Goal: Task Accomplishment & Management: Complete application form

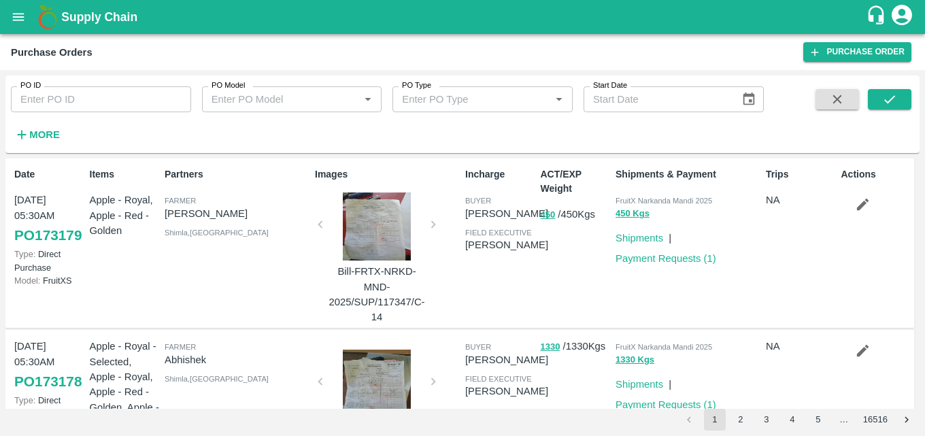
click at [14, 23] on icon "open drawer" at bounding box center [18, 17] width 15 height 15
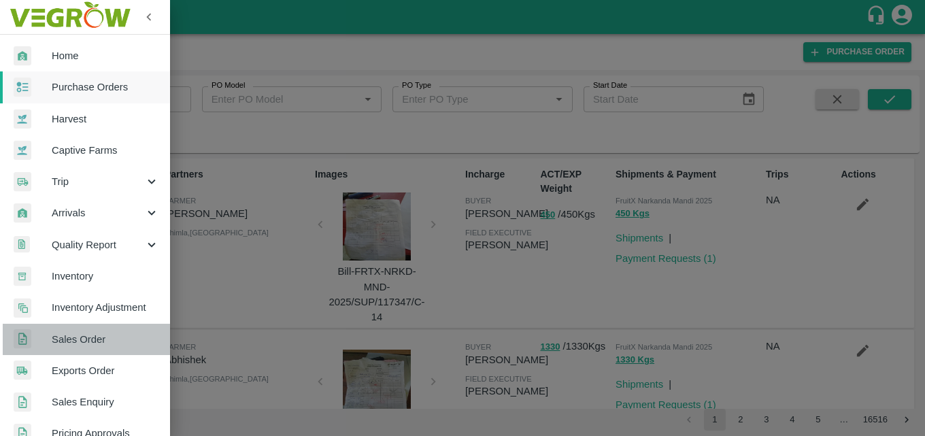
click at [97, 347] on link "Sales Order" at bounding box center [85, 339] width 170 height 31
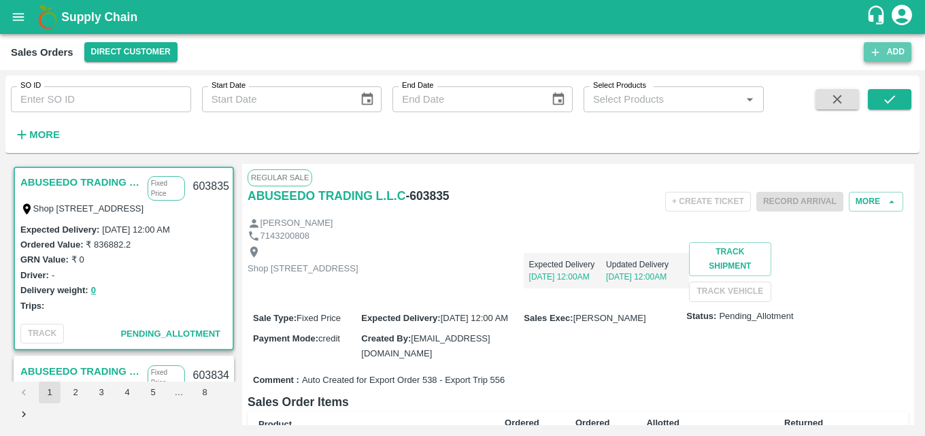
click at [895, 48] on button "Add" at bounding box center [888, 52] width 48 height 20
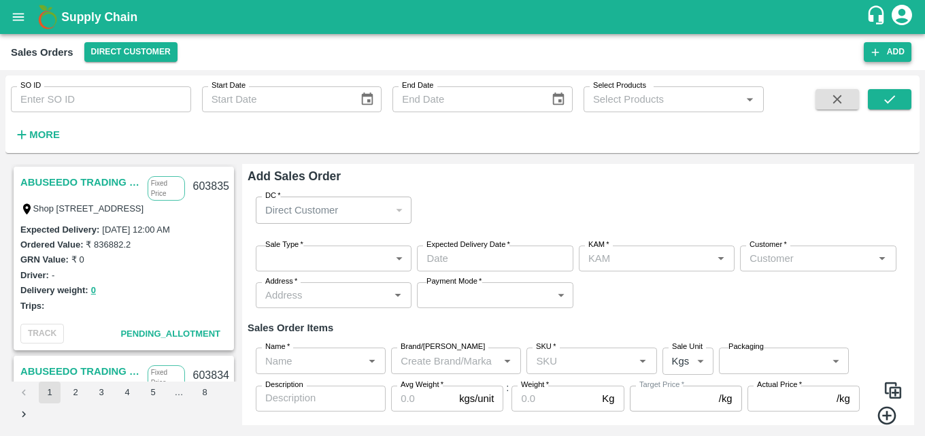
type input "[PERSON_NAME] M"
click at [394, 266] on body "Supply Chain Sales Orders Direct Customer Add SO ID SO ID Start Date Start Date…" at bounding box center [462, 218] width 925 height 436
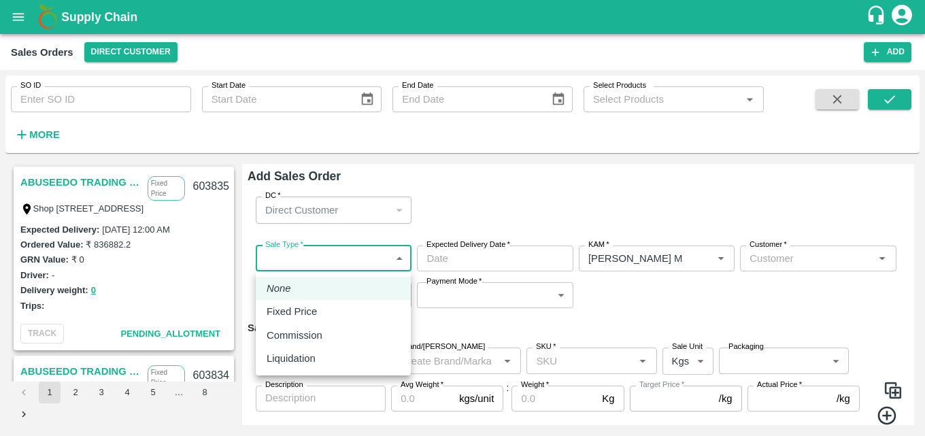
click at [402, 261] on div at bounding box center [462, 218] width 925 height 436
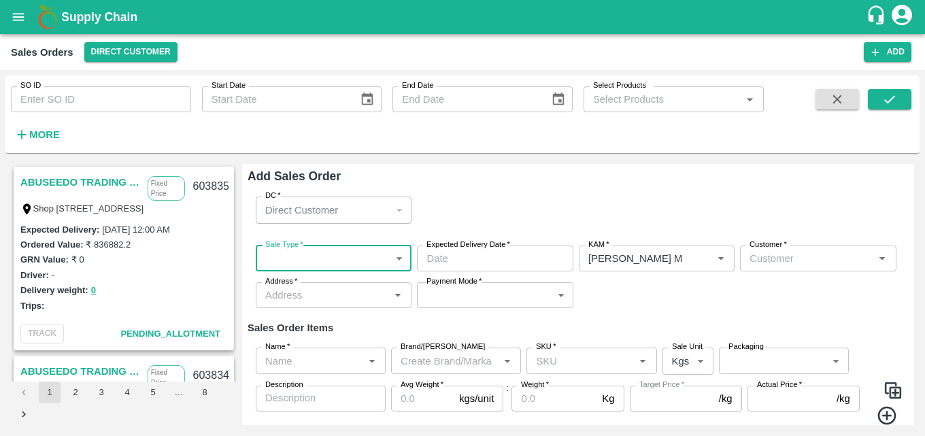
click at [402, 261] on body "Supply Chain Sales Orders Direct Customer Add SO ID SO ID Start Date Start Date…" at bounding box center [462, 218] width 925 height 436
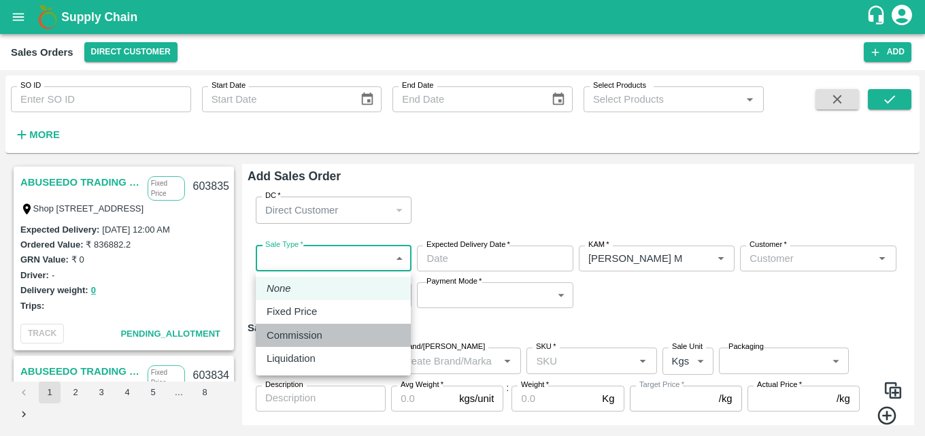
click at [309, 339] on p "Commission" at bounding box center [295, 335] width 56 height 15
type input "2"
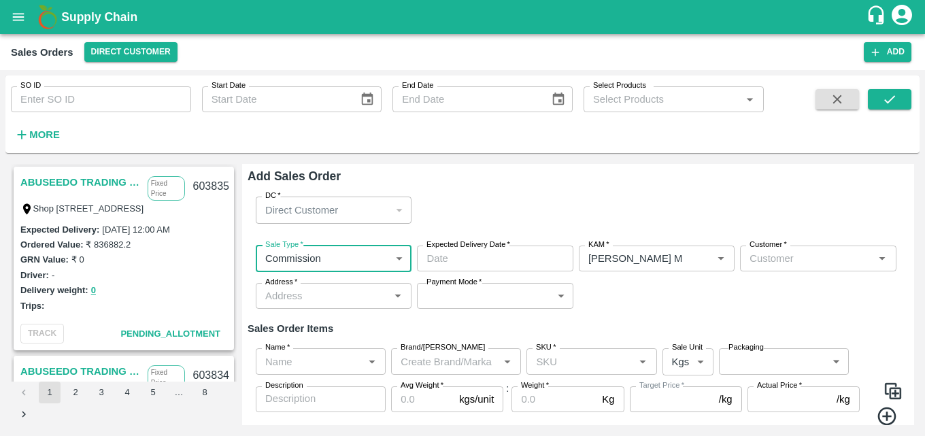
click at [540, 258] on input "Expected Delivery Date   *" at bounding box center [490, 259] width 146 height 26
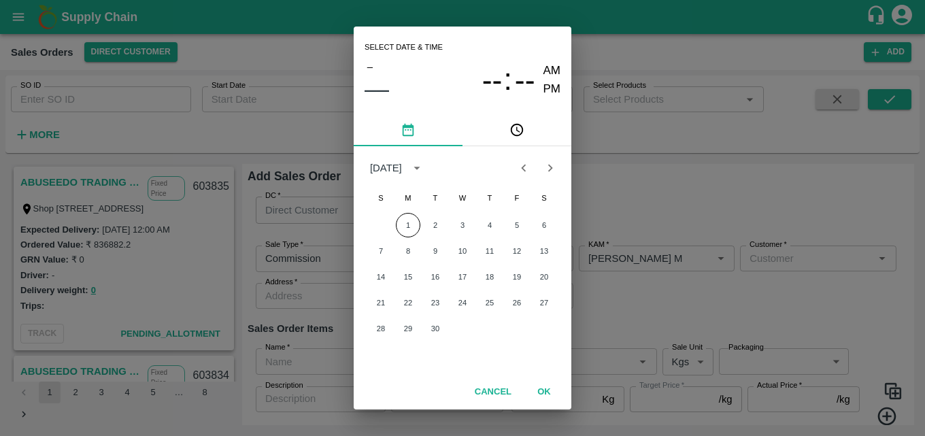
click at [541, 385] on button "OK" at bounding box center [544, 392] width 44 height 24
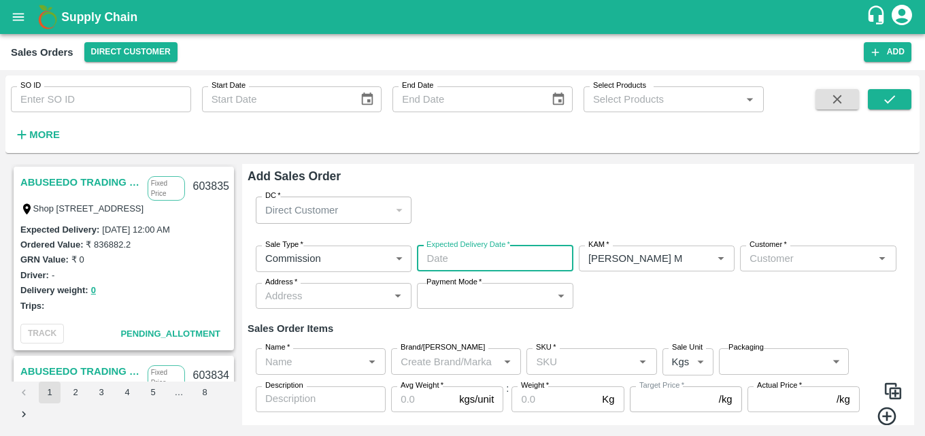
click at [533, 254] on input "Expected Delivery Date   *" at bounding box center [490, 259] width 146 height 26
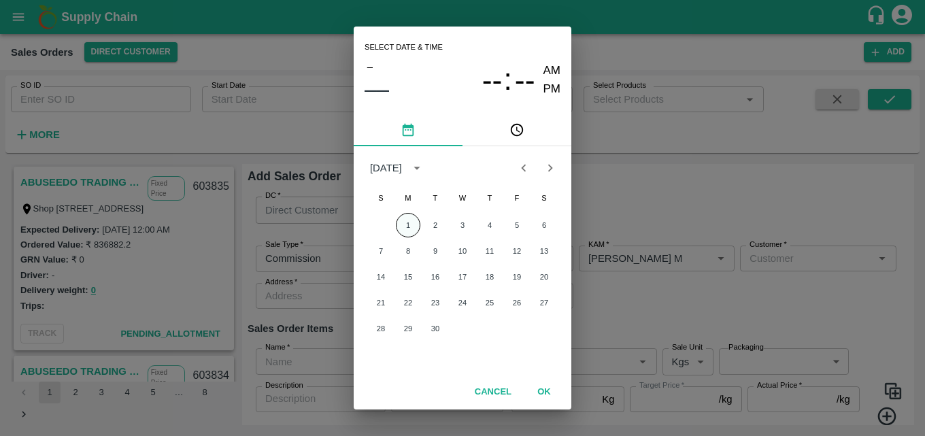
click at [416, 222] on button "1" at bounding box center [408, 225] width 24 height 24
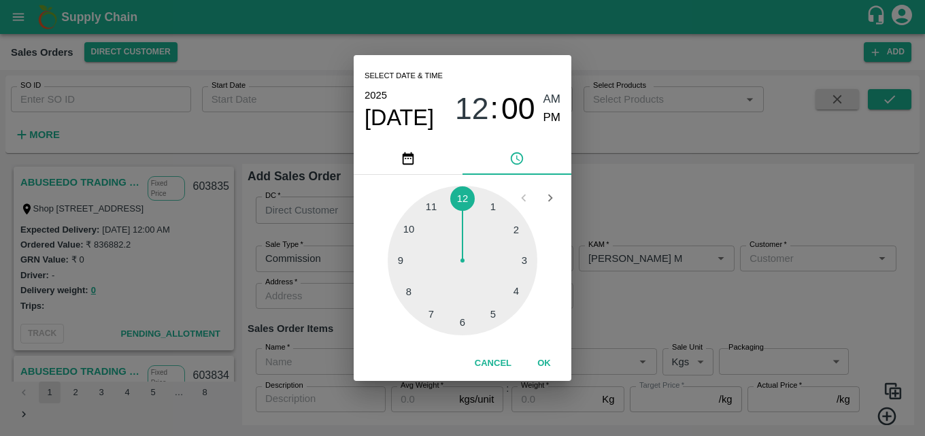
click at [489, 314] on div at bounding box center [463, 261] width 150 height 150
click at [553, 116] on span "PM" at bounding box center [553, 118] width 18 height 18
type input "[DATE] 05:00 PM"
click at [539, 360] on button "OK" at bounding box center [544, 364] width 44 height 24
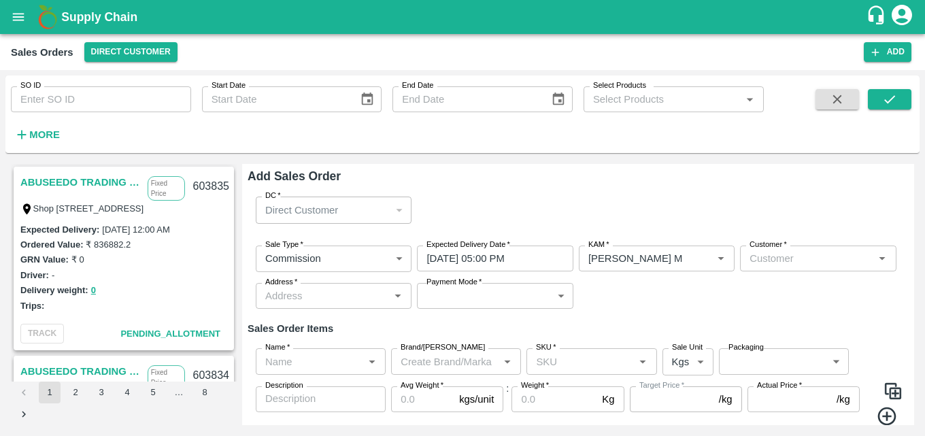
click at [678, 202] on div "DC   * Direct Customer 6 DC" at bounding box center [578, 210] width 661 height 48
click at [765, 262] on input "Customer   *" at bounding box center [806, 259] width 125 height 18
click at [798, 299] on div "Green Spices Hut" at bounding box center [816, 288] width 155 height 23
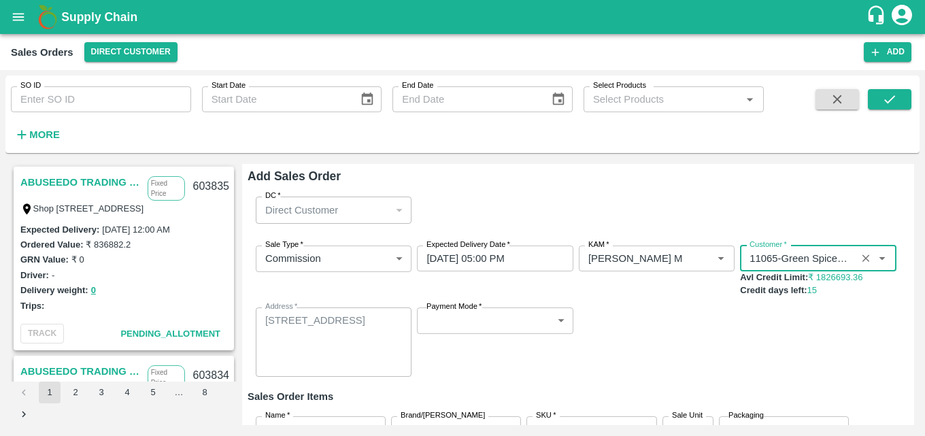
type input "11065-Green Spices Hut"
click at [555, 319] on body "Supply Chain Sales Orders Direct Customer Add SO ID SO ID Start Date Start Date…" at bounding box center [462, 218] width 925 height 436
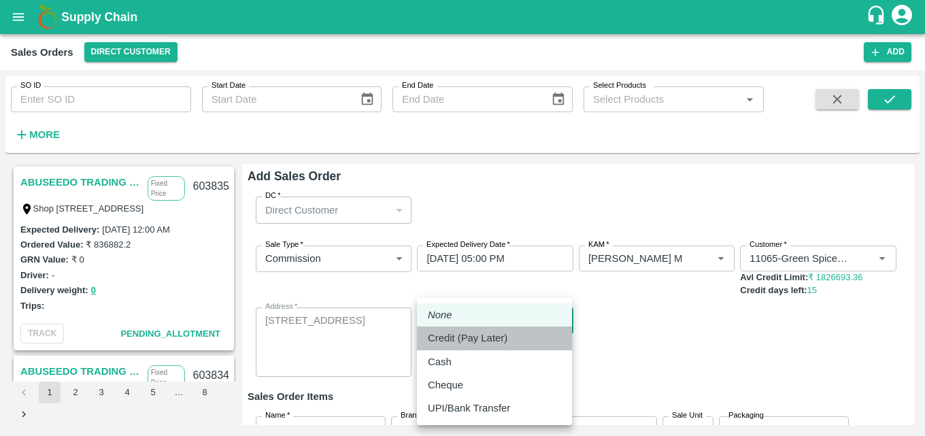
click at [518, 333] on div "Credit (Pay Later)" at bounding box center [494, 338] width 133 height 15
type input "credit"
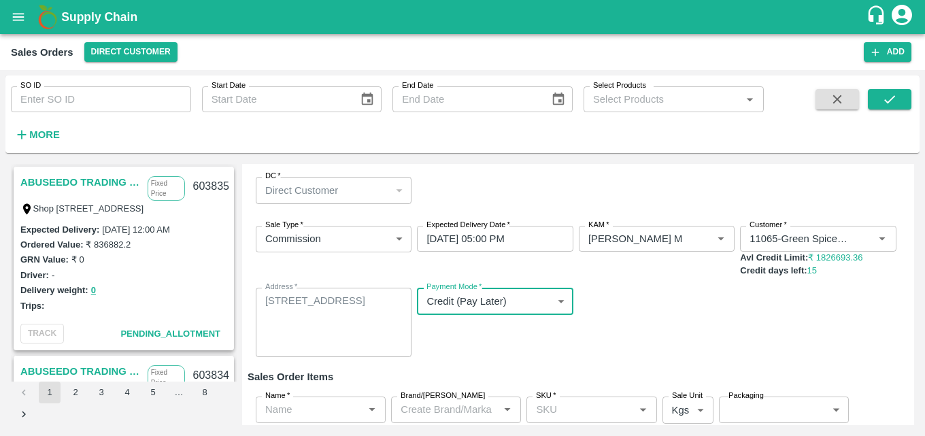
scroll to position [113, 0]
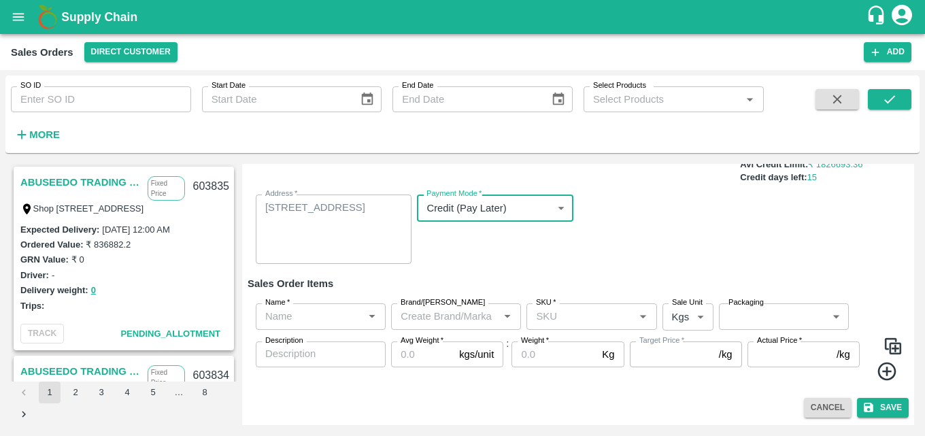
click at [320, 323] on input "Name   *" at bounding box center [309, 316] width 99 height 18
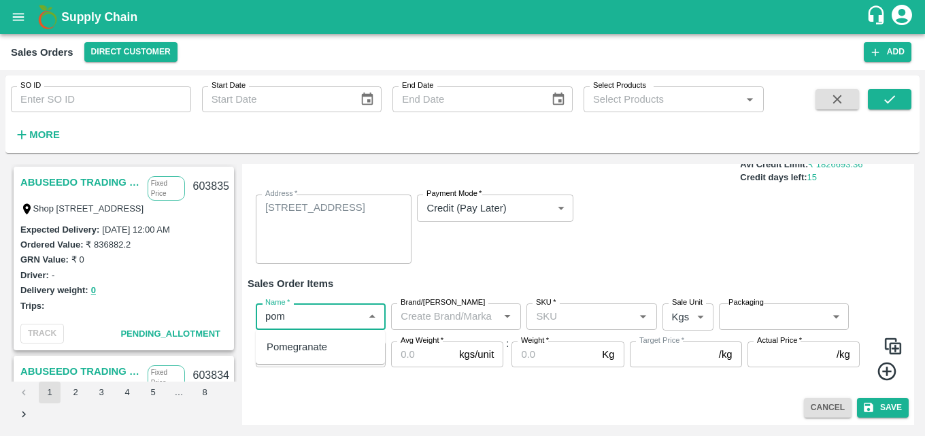
click at [332, 350] on div "Pomegranate" at bounding box center [320, 346] width 129 height 23
type input "Pomegranate"
click at [469, 314] on input "Brand/[PERSON_NAME]" at bounding box center [444, 316] width 99 height 18
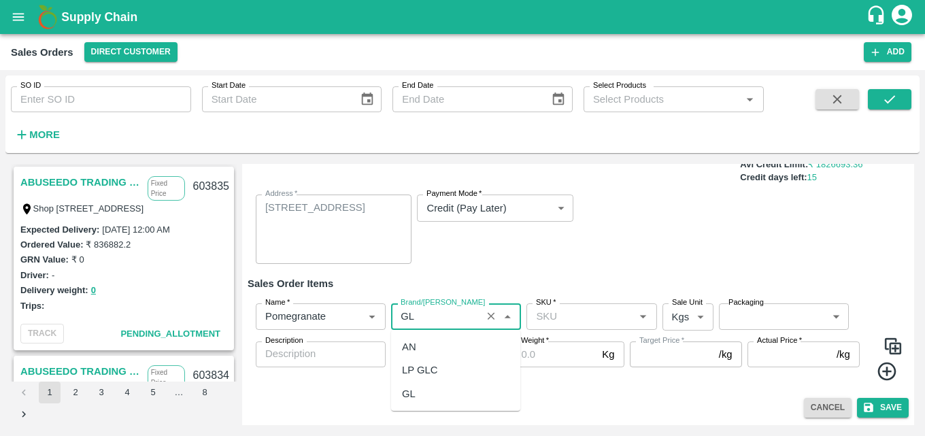
click at [422, 403] on div "GL" at bounding box center [455, 393] width 129 height 23
type input "GL"
click at [573, 320] on input "SKU   *" at bounding box center [580, 316] width 99 height 18
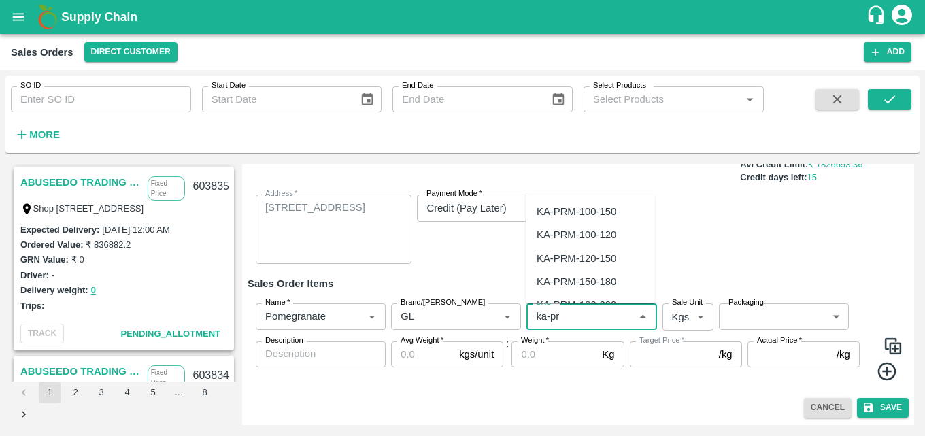
click at [606, 219] on div "KA-PRM-100-150" at bounding box center [577, 211] width 80 height 15
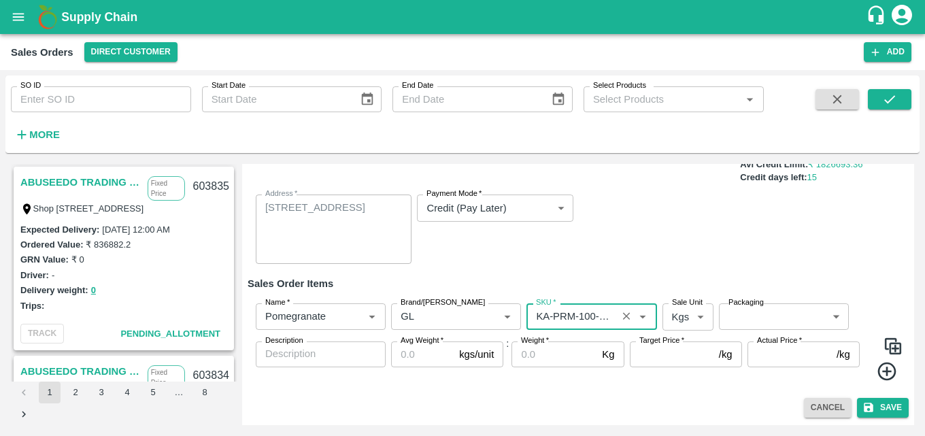
type input "KA-PRM-100-150"
click at [673, 316] on body "Supply Chain Sales Orders Direct Customer Add SO ID SO ID Start Date Start Date…" at bounding box center [462, 218] width 925 height 436
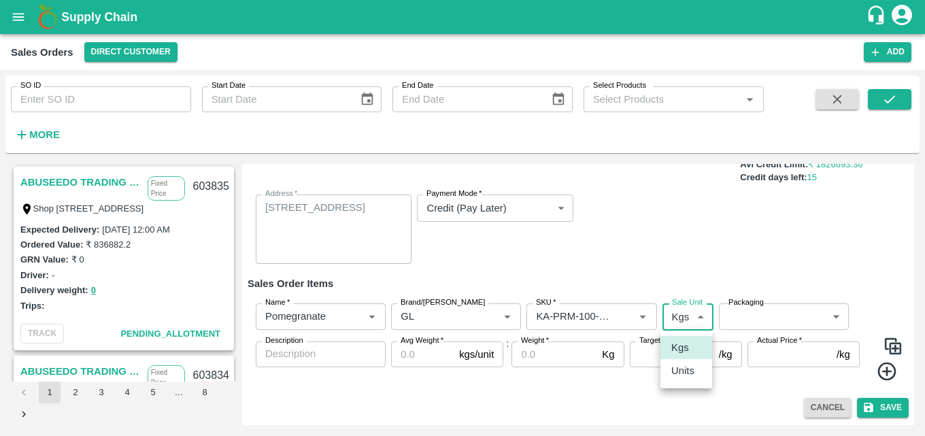
click at [680, 366] on p "Units" at bounding box center [682, 370] width 23 height 15
type input "2"
drag, startPoint x: 784, startPoint y: 301, endPoint x: 786, endPoint y: 310, distance: 8.9
click at [786, 310] on div "Name   * Name   * Brand/[PERSON_NAME]/[PERSON_NAME]   * SKU   * Sale Unit Units…" at bounding box center [578, 342] width 661 height 99
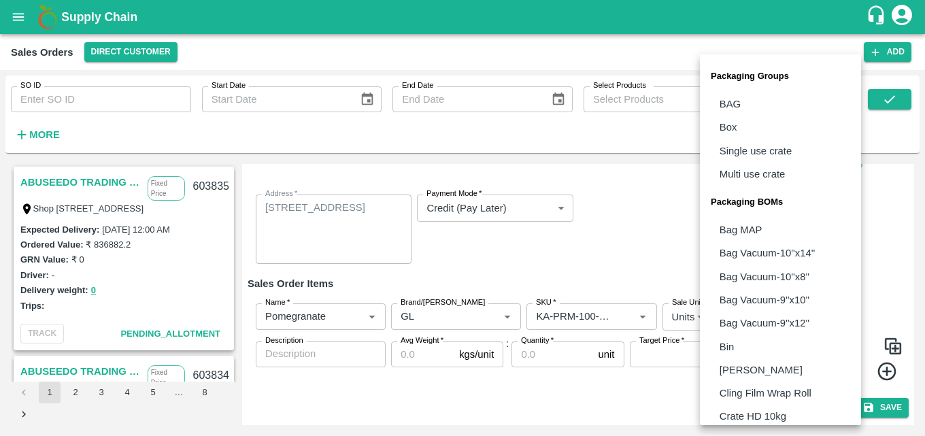
click at [786, 310] on body "Supply Chain Sales Orders Direct Customer Add SO ID SO ID Start Date Start Date…" at bounding box center [462, 218] width 925 height 436
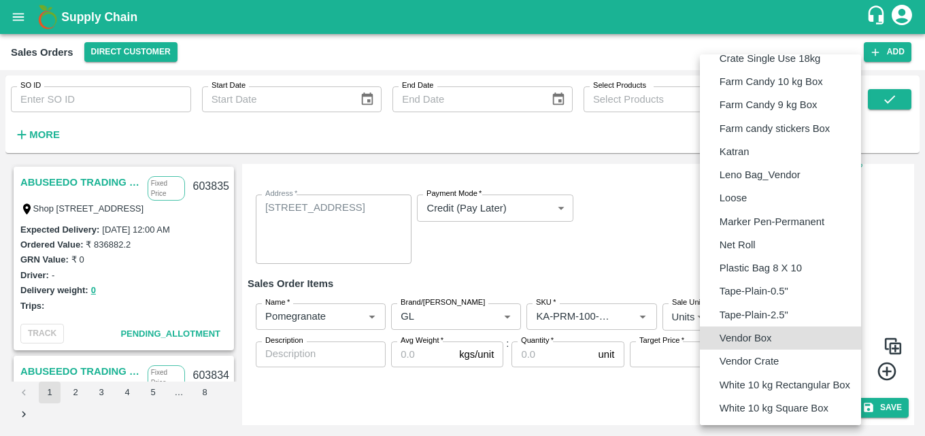
type input "BOM/276"
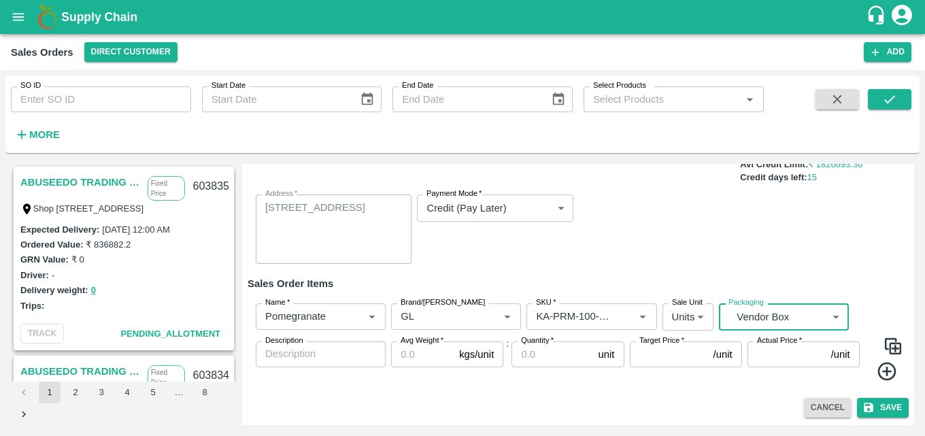
click at [320, 356] on textarea "Description" at bounding box center [320, 354] width 111 height 14
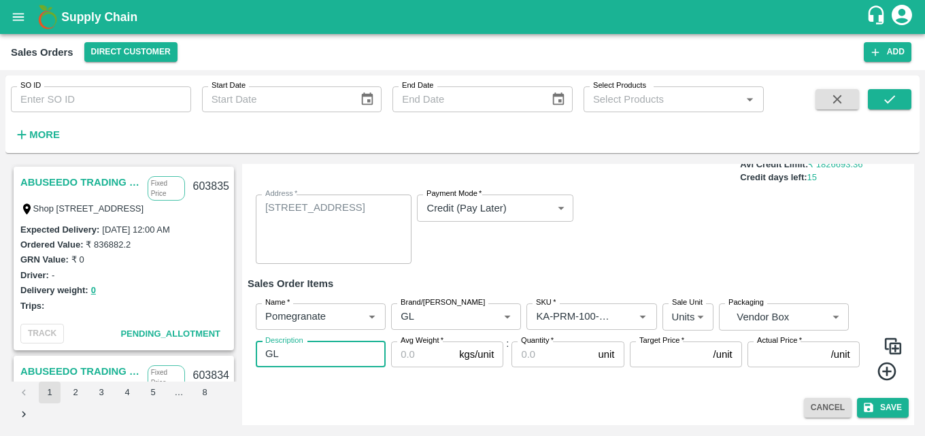
type textarea "GL"
click at [410, 356] on input "Avg Weight   *" at bounding box center [422, 354] width 63 height 26
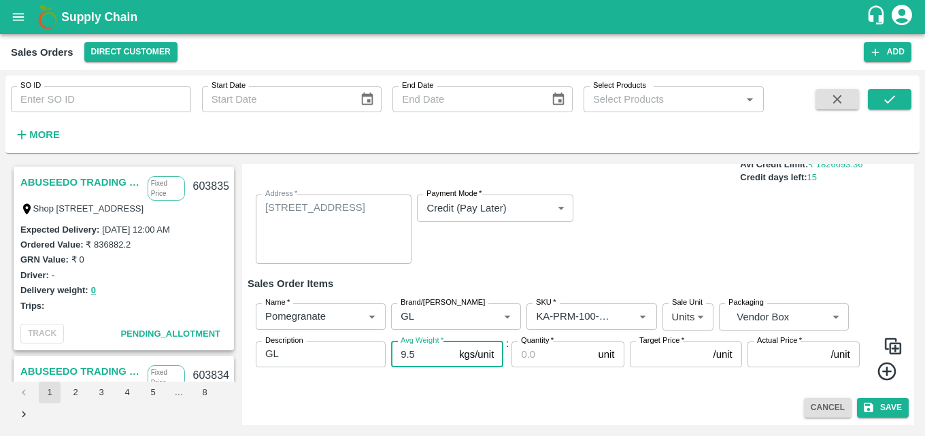
type input "9.5"
click at [546, 354] on input "Quantity   *" at bounding box center [552, 354] width 81 height 26
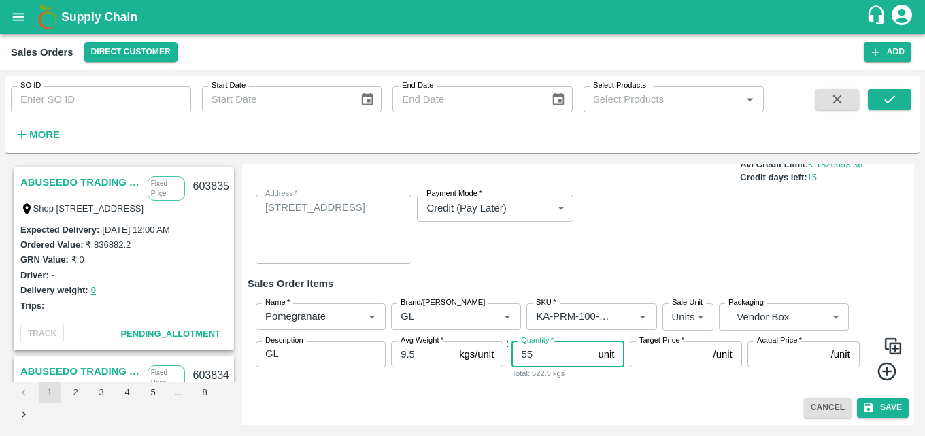
type input "55"
click at [666, 355] on input "Target Price   *" at bounding box center [669, 354] width 78 height 26
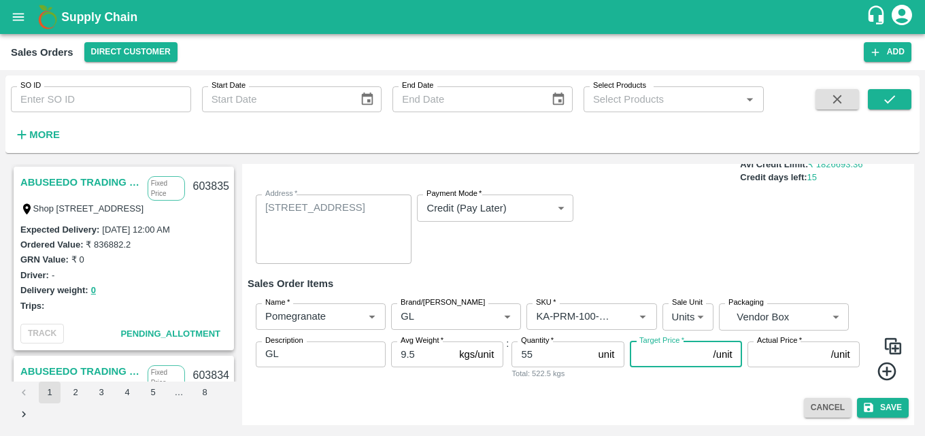
type input "6"
type input "500"
click at [794, 358] on input "Actual Price   *" at bounding box center [787, 354] width 78 height 26
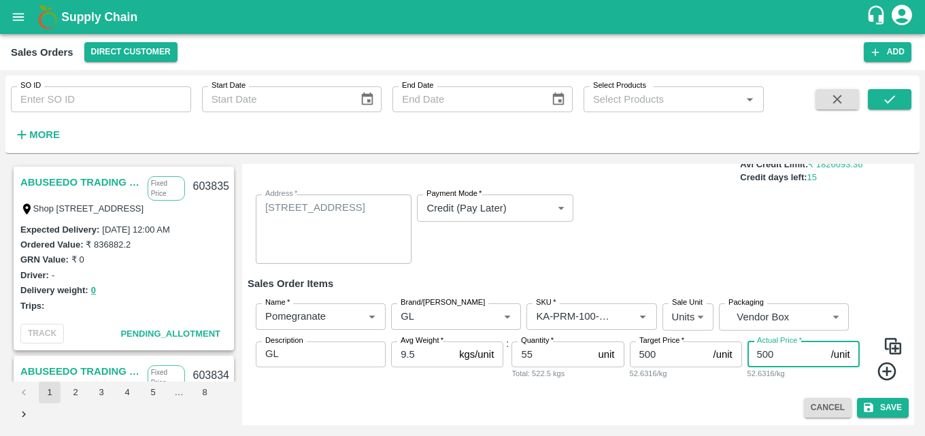
type input "500"
drag, startPoint x: 888, startPoint y: 374, endPoint x: 879, endPoint y: 380, distance: 11.0
click at [879, 380] on icon at bounding box center [887, 372] width 22 height 22
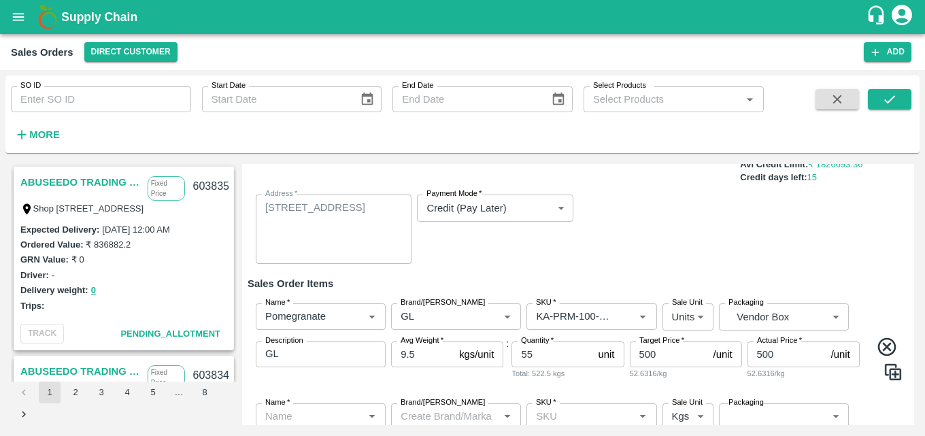
scroll to position [239, 0]
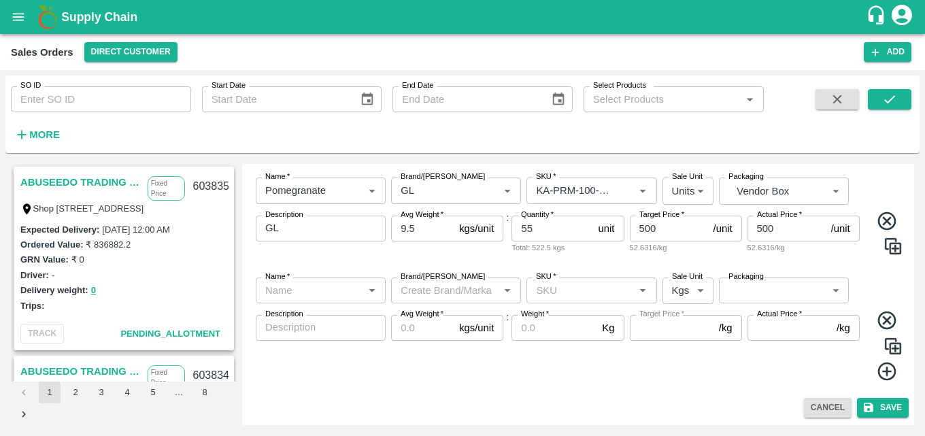
click at [329, 300] on div "Name   *" at bounding box center [321, 291] width 130 height 26
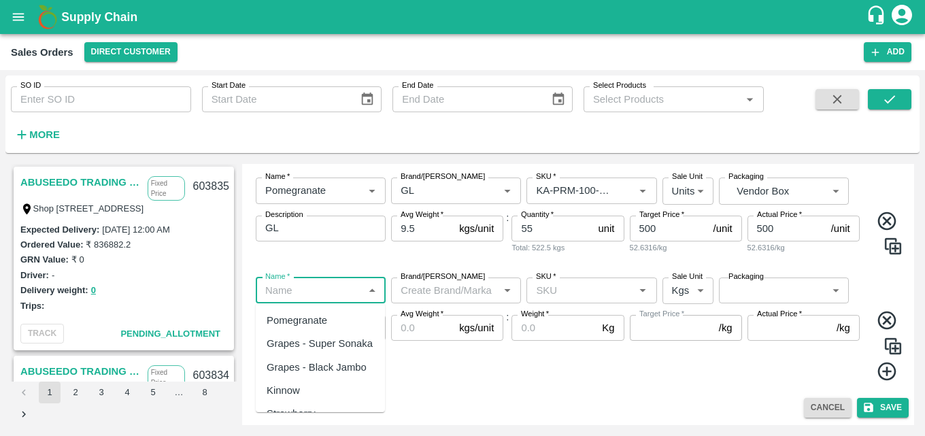
click at [323, 318] on div "Pomegranate" at bounding box center [297, 320] width 61 height 15
type input "Pomegranate"
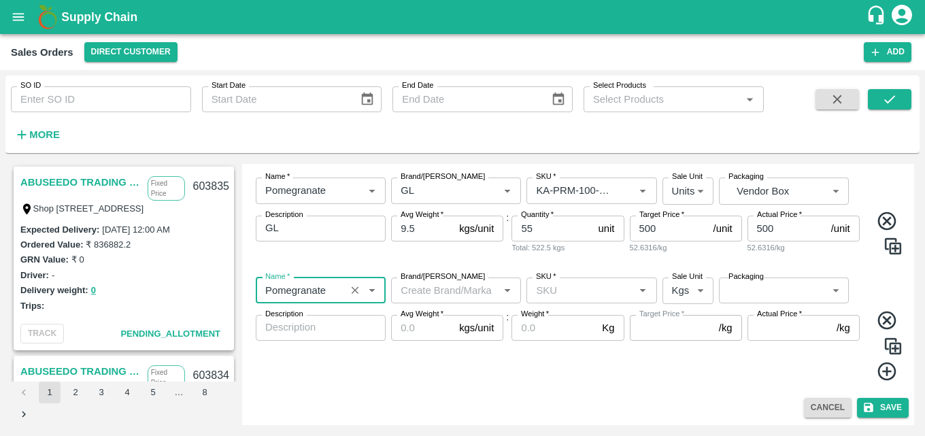
click at [428, 292] on input "Brand/[PERSON_NAME]" at bounding box center [444, 291] width 99 height 18
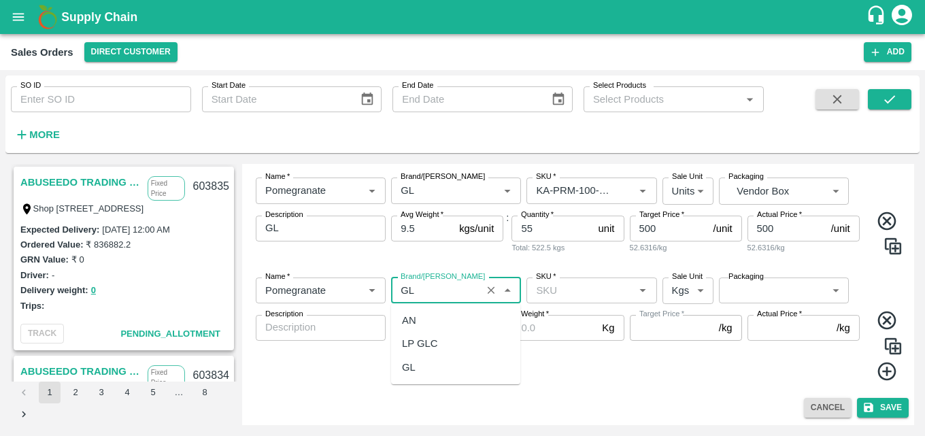
click at [412, 365] on div "GL" at bounding box center [409, 367] width 14 height 15
type input "GL"
click at [567, 299] on input "SKU   *" at bounding box center [580, 291] width 99 height 18
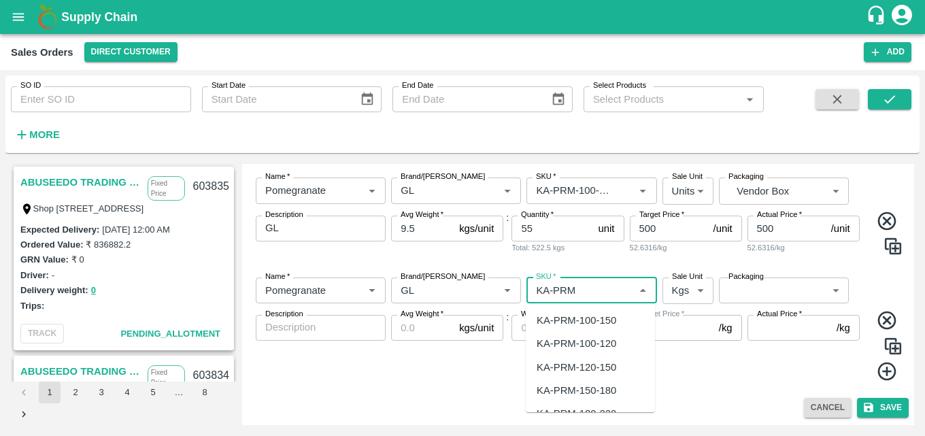
click at [595, 397] on div "KA-PRM-150-180" at bounding box center [577, 390] width 80 height 15
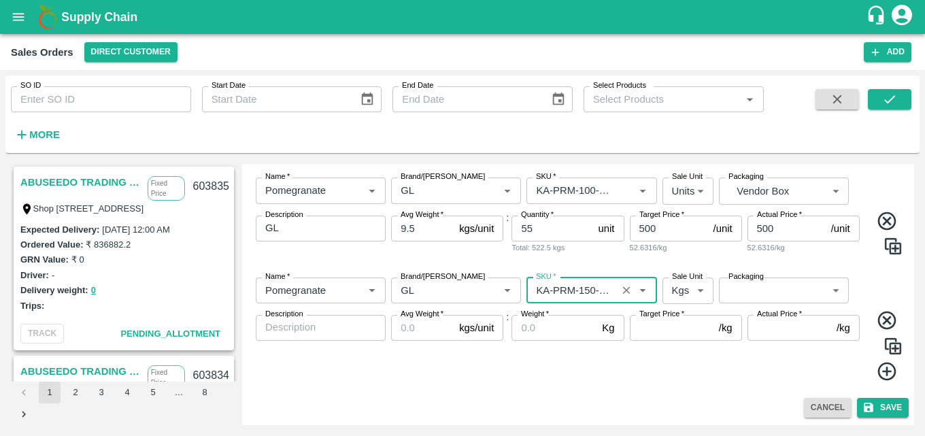
type input "KA-PRM-150-180"
click at [681, 295] on body "Supply Chain Sales Orders Direct Customer Add SO ID SO ID Start Date Start Date…" at bounding box center [462, 218] width 925 height 436
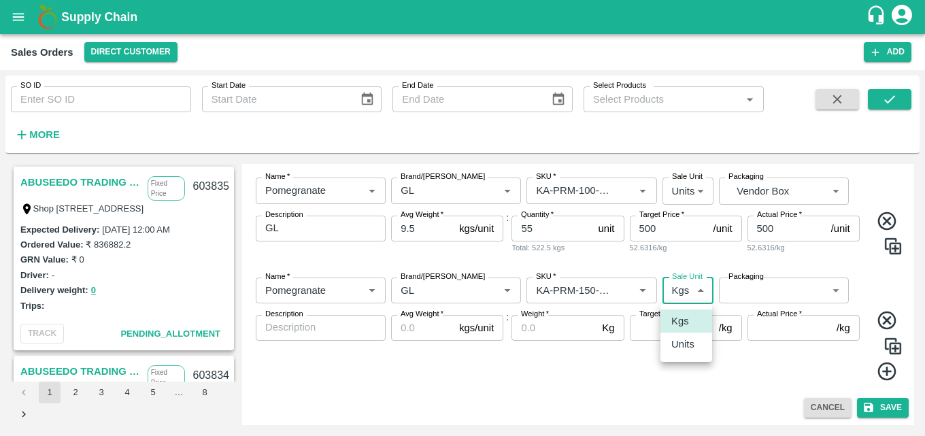
click at [686, 345] on p "Units" at bounding box center [682, 344] width 23 height 15
type input "2"
click at [778, 287] on body "Supply Chain Sales Orders Direct Customer Add SO ID SO ID Start Date Start Date…" at bounding box center [462, 218] width 925 height 436
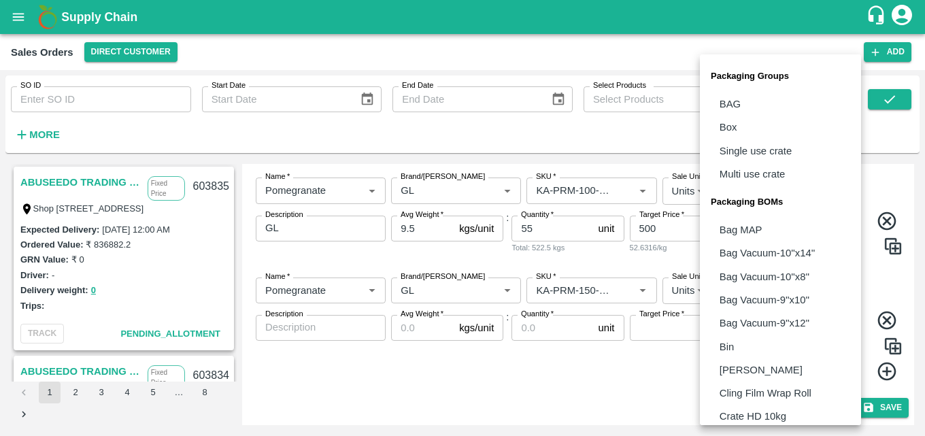
scroll to position [382, 0]
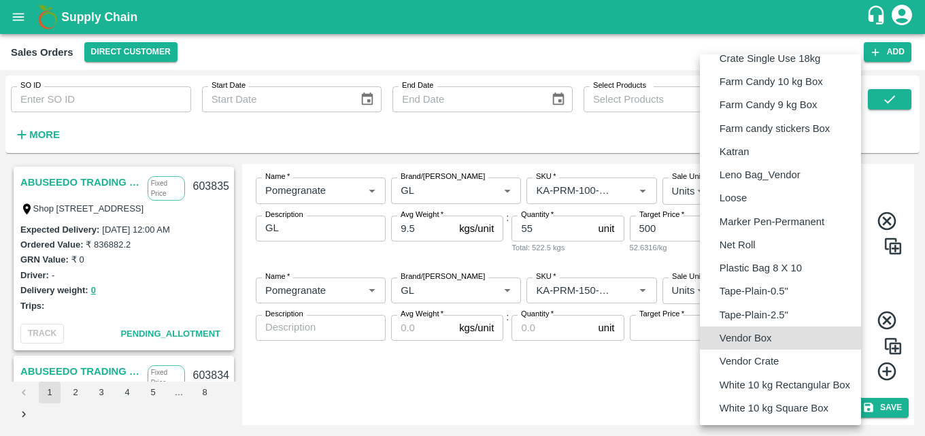
type input "BOM/276"
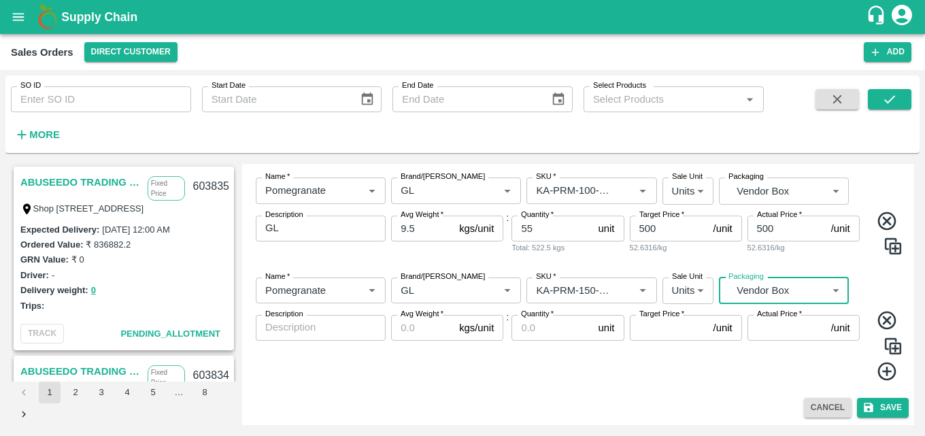
click at [343, 333] on textarea "Description" at bounding box center [320, 327] width 111 height 14
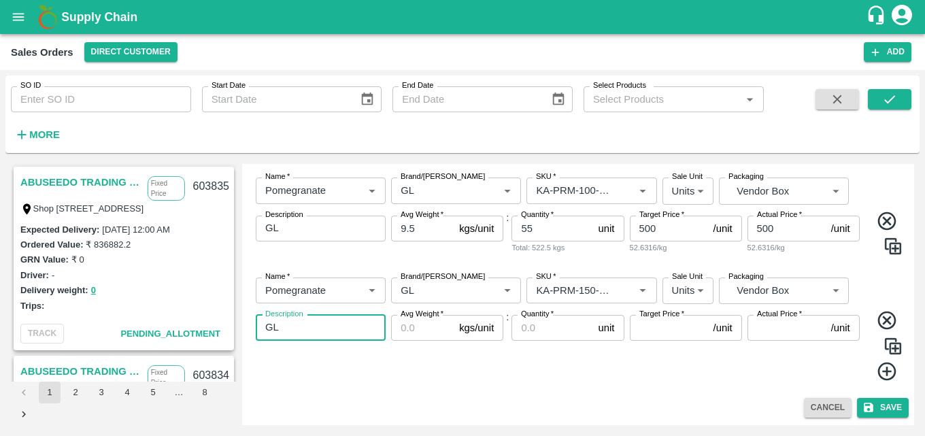
type textarea "GL"
click at [422, 328] on input "Avg Weight   *" at bounding box center [422, 328] width 63 height 26
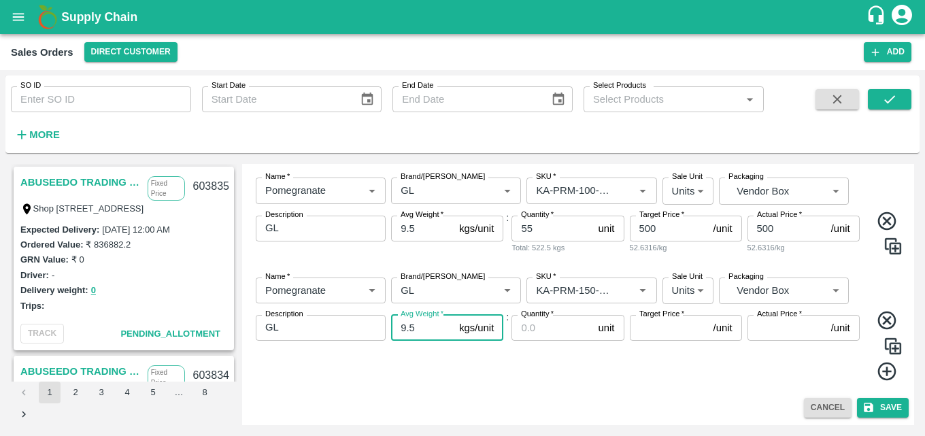
type input "9.5"
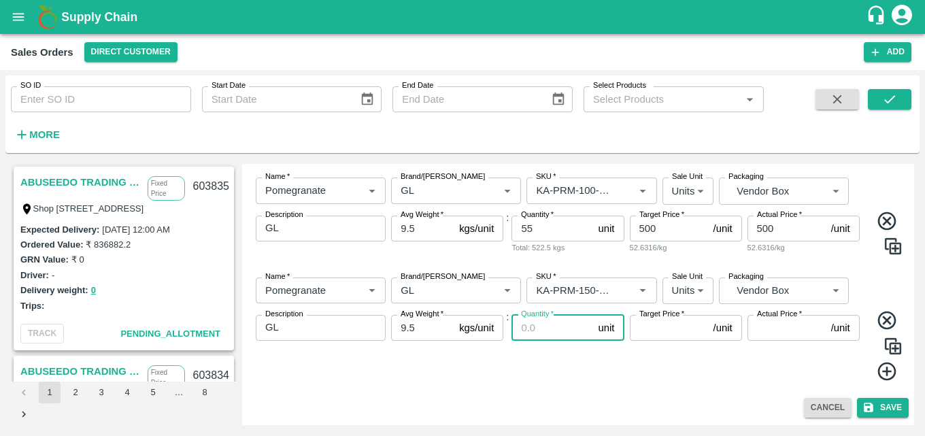
click at [538, 333] on input "Quantity   *" at bounding box center [552, 328] width 81 height 26
type input "62"
click at [643, 329] on input "Target Price   *" at bounding box center [669, 328] width 78 height 26
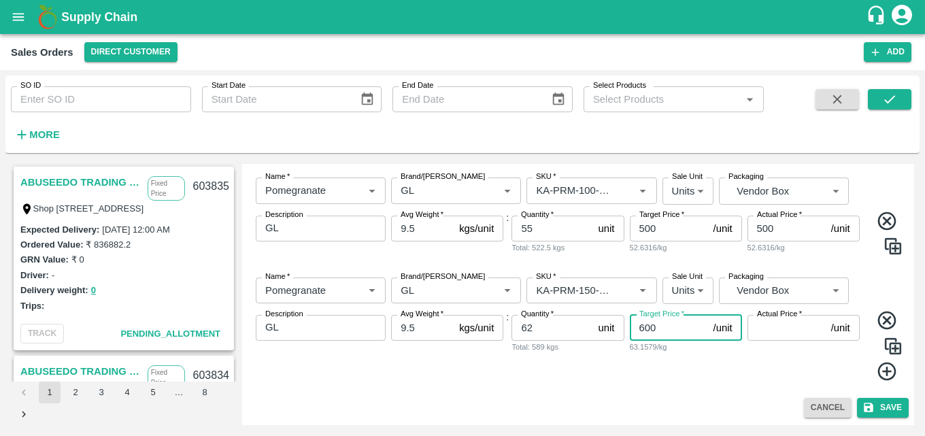
type input "600"
click at [767, 329] on input "Actual Price   *" at bounding box center [787, 328] width 78 height 26
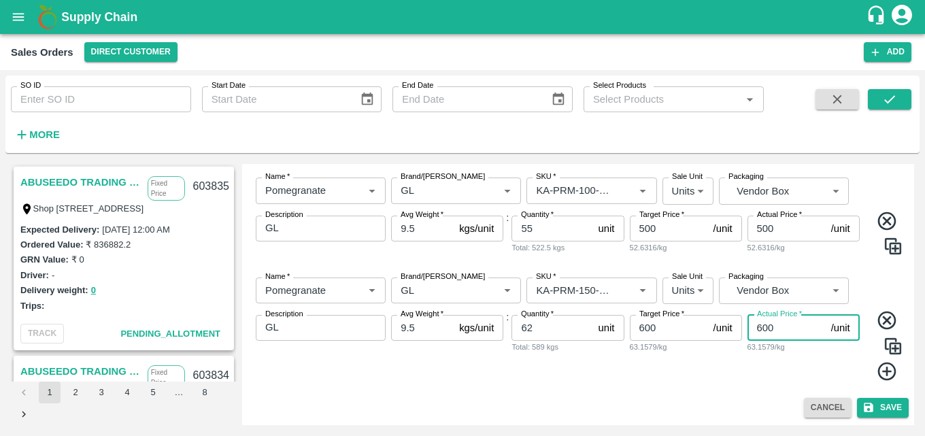
type input "600"
click at [879, 367] on icon at bounding box center [887, 372] width 22 height 22
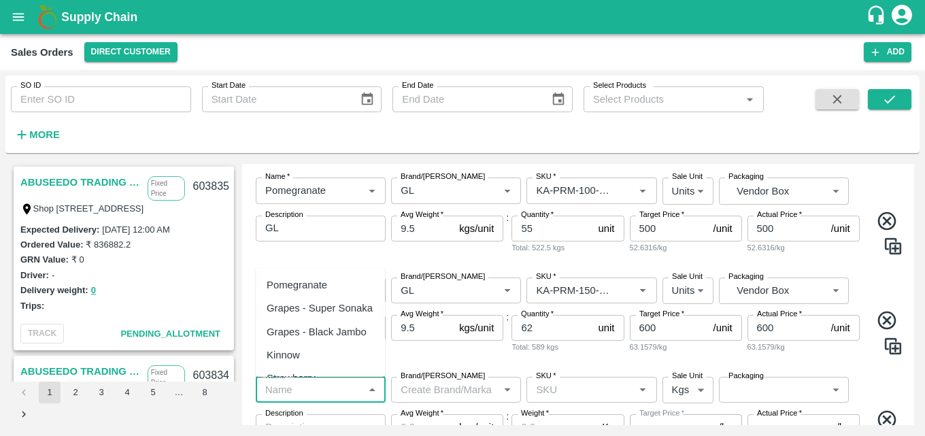
click at [328, 394] on input "Name   *" at bounding box center [309, 390] width 99 height 18
click at [321, 286] on div "Pomegranate" at bounding box center [297, 285] width 61 height 15
type input "Pomegranate"
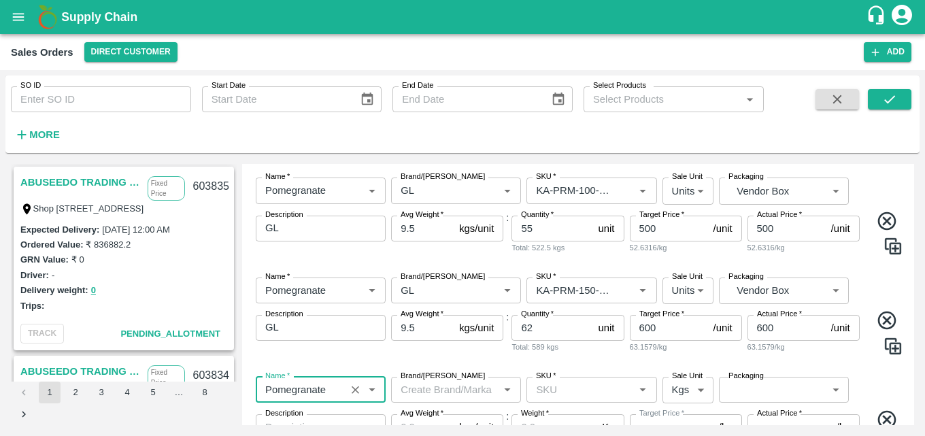
click at [439, 391] on input "Brand/[PERSON_NAME]" at bounding box center [444, 390] width 99 height 18
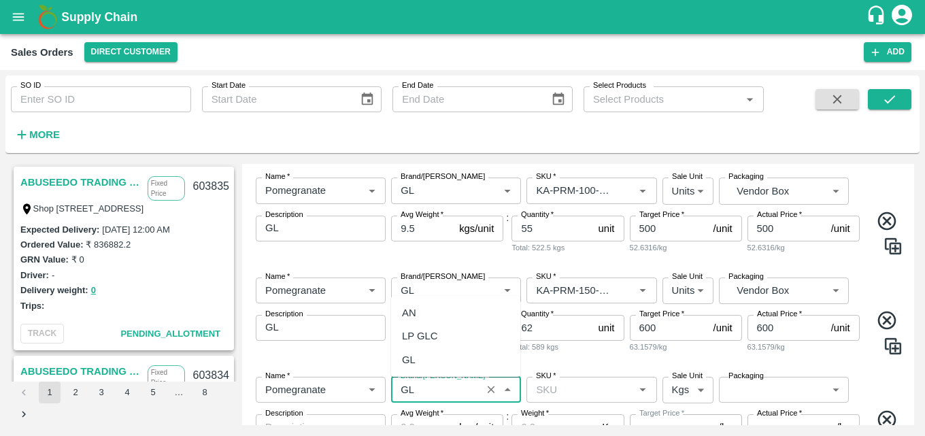
click at [418, 363] on div "GL" at bounding box center [455, 359] width 129 height 23
click at [566, 378] on div "SKU   *" at bounding box center [592, 390] width 130 height 26
type input "GL"
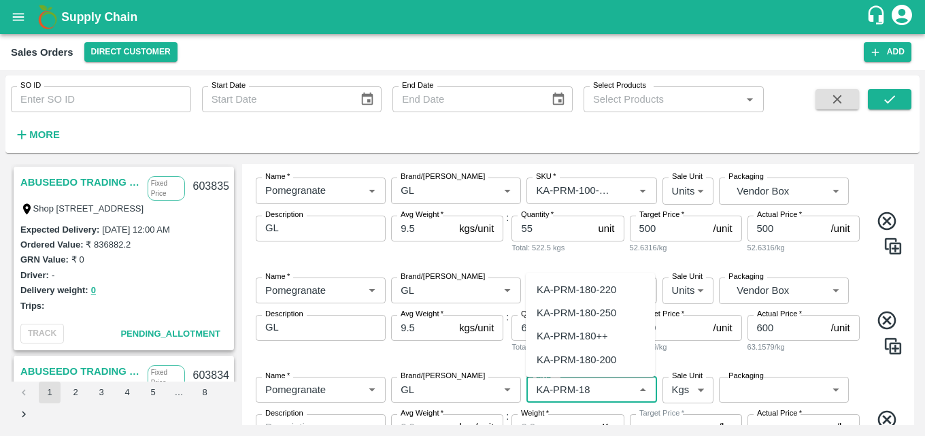
click at [594, 285] on div "KA-PRM-180-220" at bounding box center [577, 289] width 80 height 15
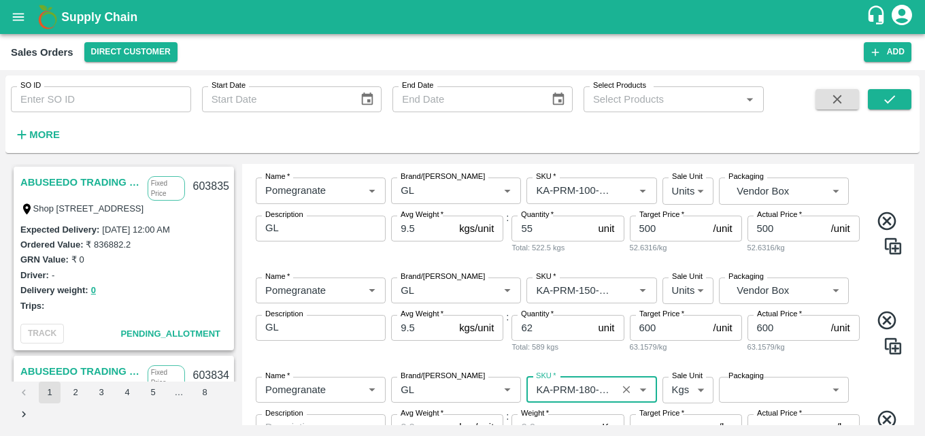
type input "KA-PRM-180-220"
click at [686, 387] on body "Supply Chain Sales Orders Direct Customer Add SO ID SO ID Start Date Start Date…" at bounding box center [462, 218] width 925 height 436
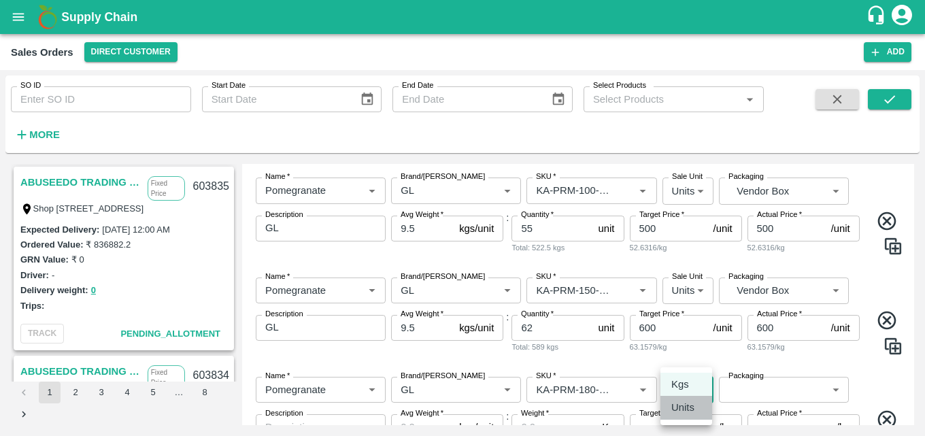
click at [688, 406] on p "Units" at bounding box center [682, 407] width 23 height 15
type input "2"
click at [760, 382] on body "Supply Chain Sales Orders Direct Customer Add SO ID SO ID Start Date Start Date…" at bounding box center [462, 218] width 925 height 436
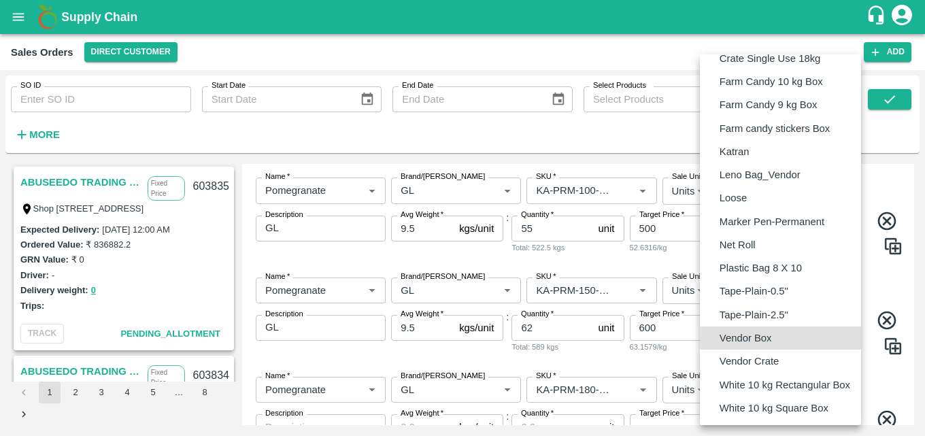
type input "BOM/276"
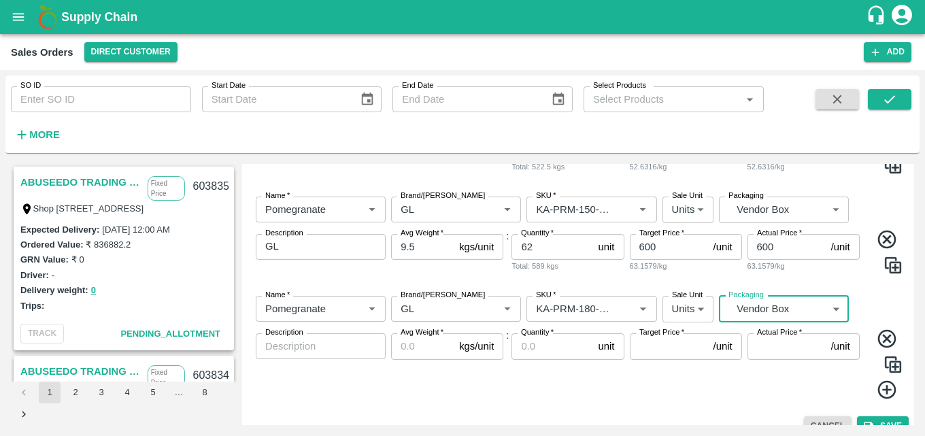
scroll to position [339, 0]
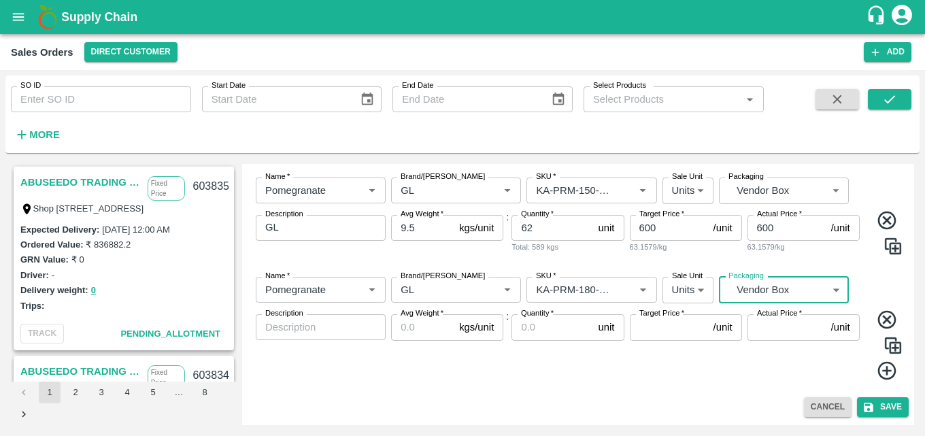
click at [309, 333] on textarea "Description" at bounding box center [320, 327] width 111 height 14
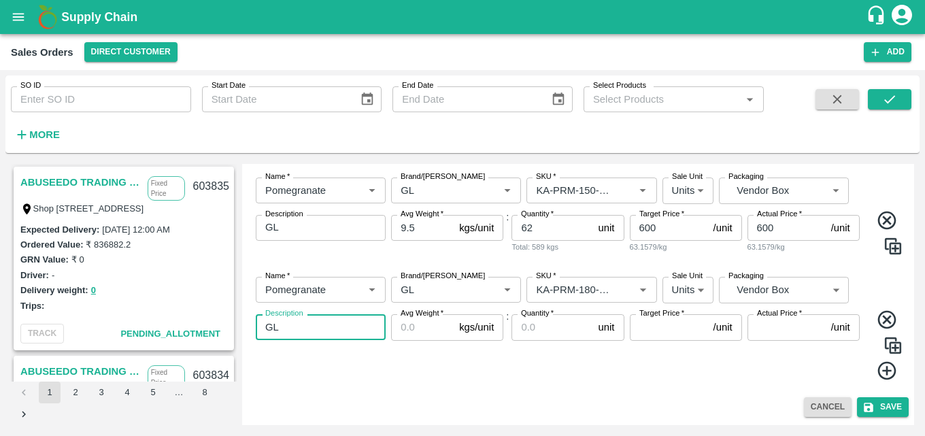
type textarea "GL"
click at [412, 327] on input "Avg Weight   *" at bounding box center [422, 327] width 63 height 26
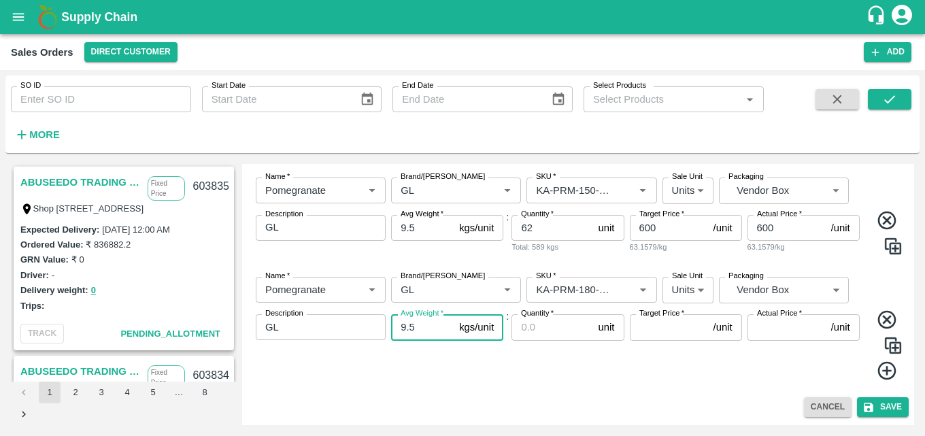
type input "9.5"
click at [564, 339] on input "Quantity   *" at bounding box center [552, 327] width 81 height 26
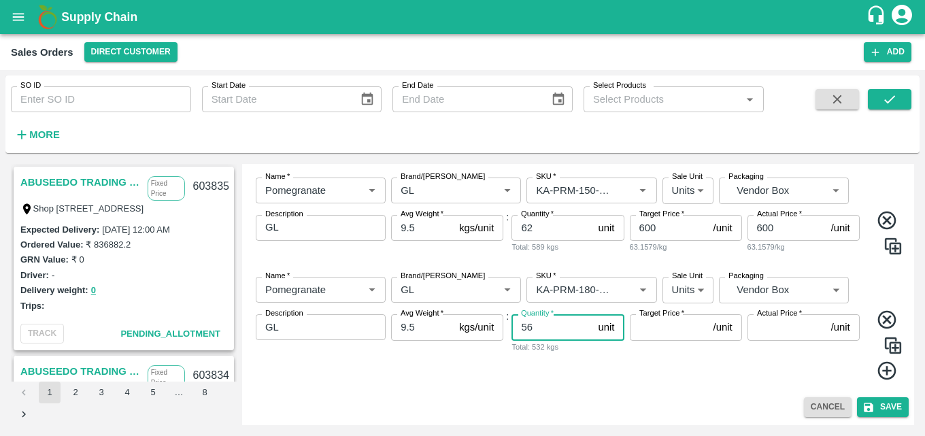
type input "56"
click at [656, 325] on input "Target Price   *" at bounding box center [669, 327] width 78 height 26
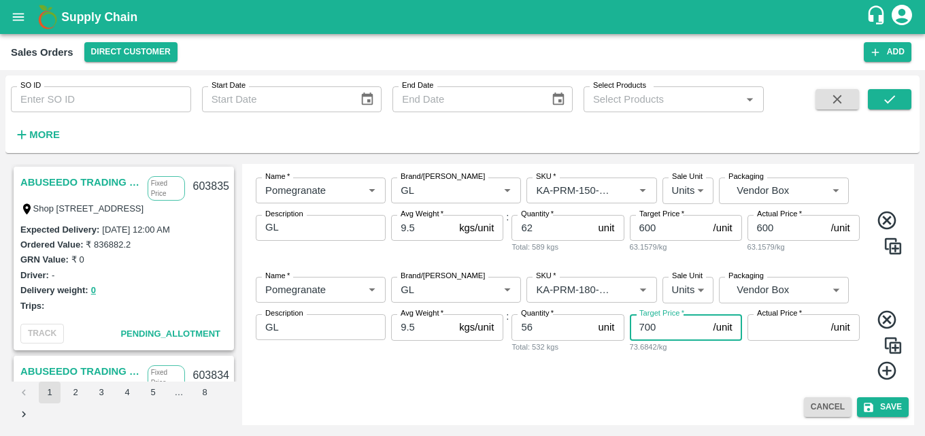
type input "700"
click at [756, 326] on input "Actual Price   *" at bounding box center [787, 327] width 78 height 26
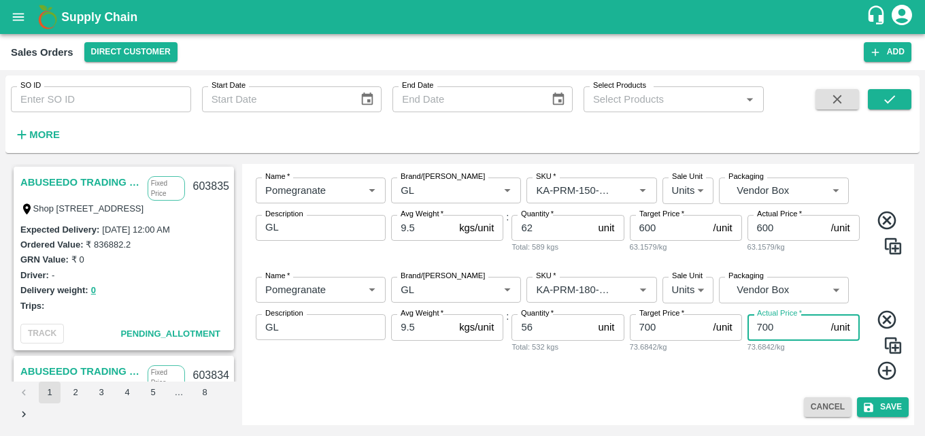
type input "700"
click at [888, 373] on icon at bounding box center [887, 371] width 22 height 22
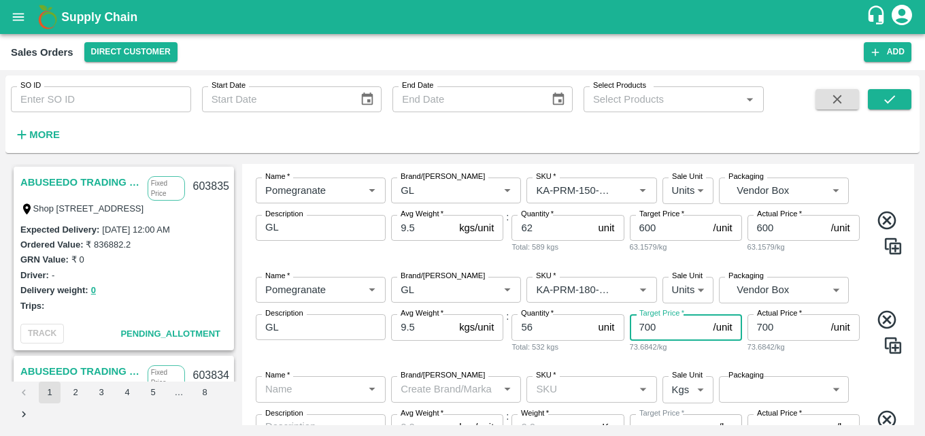
click at [680, 339] on input "700" at bounding box center [669, 327] width 78 height 26
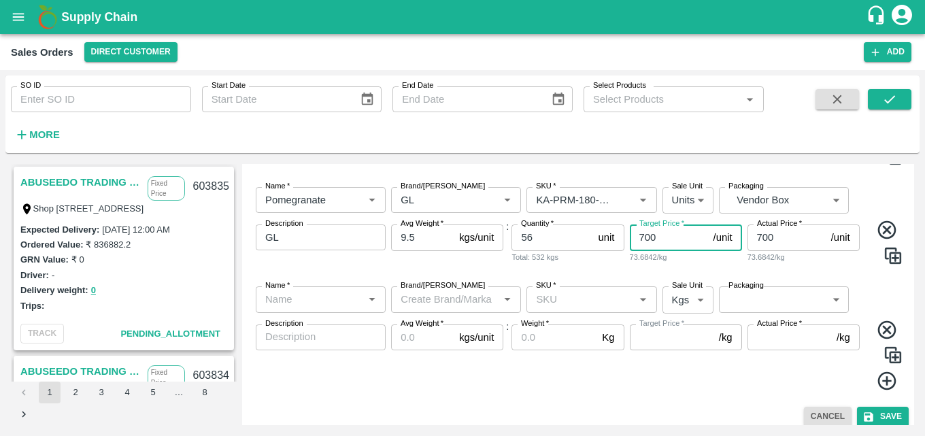
scroll to position [438, 0]
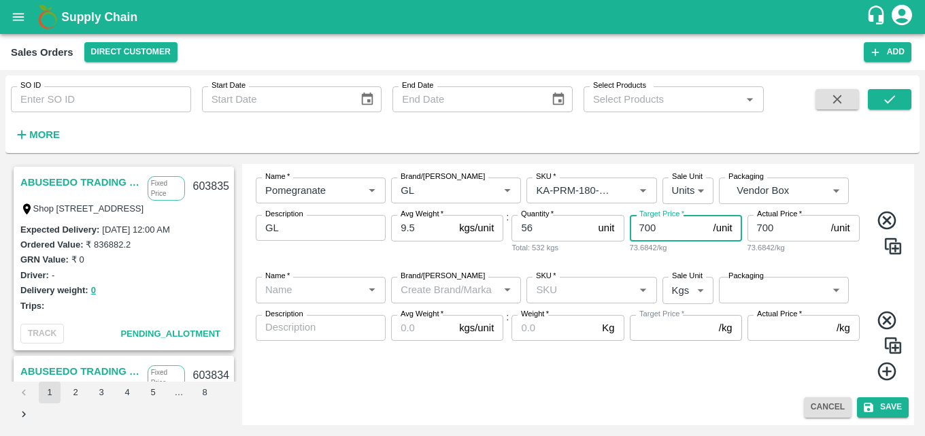
click at [288, 295] on input "Name   *" at bounding box center [309, 290] width 99 height 18
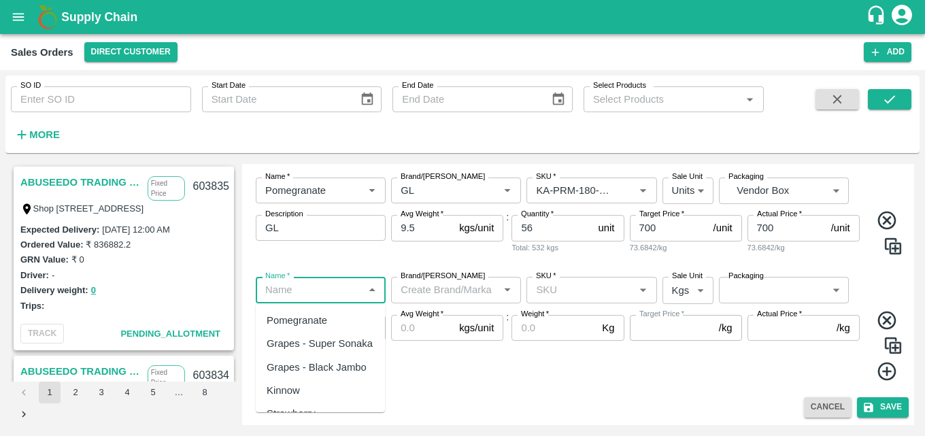
click at [320, 316] on div "Pomegranate" at bounding box center [297, 320] width 61 height 15
type input "Pomegranate"
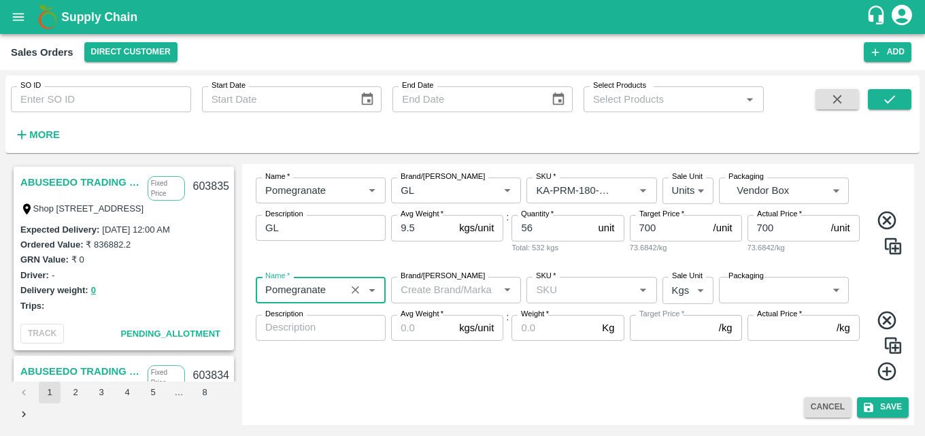
click at [471, 290] on input "Brand/[PERSON_NAME]" at bounding box center [444, 290] width 99 height 18
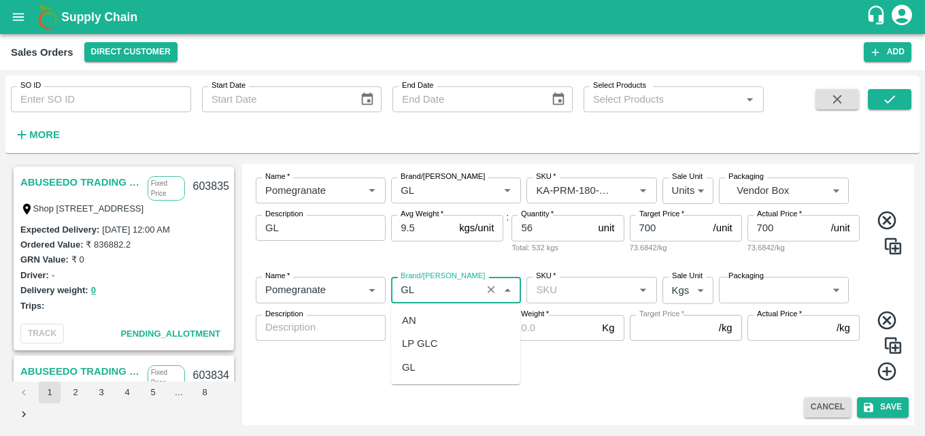
click at [409, 376] on div "GL" at bounding box center [455, 367] width 129 height 23
type input "GL"
click at [599, 282] on input "SKU   *" at bounding box center [580, 290] width 99 height 18
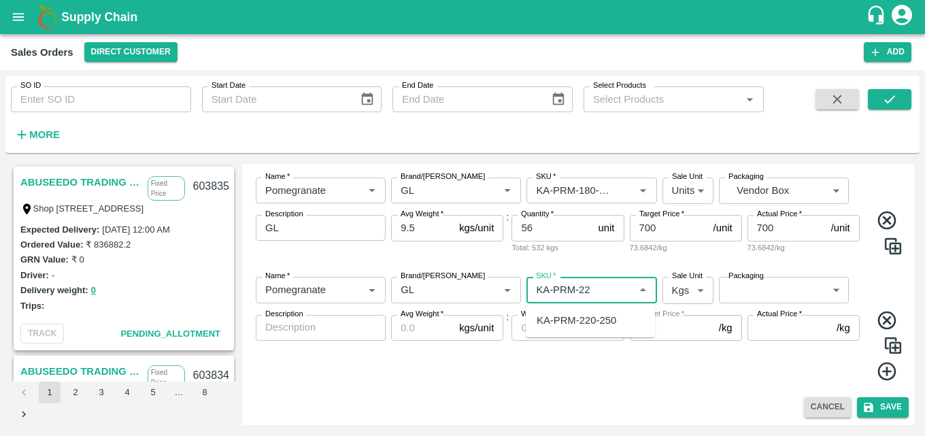
click at [607, 314] on div "KA-PRM-220-250" at bounding box center [577, 320] width 80 height 15
type input "KA-PRM-220-250"
click at [676, 293] on body "Supply Chain Sales Orders Direct Customer Add SO ID SO ID Start Date Start Date…" at bounding box center [462, 218] width 925 height 436
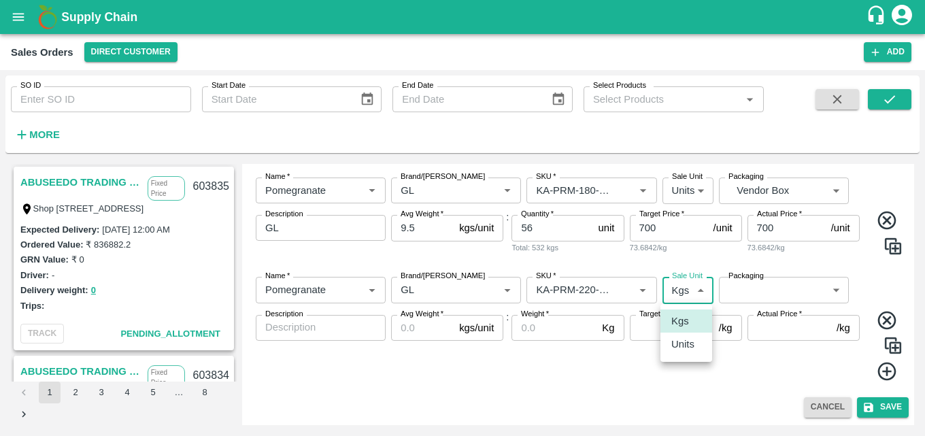
click at [690, 358] on ul "Kgs Units" at bounding box center [687, 333] width 52 height 58
click at [693, 351] on p "Units" at bounding box center [682, 344] width 23 height 15
type input "2"
click at [770, 288] on body "Supply Chain Sales Orders Direct Customer Add SO ID SO ID Start Date Start Date…" at bounding box center [462, 218] width 925 height 436
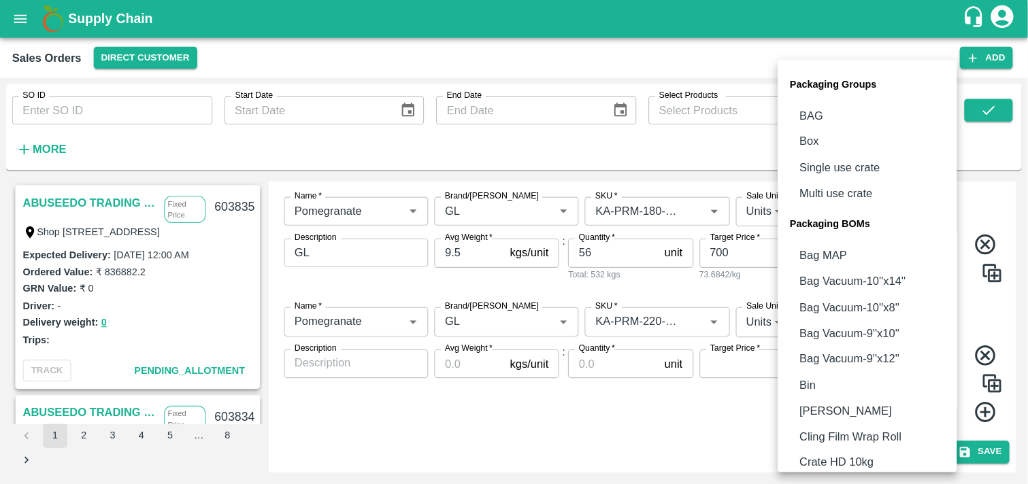
scroll to position [382, 0]
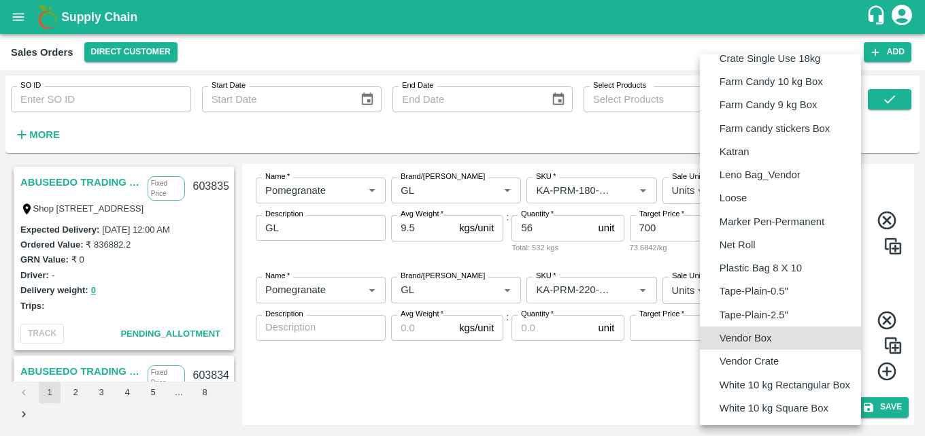
type input "BOM/276"
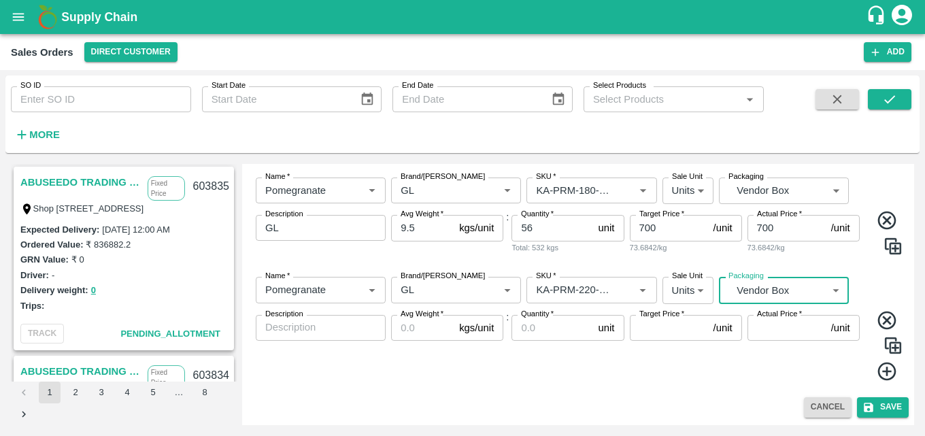
click at [334, 328] on textarea "Description" at bounding box center [320, 327] width 111 height 14
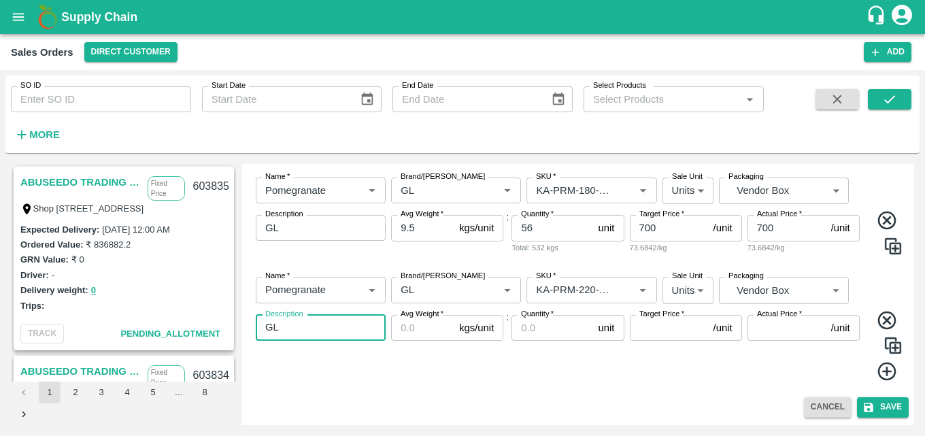
type textarea "GL"
click at [420, 331] on input "Avg Weight   *" at bounding box center [422, 328] width 63 height 26
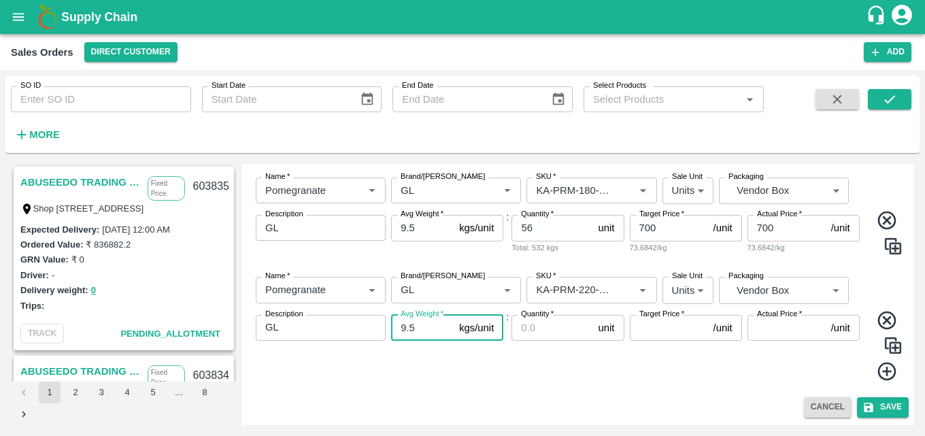
type input "9.5"
click at [531, 331] on input "Quantity   *" at bounding box center [552, 328] width 81 height 26
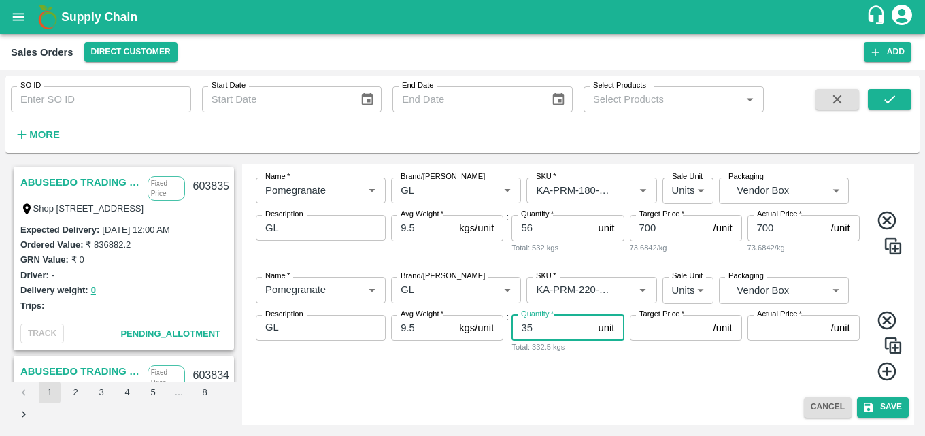
type input "35"
click at [654, 324] on input "Target Price   *" at bounding box center [669, 328] width 78 height 26
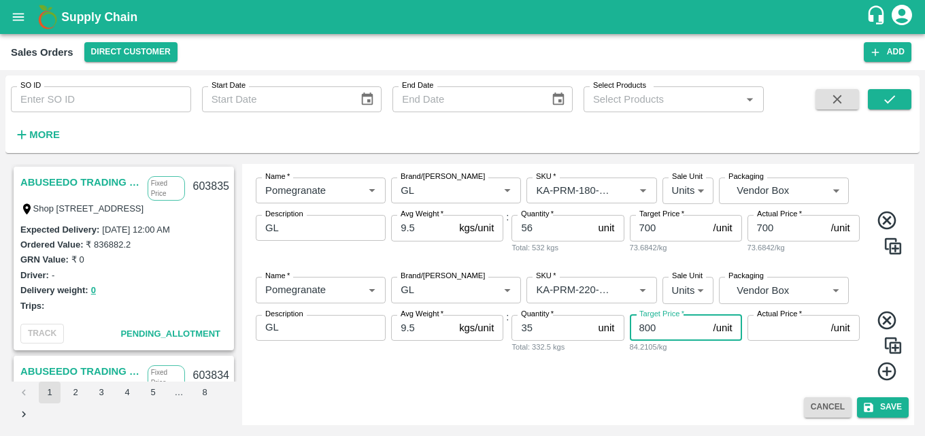
type input "800"
click at [778, 326] on input "Actual Price   *" at bounding box center [787, 328] width 78 height 26
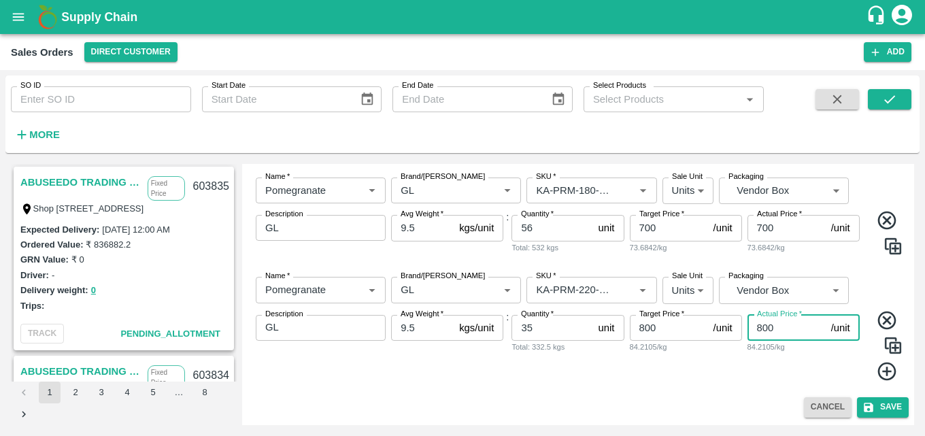
type input "800"
click at [878, 369] on icon at bounding box center [887, 372] width 22 height 22
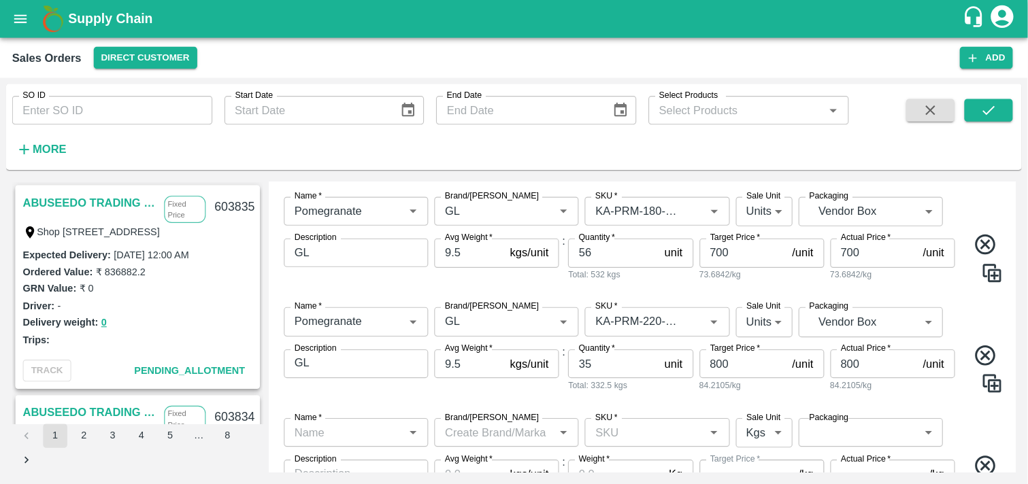
scroll to position [438, 0]
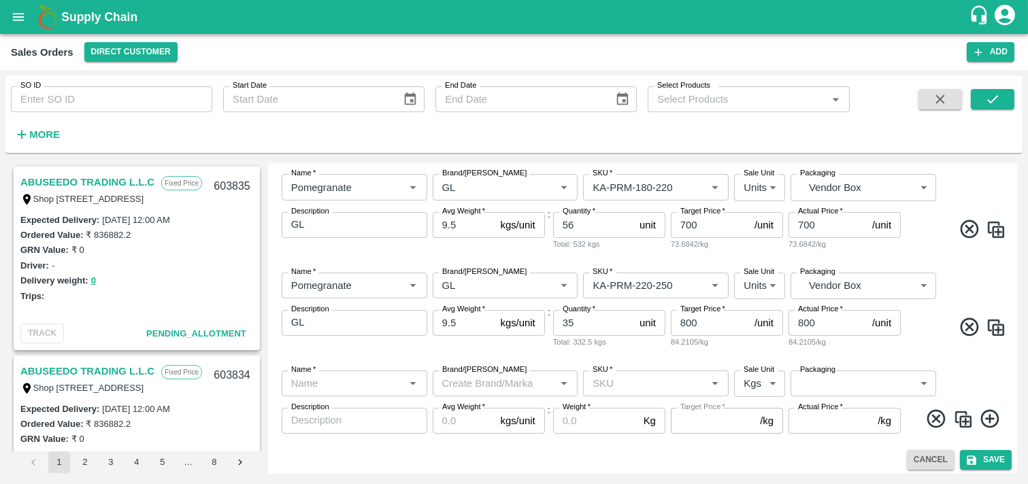
click at [347, 389] on input "Name   *" at bounding box center [343, 384] width 115 height 18
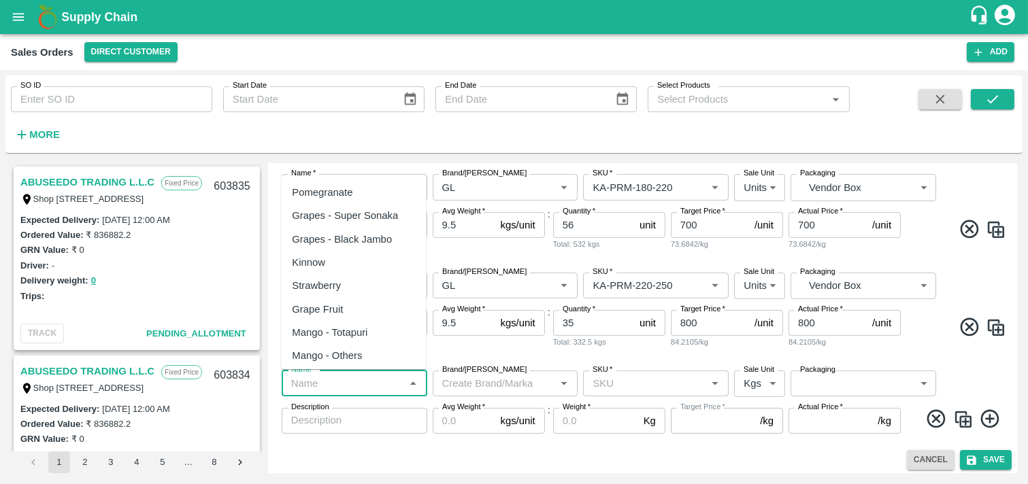
click at [337, 190] on div "Pomegranate" at bounding box center [322, 192] width 61 height 15
type input "Pomegranate"
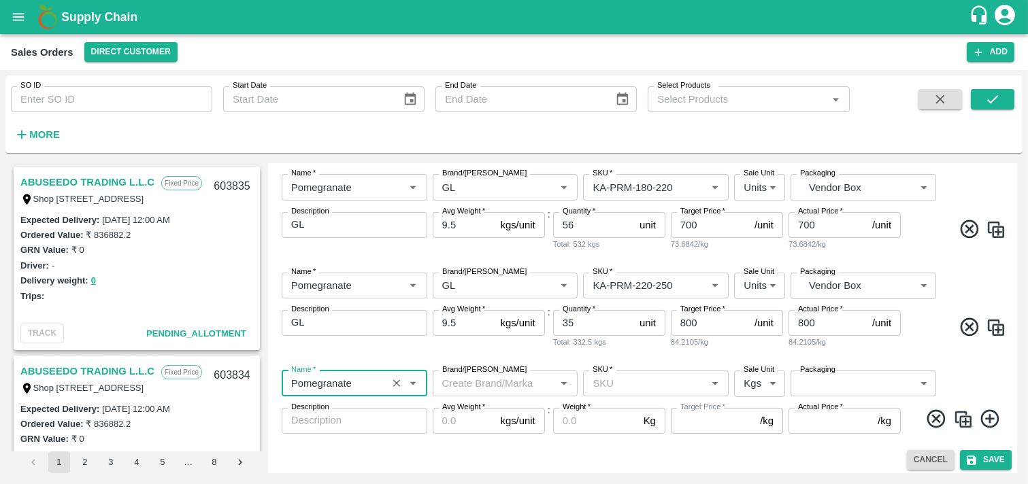
click at [494, 384] on input "Brand/[PERSON_NAME]" at bounding box center [494, 384] width 115 height 18
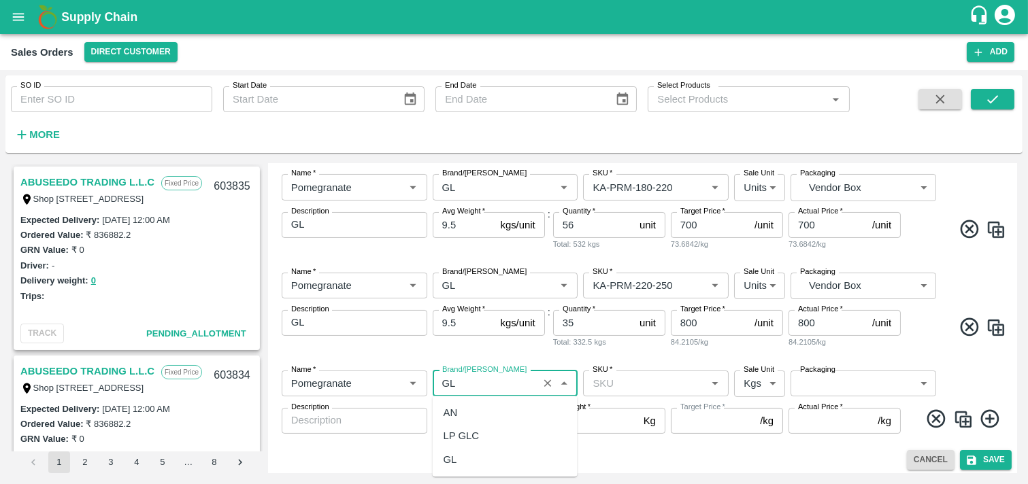
click at [465, 435] on div "GL" at bounding box center [505, 459] width 145 height 23
type input "GL"
click at [615, 389] on input "SKU   *" at bounding box center [644, 384] width 115 height 18
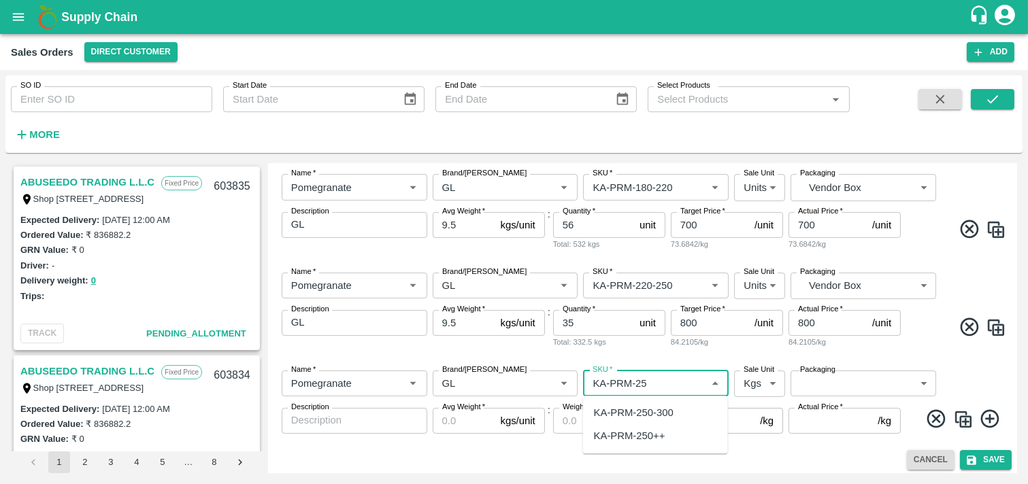
click at [654, 414] on div "KA-PRM-250-300" at bounding box center [634, 412] width 80 height 15
type input "KA-PRM-250-300"
click at [766, 382] on body "Supply Chain Sales Orders Direct Customer Add SO ID SO ID Start Date Start Date…" at bounding box center [514, 242] width 1028 height 484
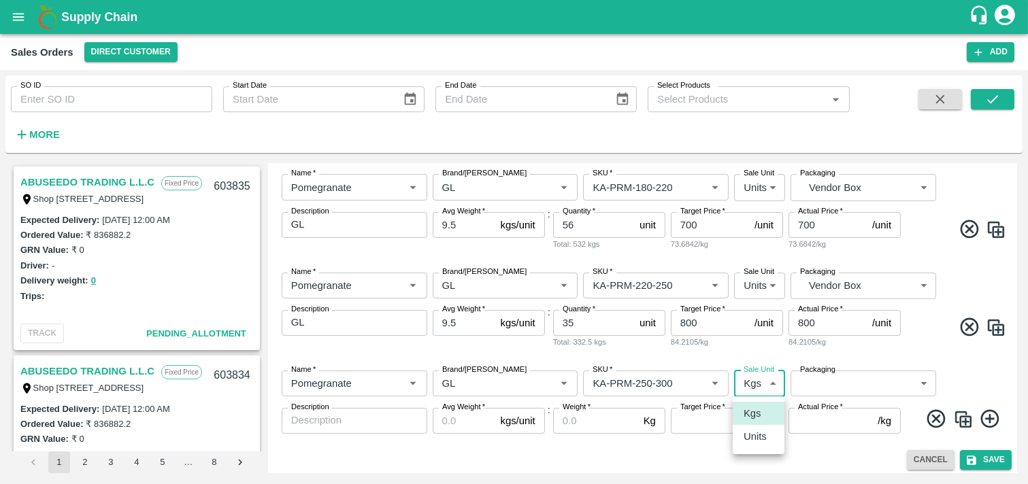
click at [763, 431] on p "Units" at bounding box center [755, 436] width 23 height 15
type input "2"
click at [866, 383] on body "Supply Chain Sales Orders Direct Customer Add SO ID SO ID Start Date Start Date…" at bounding box center [514, 242] width 1028 height 484
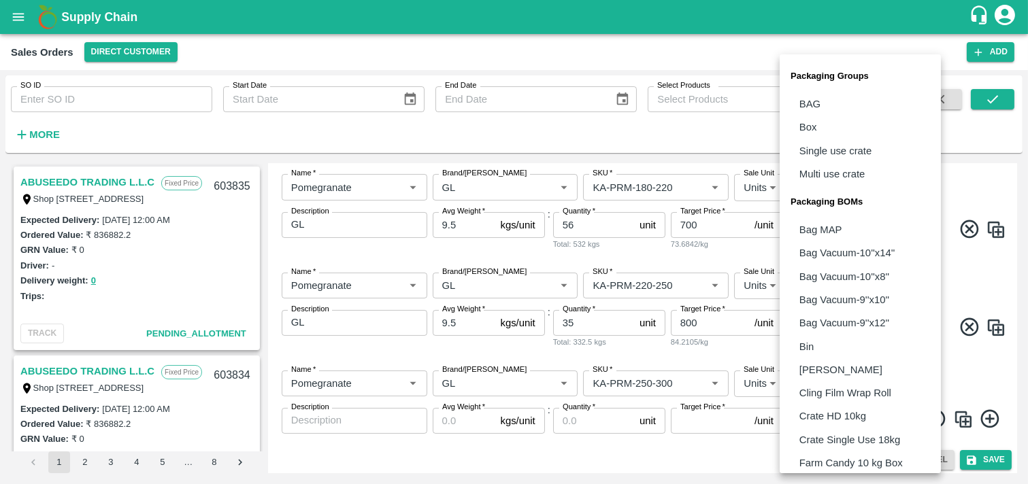
scroll to position [332, 0]
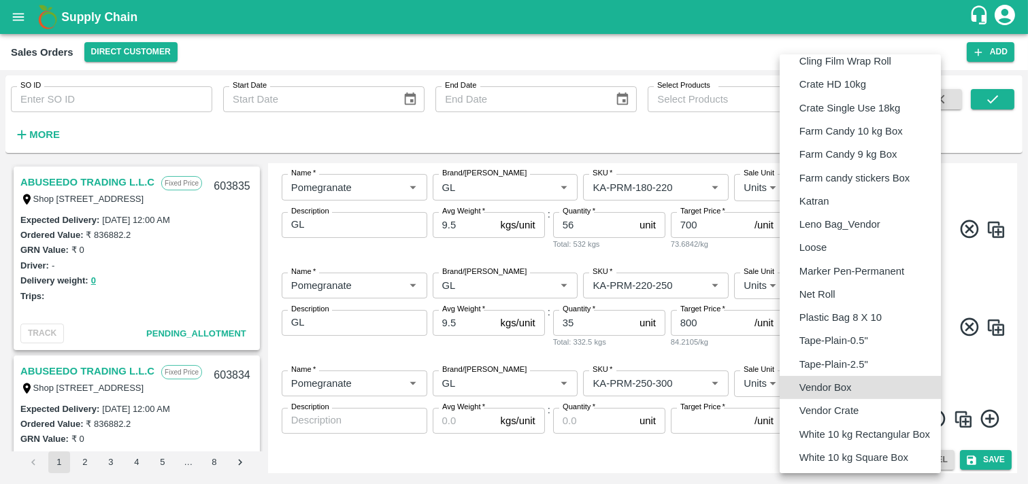
type input "BOM/276"
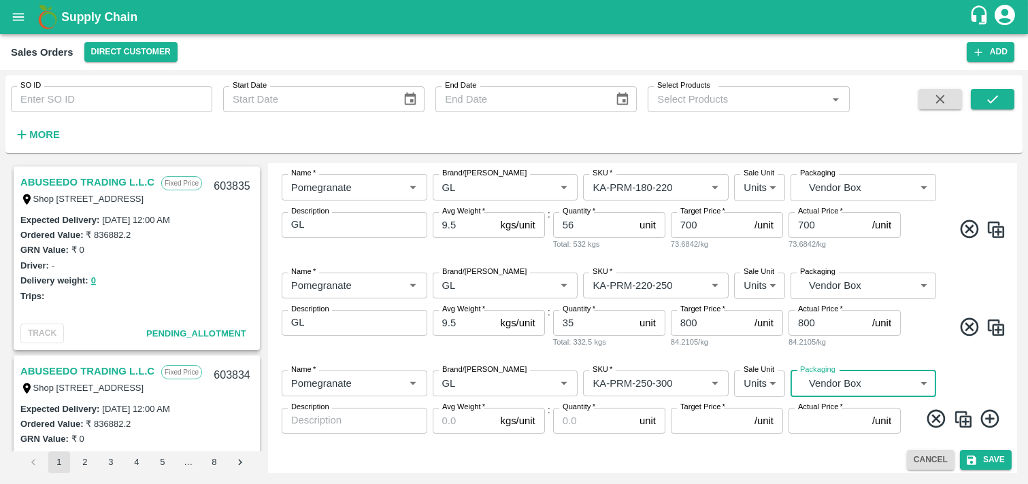
click at [350, 424] on textarea "Description" at bounding box center [354, 421] width 127 height 14
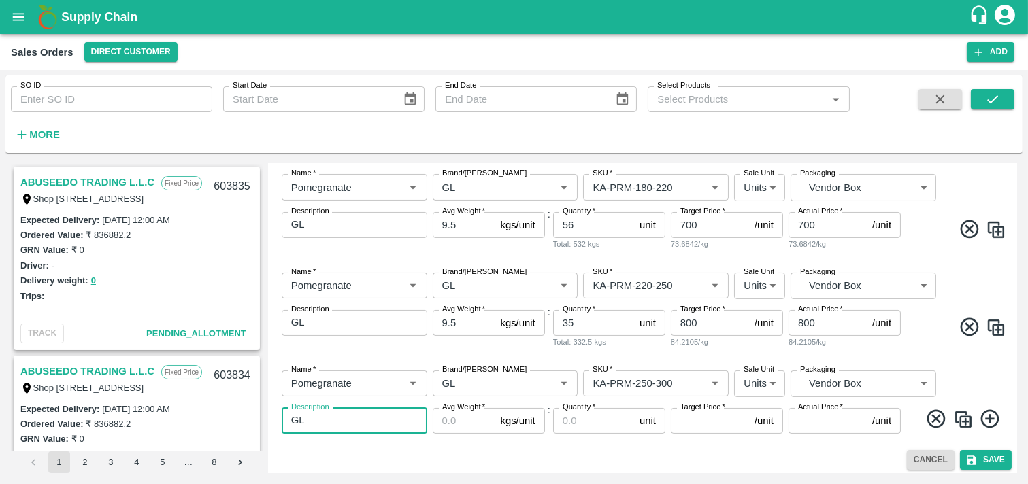
type textarea "GL"
click at [452, 423] on input "Avg Weight   *" at bounding box center [464, 421] width 63 height 26
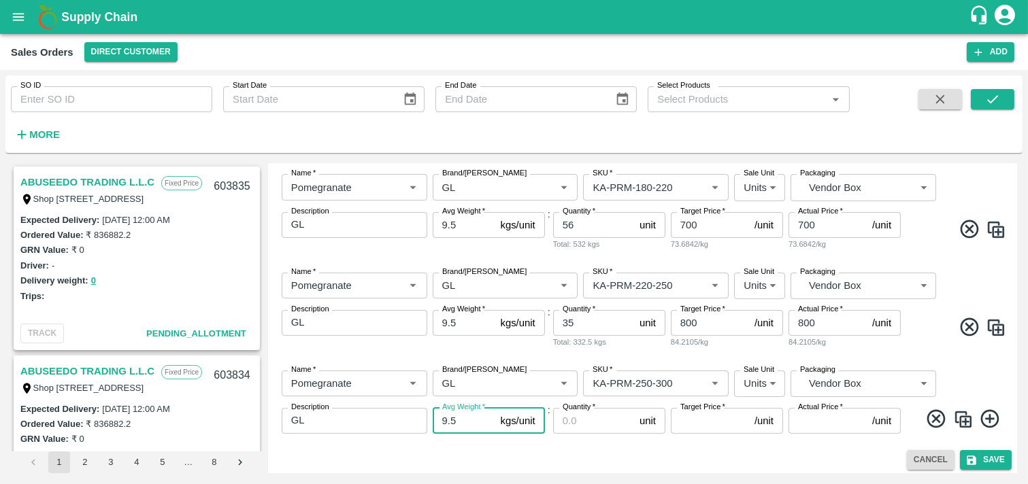
type input "9.5"
click at [580, 418] on input "Quantity   *" at bounding box center [593, 421] width 81 height 26
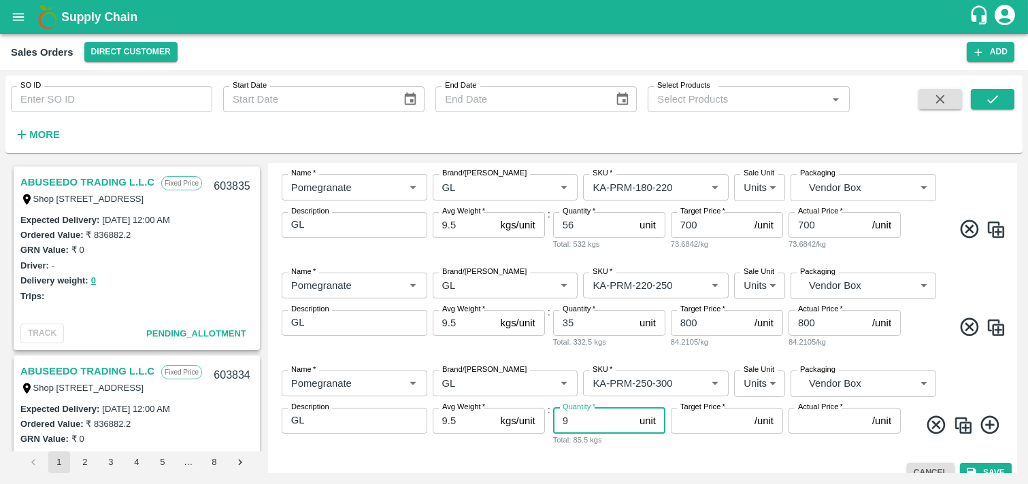
type input "9"
click at [712, 424] on input "Target Price   *" at bounding box center [710, 421] width 78 height 26
type input "900"
click at [805, 420] on input "Actual Price   *" at bounding box center [827, 421] width 78 height 26
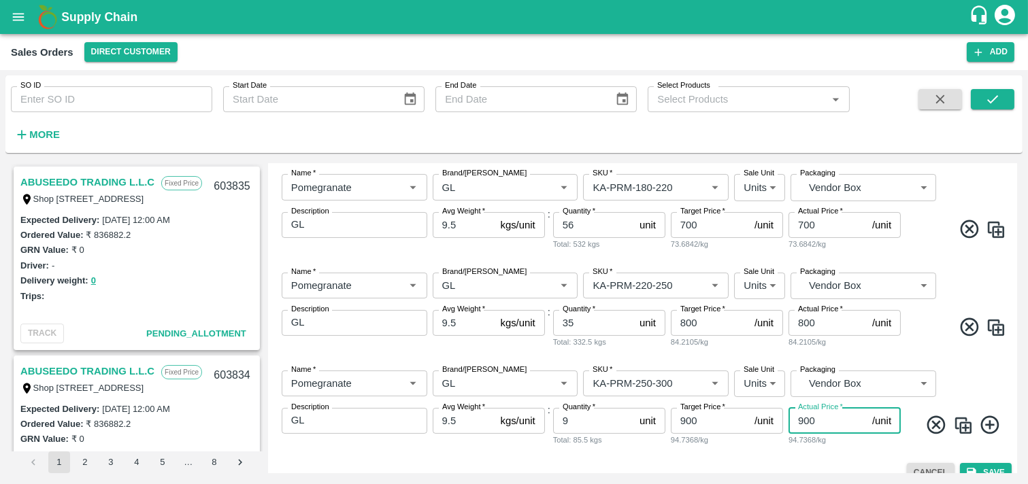
type input "900"
click at [924, 425] on icon at bounding box center [990, 425] width 22 height 22
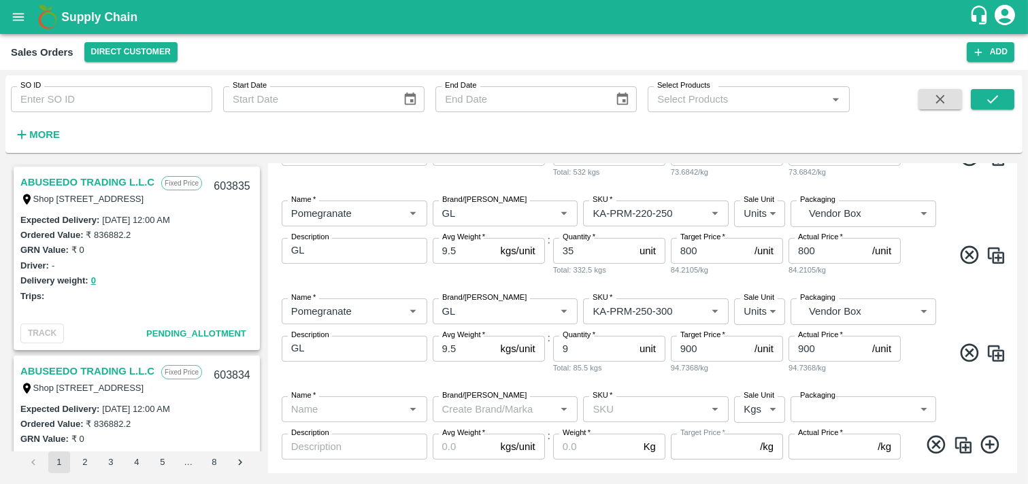
scroll to position [540, 0]
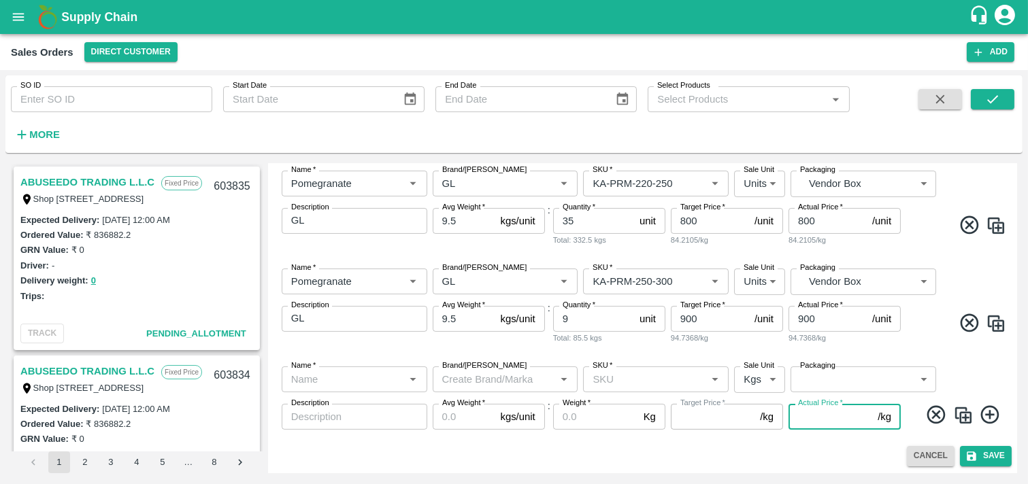
drag, startPoint x: 853, startPoint y: 414, endPoint x: 609, endPoint y: 350, distance: 252.3
click at [830, 391] on div "Name   * Name   * Brand/[PERSON_NAME]/[PERSON_NAME]   * SKU   * Sale Unit Kgs 1…" at bounding box center [642, 399] width 738 height 86
click at [358, 381] on input "Name   *" at bounding box center [343, 380] width 115 height 18
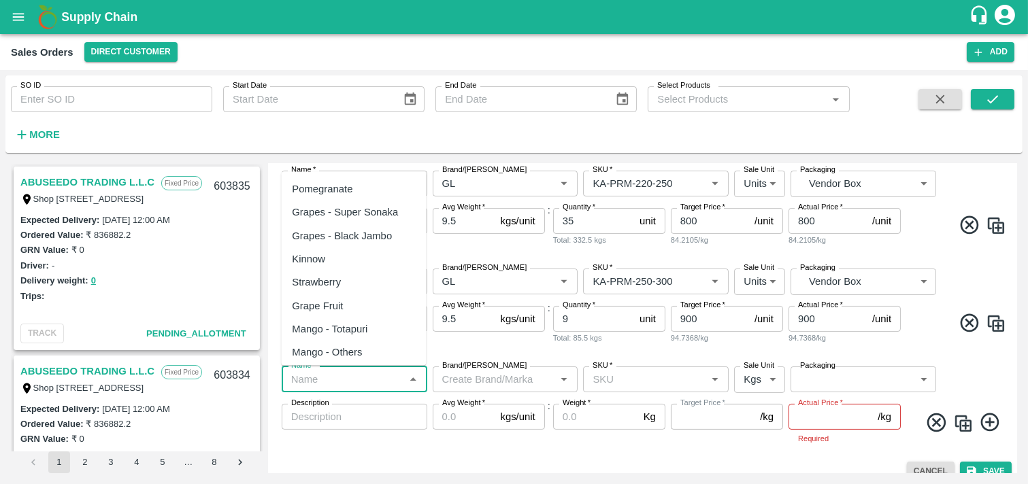
click at [334, 180] on div "Pomegranate" at bounding box center [353, 189] width 145 height 23
type input "Pomegranate"
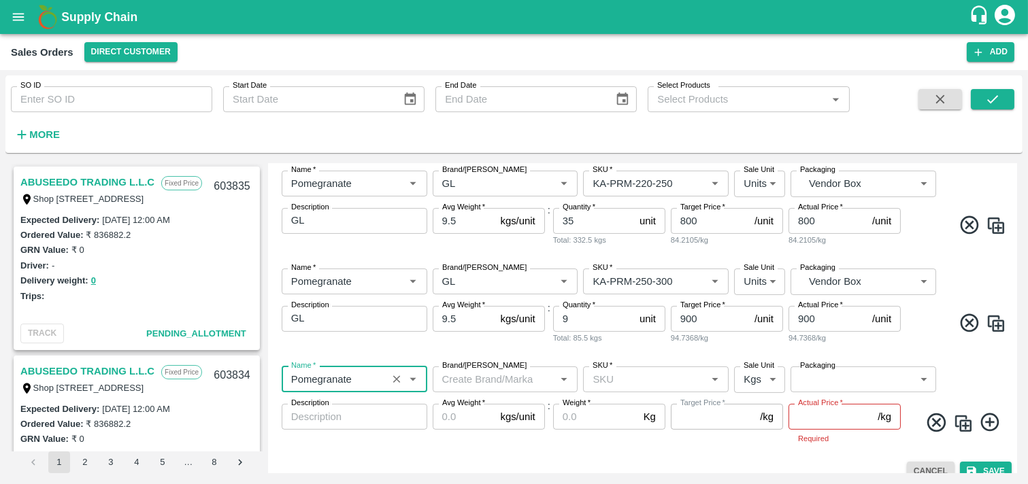
click at [501, 375] on input "Brand/[PERSON_NAME]" at bounding box center [494, 380] width 115 height 18
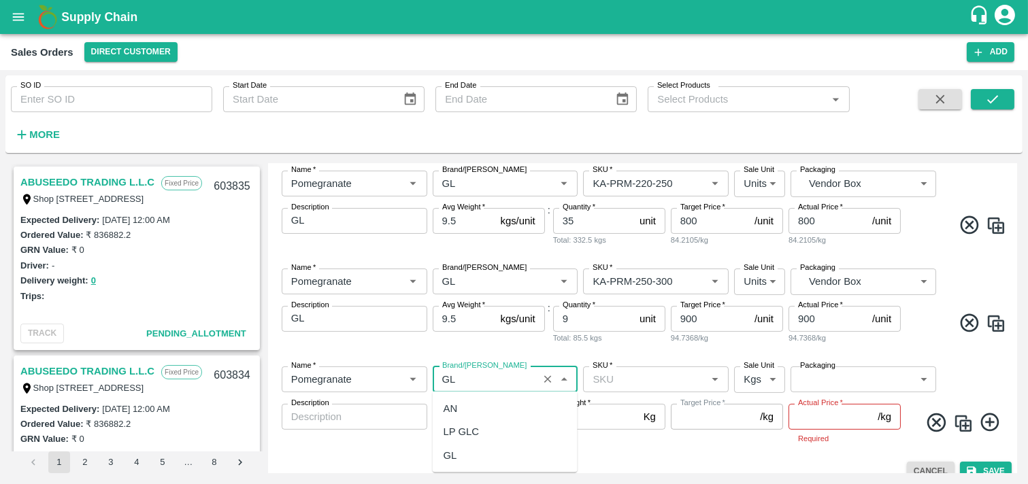
click at [454, 435] on div "GL" at bounding box center [451, 455] width 14 height 15
type input "GL"
click at [657, 383] on input "SKU   *" at bounding box center [644, 380] width 115 height 18
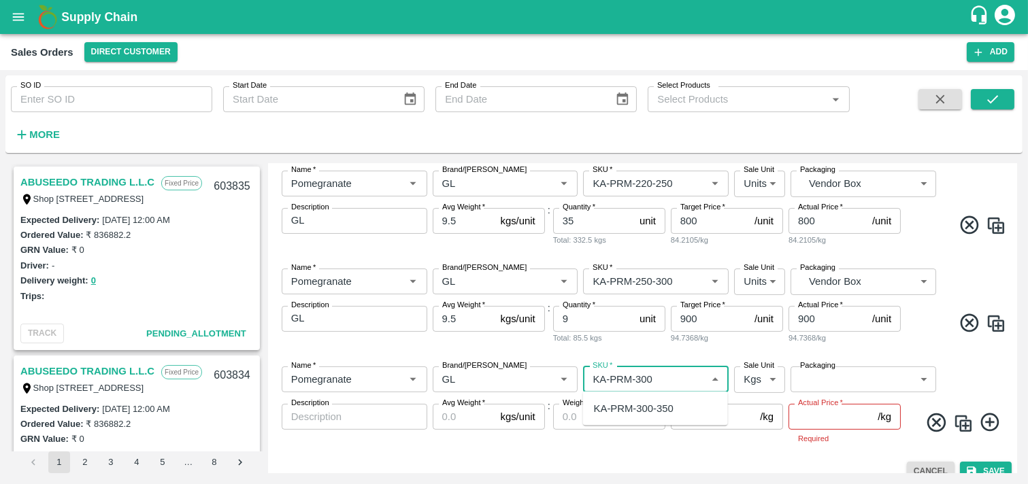
click at [661, 399] on div "KA-PRM-300-350" at bounding box center [655, 408] width 145 height 23
type input "KA-PRM-300-350"
click at [758, 376] on body "Supply Chain Sales Orders Direct Customer Add SO ID SO ID Start Date Start Date…" at bounding box center [514, 242] width 1028 height 484
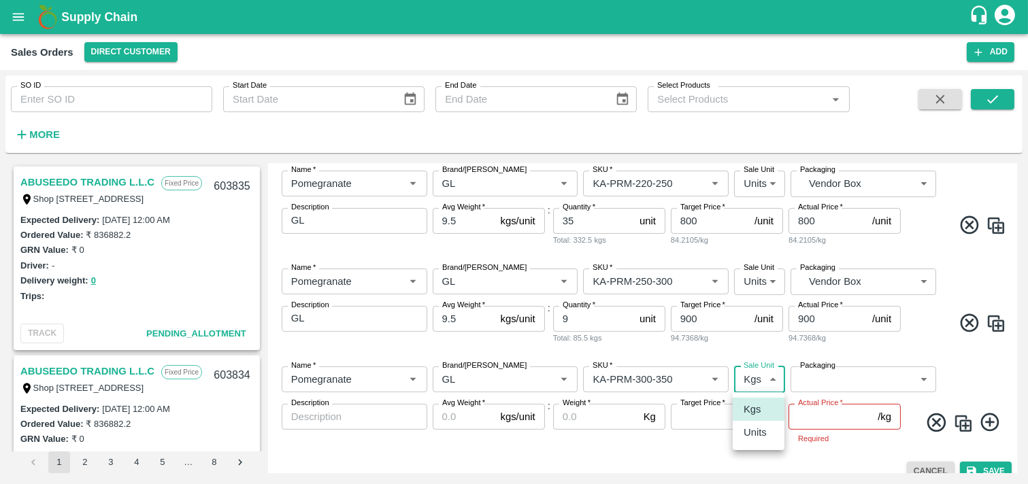
click at [765, 431] on p "Units" at bounding box center [755, 432] width 23 height 15
type input "2"
click at [855, 380] on body "Supply Chain Sales Orders Direct Customer Add SO ID SO ID Start Date Start Date…" at bounding box center [514, 242] width 1028 height 484
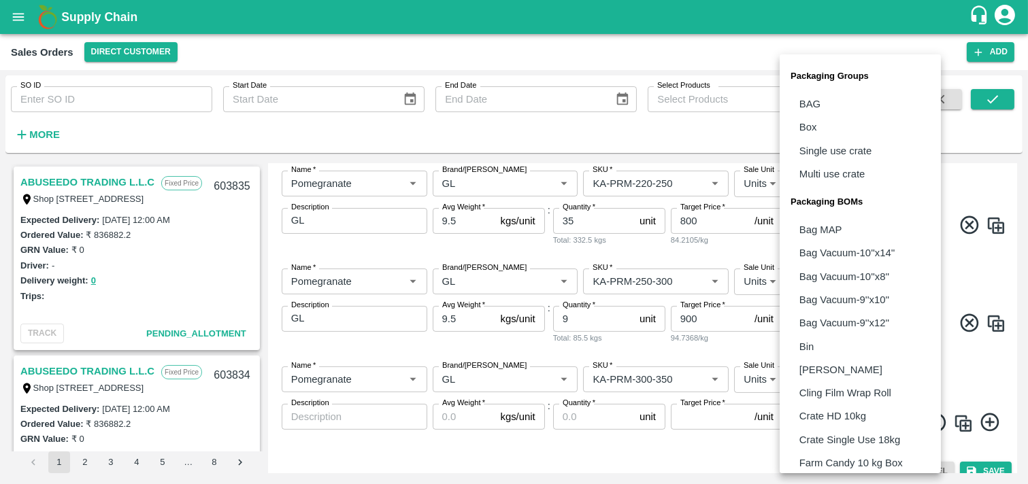
scroll to position [332, 0]
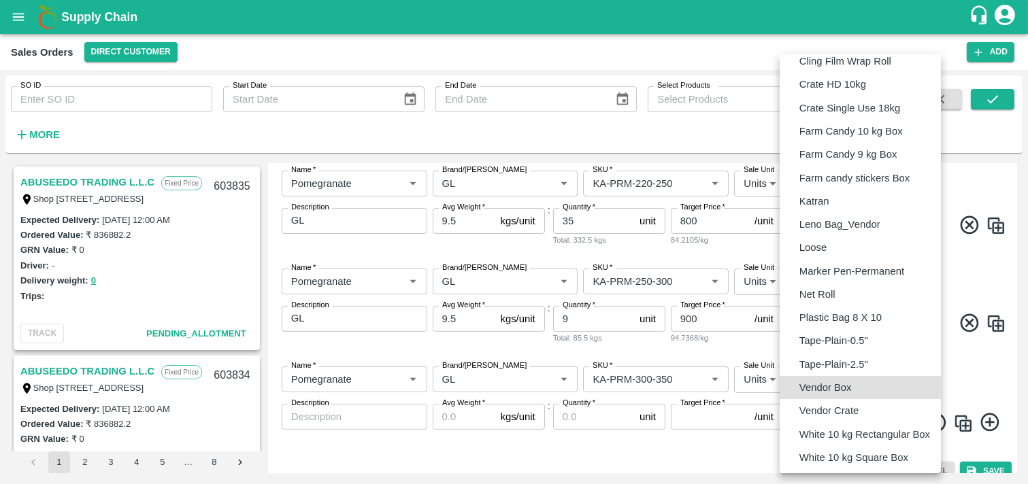
type input "BOM/276"
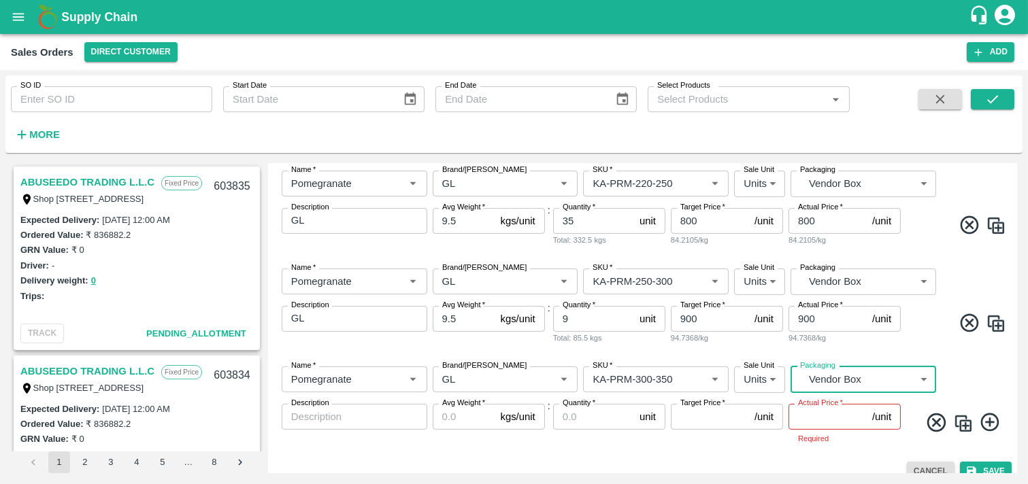
click at [370, 419] on textarea "Description" at bounding box center [354, 417] width 127 height 14
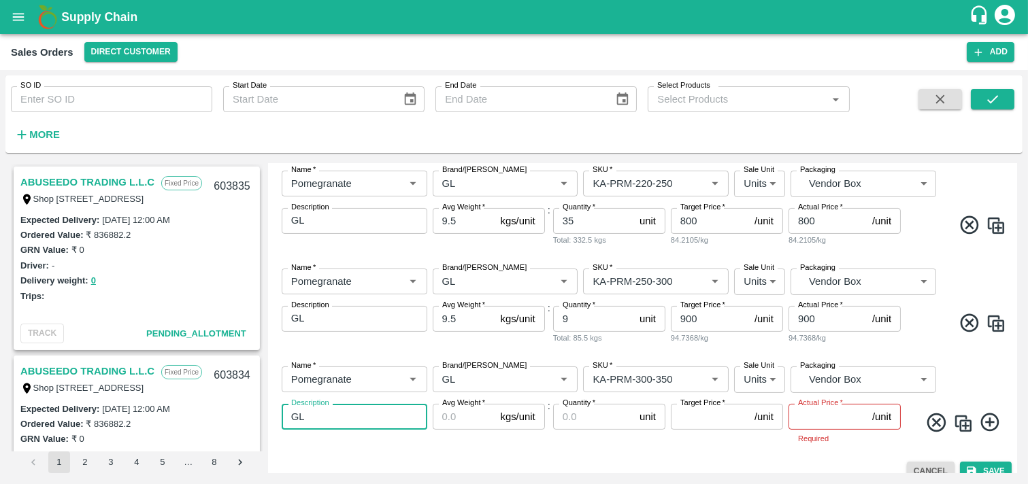
type textarea "GL"
click at [453, 417] on input "Avg Weight   *" at bounding box center [464, 417] width 63 height 26
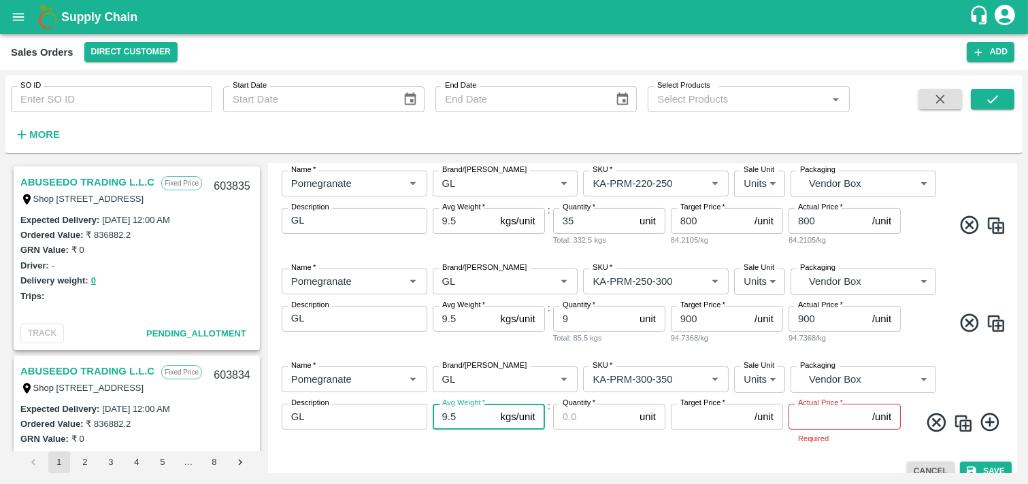
type input "9.5"
click at [576, 413] on input "Quantity   *" at bounding box center [593, 417] width 81 height 26
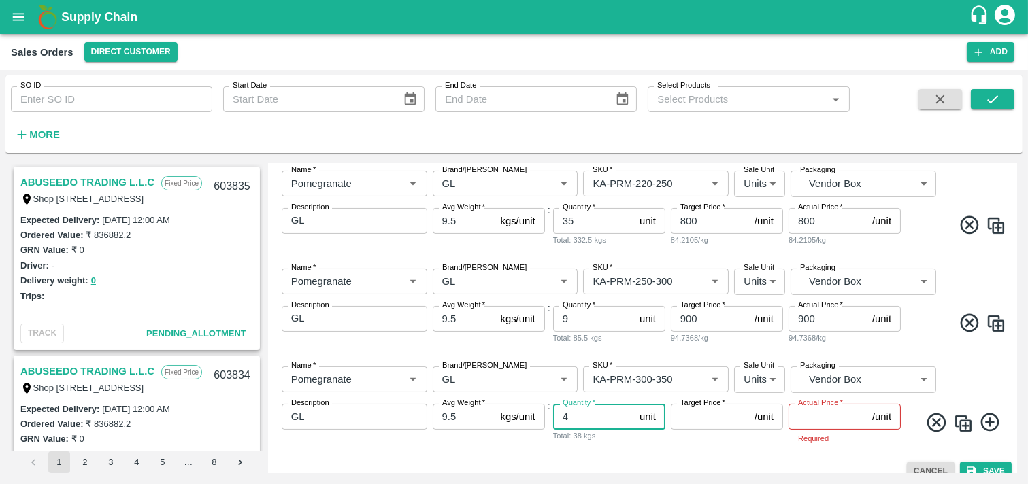
type input "4"
click at [709, 416] on input "Target Price   *" at bounding box center [710, 417] width 78 height 26
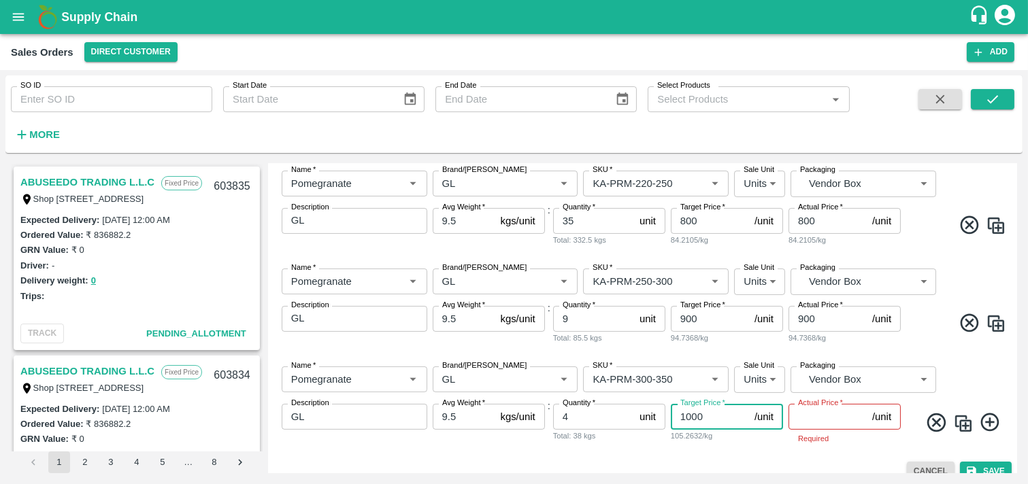
type input "1000"
click at [800, 420] on input "Actual Price   *" at bounding box center [827, 417] width 78 height 26
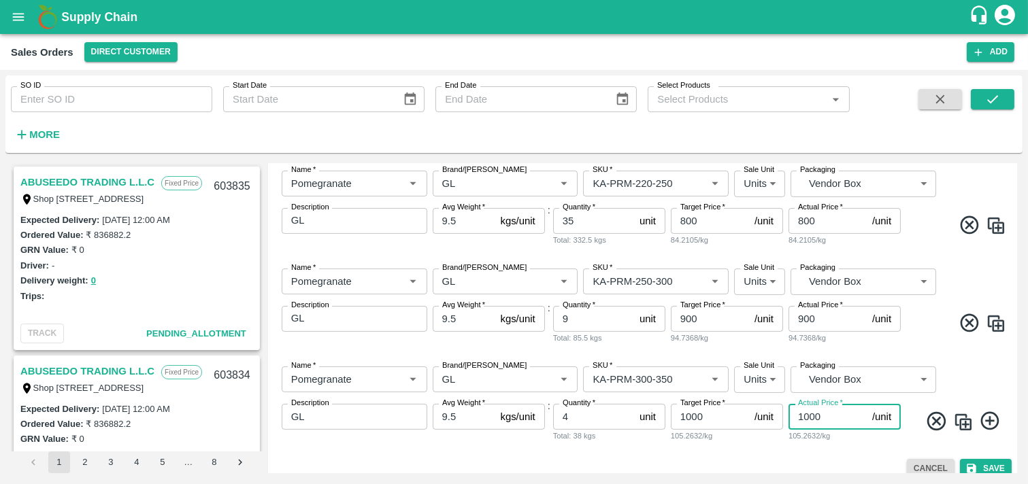
type input "1000"
click at [924, 424] on icon at bounding box center [990, 421] width 22 height 22
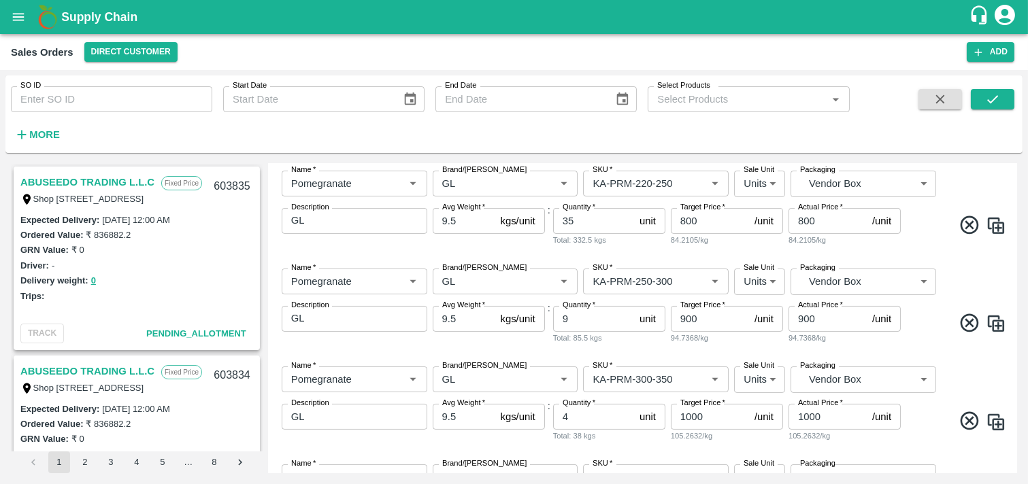
scroll to position [637, 0]
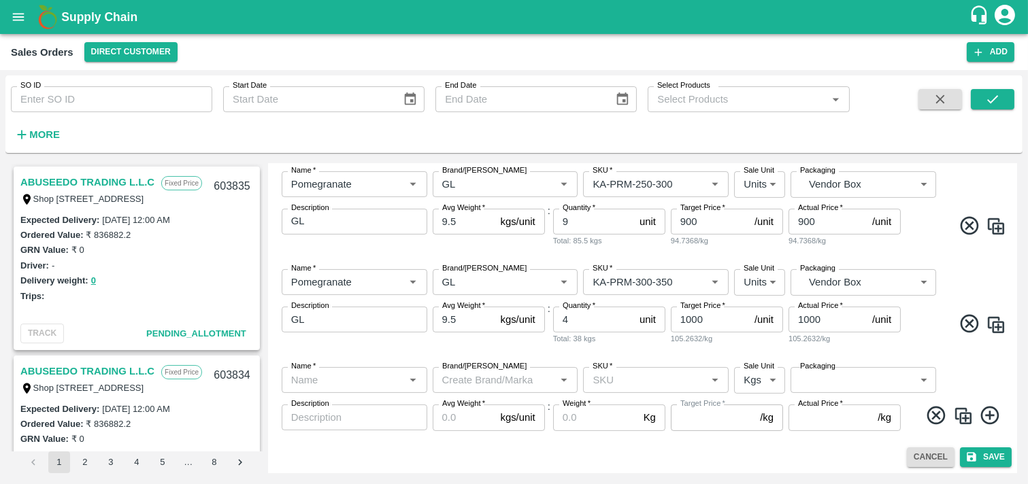
click at [339, 378] on input "Name   *" at bounding box center [343, 380] width 115 height 18
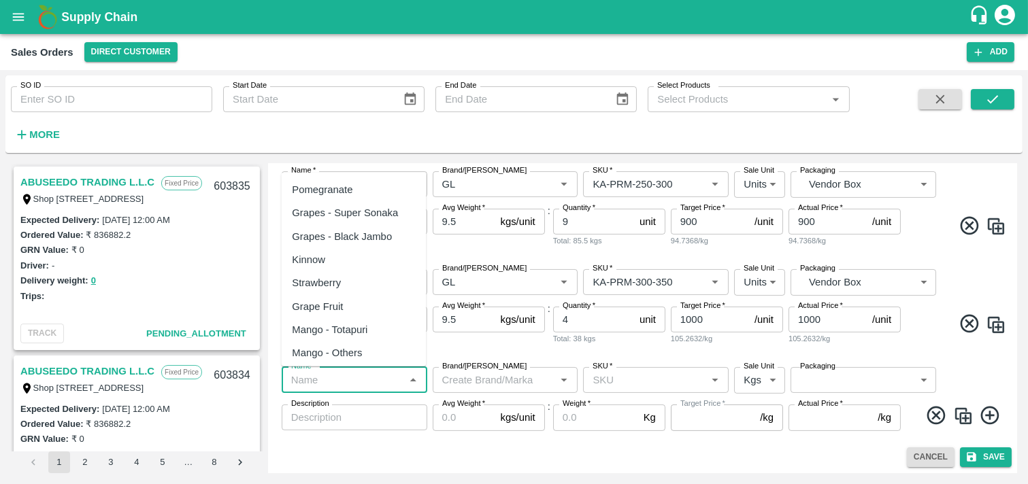
click at [328, 181] on div "Pomegranate" at bounding box center [353, 189] width 145 height 23
type input "Pomegranate"
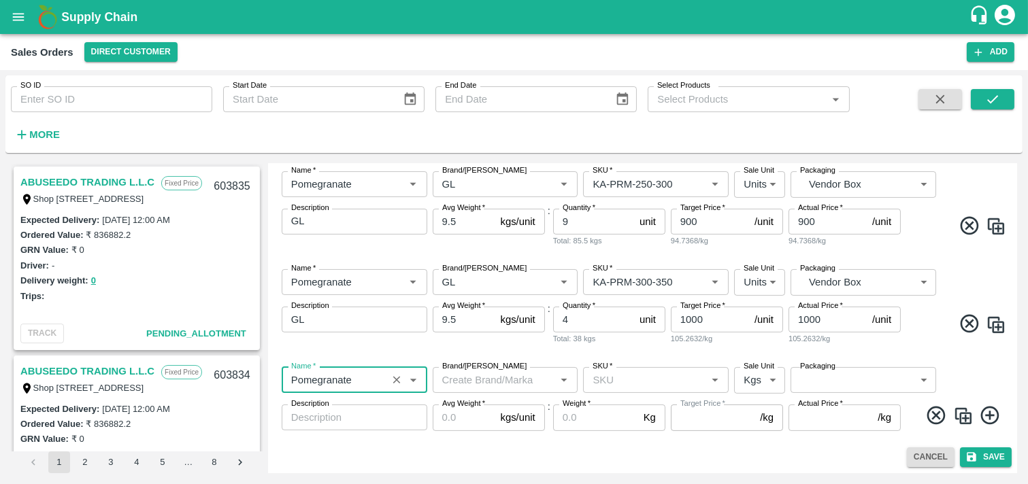
click at [528, 388] on div "Brand/[PERSON_NAME]" at bounding box center [506, 380] width 146 height 26
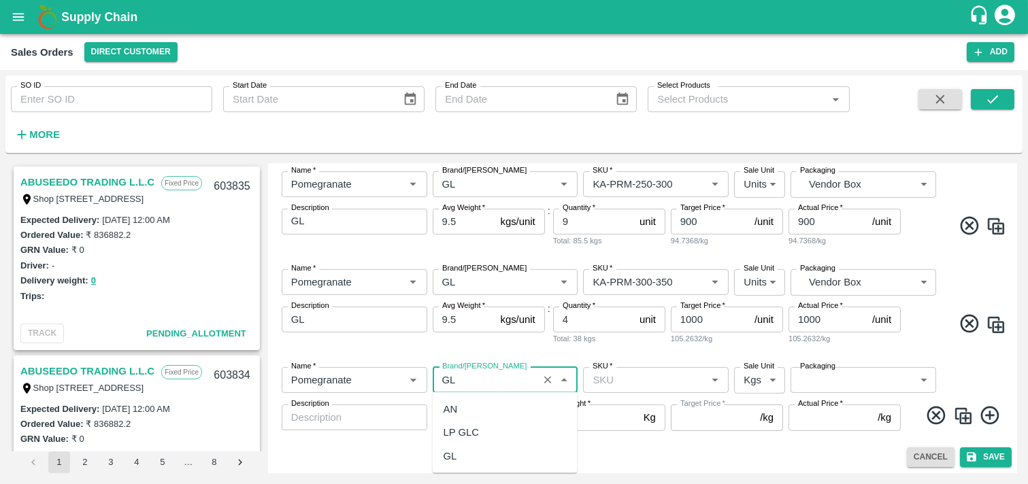
click at [456, 435] on div "GL" at bounding box center [451, 455] width 14 height 15
type input "GL"
click at [626, 382] on input "SKU   *" at bounding box center [644, 380] width 115 height 18
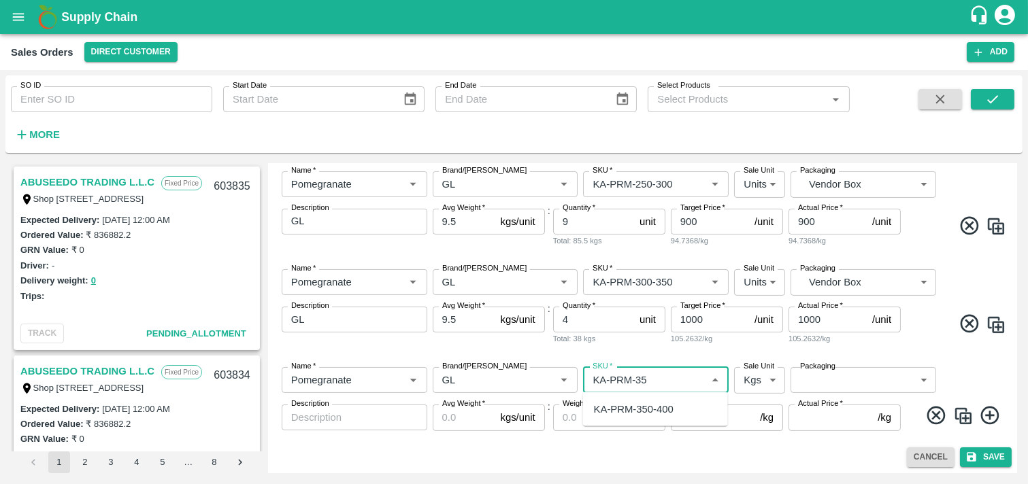
click at [660, 412] on div "KA-PRM-350-400" at bounding box center [634, 409] width 80 height 15
type input "KA-PRM-350-400"
click at [753, 383] on body "Supply Chain Sales Orders Direct Customer Add SO ID SO ID Start Date Start Date…" at bounding box center [514, 242] width 1028 height 484
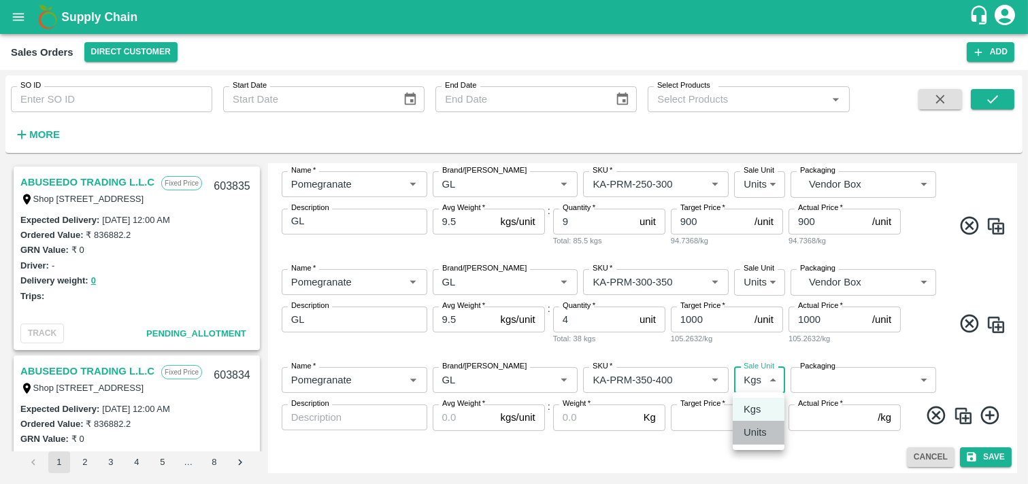
click at [759, 430] on p "Units" at bounding box center [755, 432] width 23 height 15
type input "2"
click at [867, 379] on body "Supply Chain Sales Orders Direct Customer Add SO ID SO ID Start Date Start Date…" at bounding box center [514, 242] width 1028 height 484
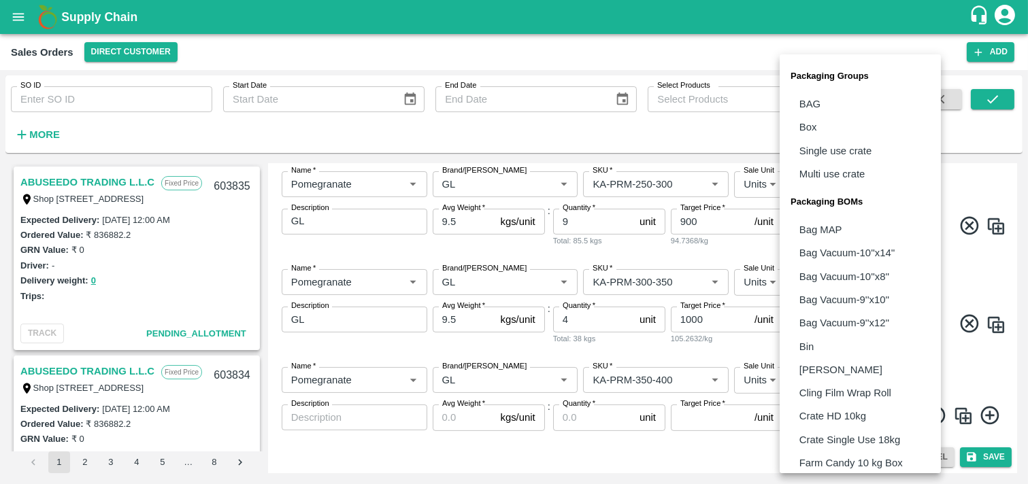
scroll to position [332, 0]
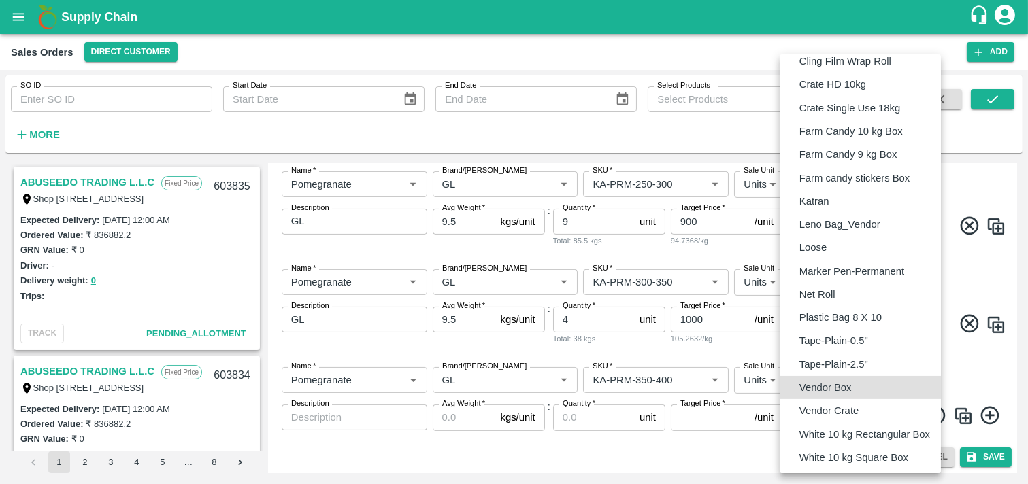
type input "BOM/276"
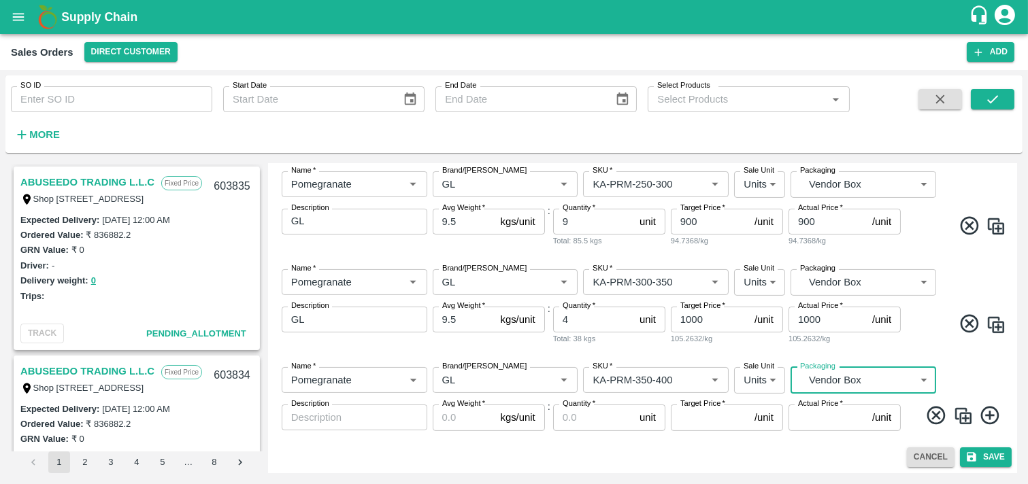
click at [358, 413] on textarea "Description" at bounding box center [354, 418] width 127 height 14
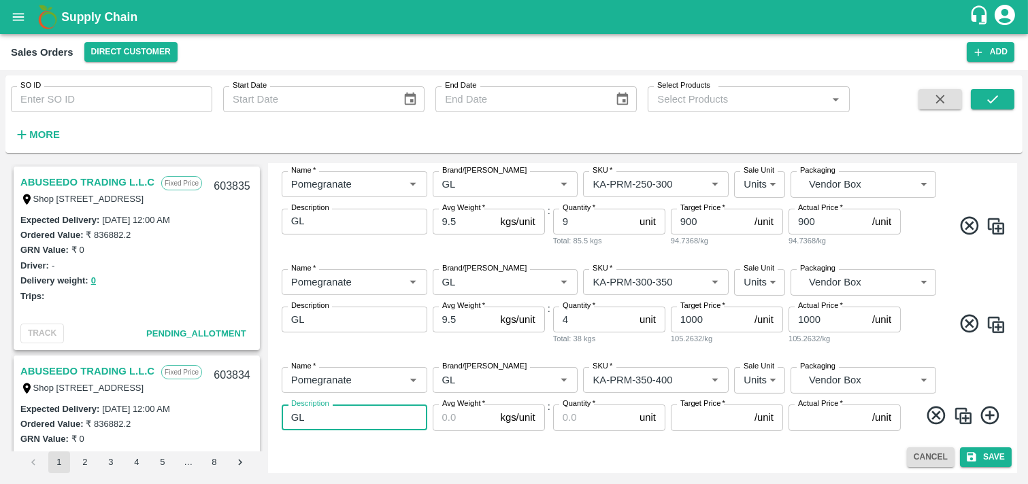
type textarea "GL"
click at [465, 422] on input "Avg Weight   *" at bounding box center [464, 418] width 63 height 26
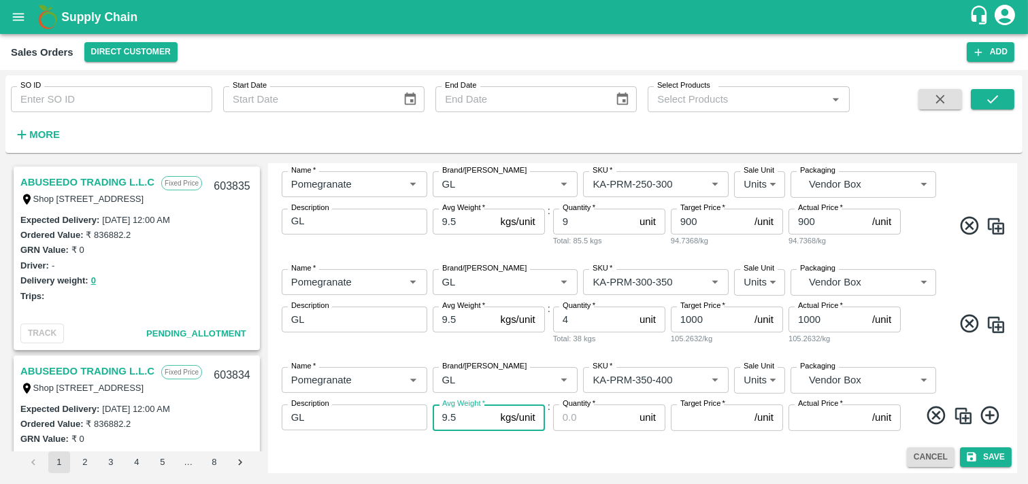
type input "9.5"
click at [573, 406] on label "Quantity   *" at bounding box center [579, 404] width 33 height 11
click at [573, 406] on input "Quantity   *" at bounding box center [593, 418] width 81 height 26
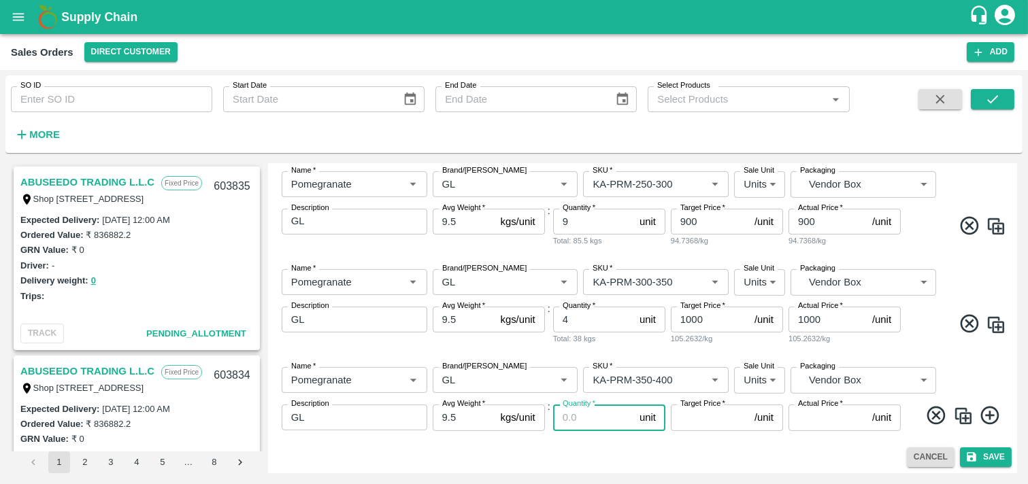
click at [576, 417] on input "Quantity   *" at bounding box center [593, 418] width 81 height 26
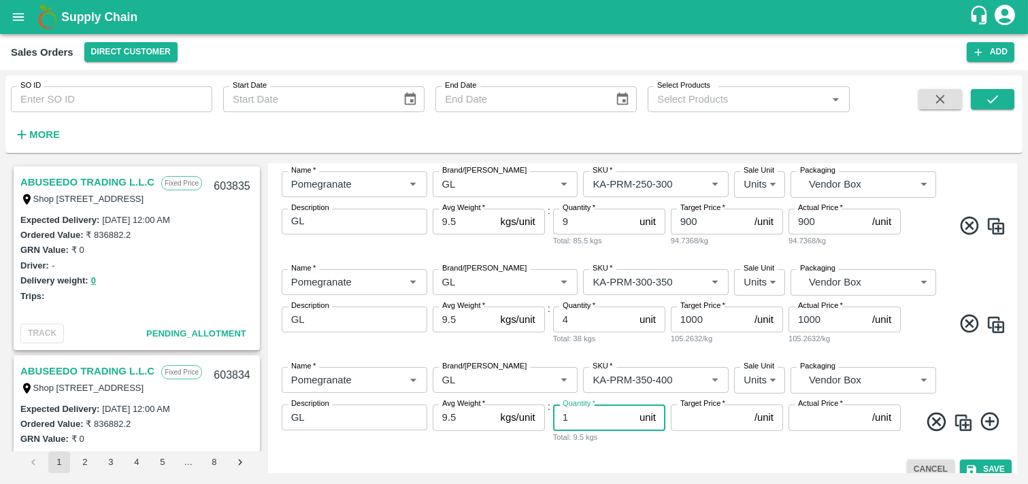
type input "1"
click at [712, 416] on input "Target Price   *" at bounding box center [710, 418] width 78 height 26
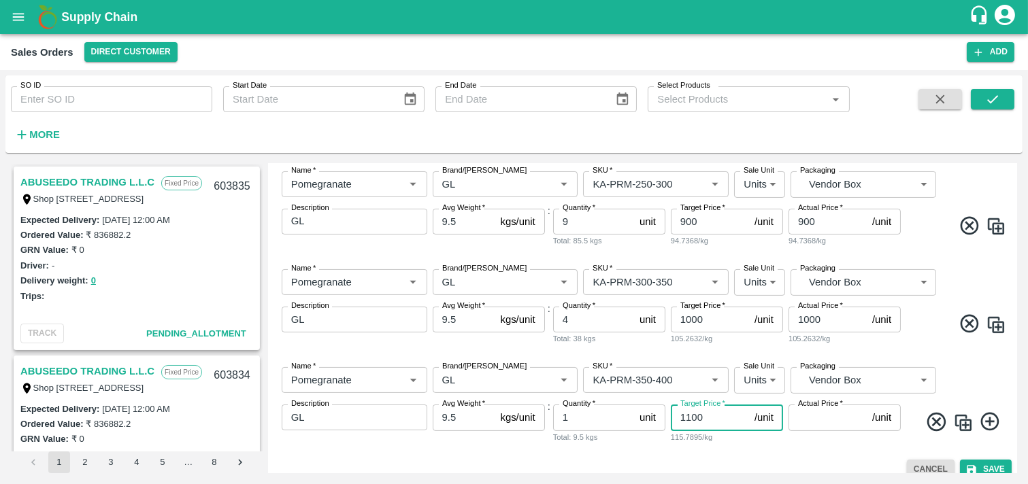
type input "1100"
click at [805, 420] on input "Actual Price   *" at bounding box center [827, 418] width 78 height 26
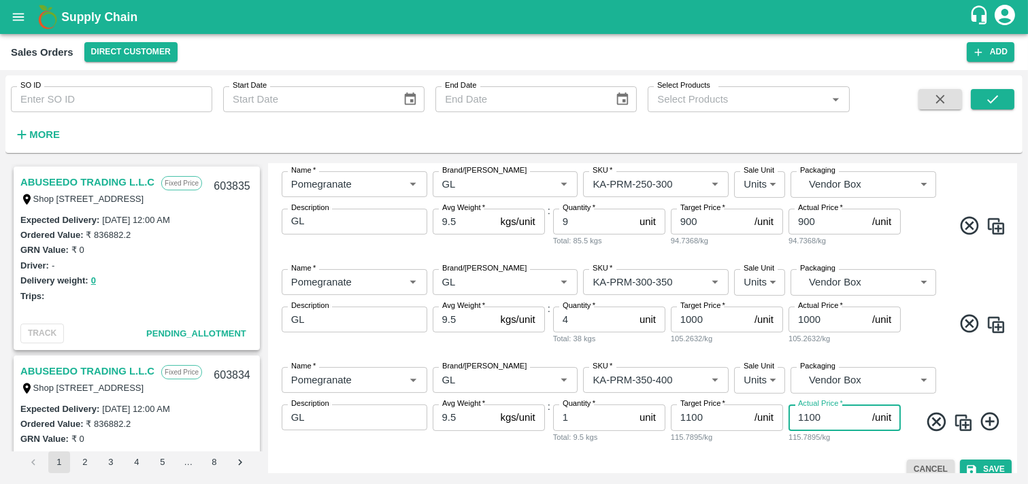
type input "1100"
click at [924, 423] on icon at bounding box center [990, 422] width 22 height 22
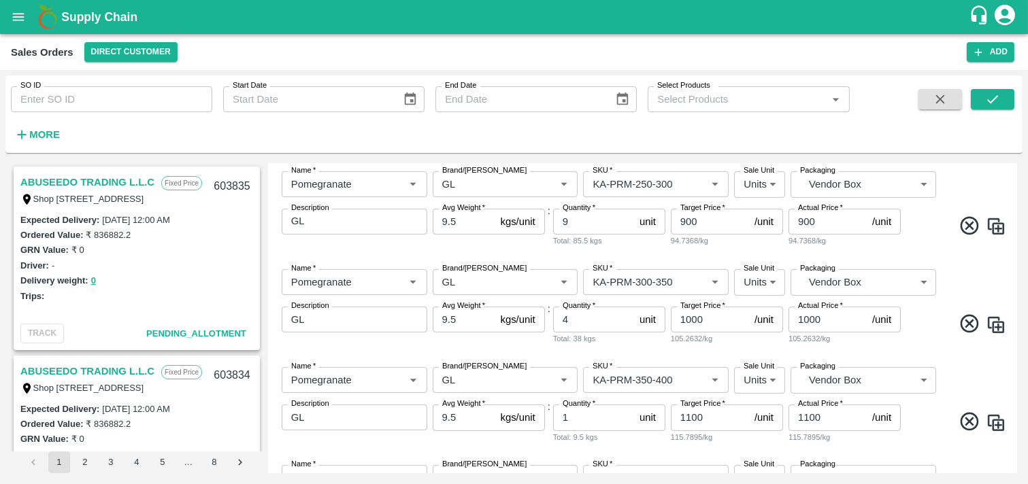
click at [850, 391] on body "Supply Chain Sales Orders Direct Customer Add SO ID SO ID Start Date Start Date…" at bounding box center [514, 242] width 1028 height 484
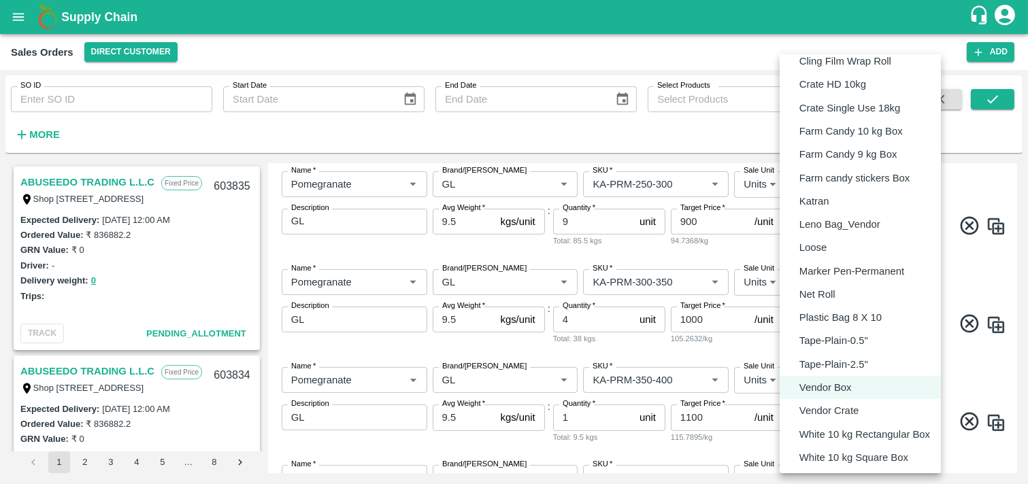
click at [924, 435] on div at bounding box center [514, 242] width 1028 height 484
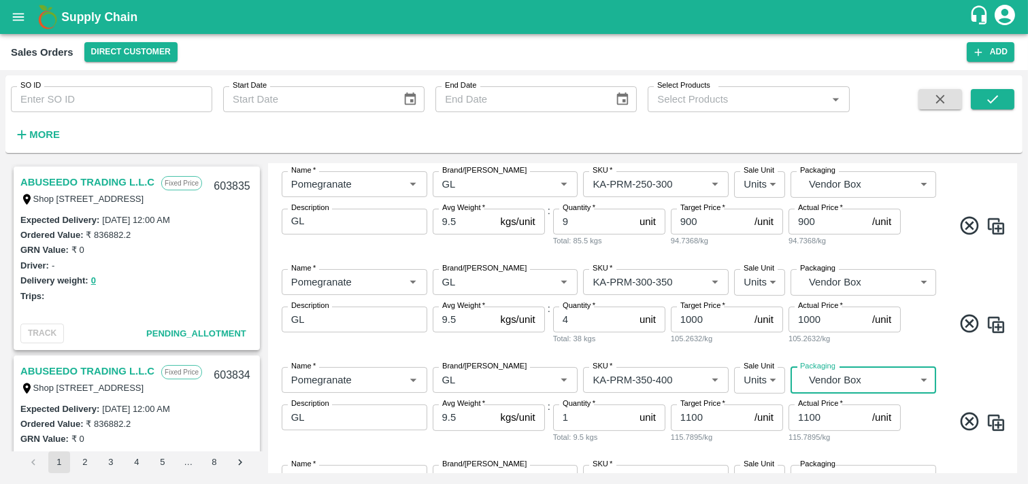
click at [924, 435] on div "ABUSEEDO TRADING L.L.C Fixed Price Shop [STREET_ADDRESS] Central Fruit and Vege…" at bounding box center [513, 319] width 1017 height 320
click at [924, 435] on div "Add Sales Order DC   * Direct Customer 6 DC Sale Type   * Commission 2 Sale Typ…" at bounding box center [642, 319] width 749 height 310
click at [924, 435] on div "ABUSEEDO TRADING L.L.C Fixed Price Shop [STREET_ADDRESS] Central Fruit and Vege…" at bounding box center [513, 319] width 1017 height 320
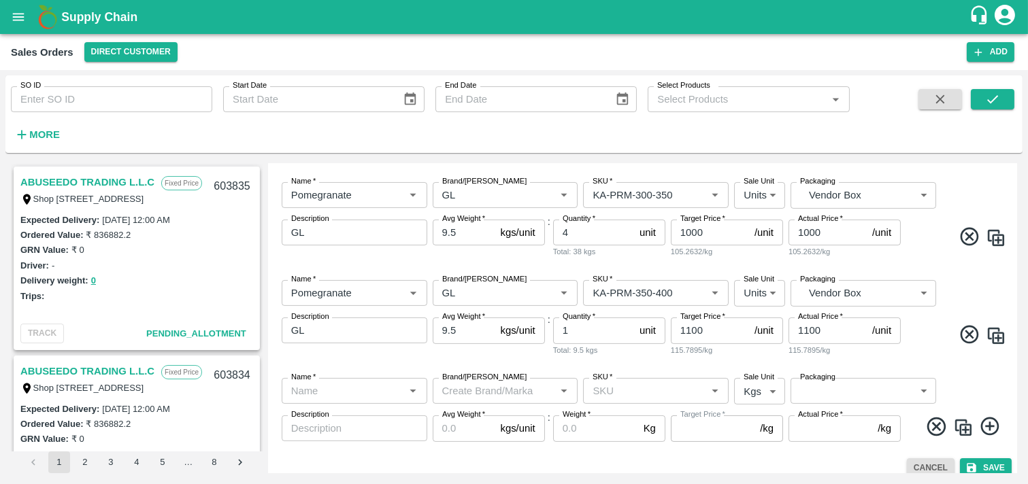
scroll to position [736, 0]
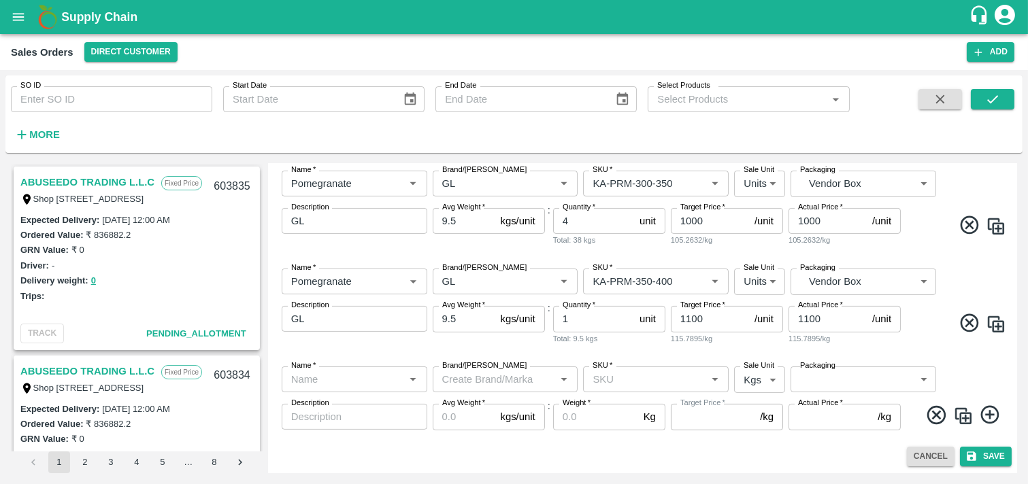
click at [341, 377] on input "Name   *" at bounding box center [343, 380] width 115 height 18
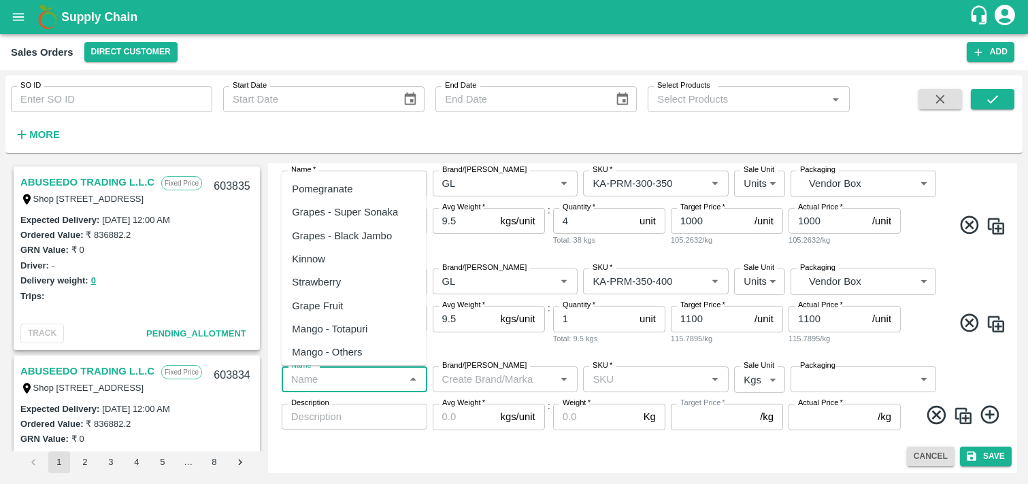
click at [342, 190] on div "Pomegranate" at bounding box center [322, 189] width 61 height 15
type input "Pomegranate"
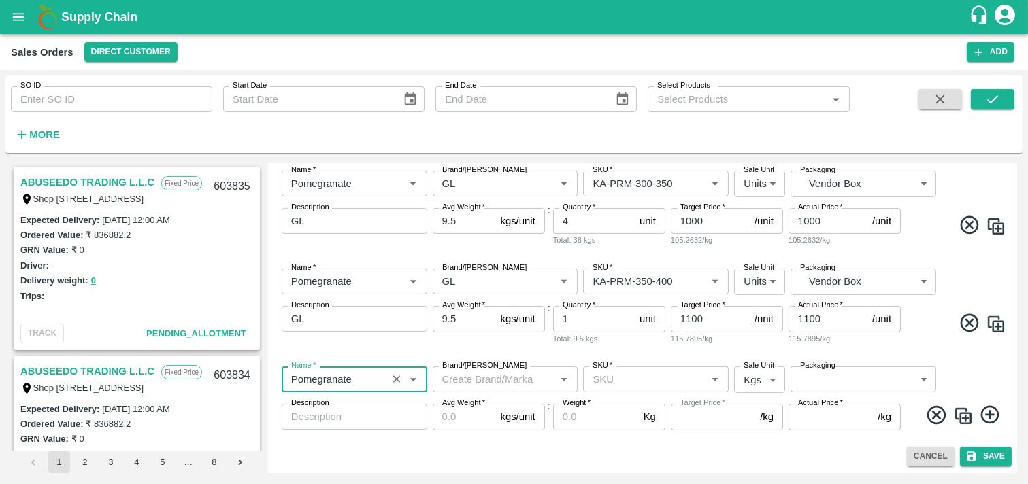
click at [507, 386] on input "Brand/[PERSON_NAME]" at bounding box center [494, 380] width 115 height 18
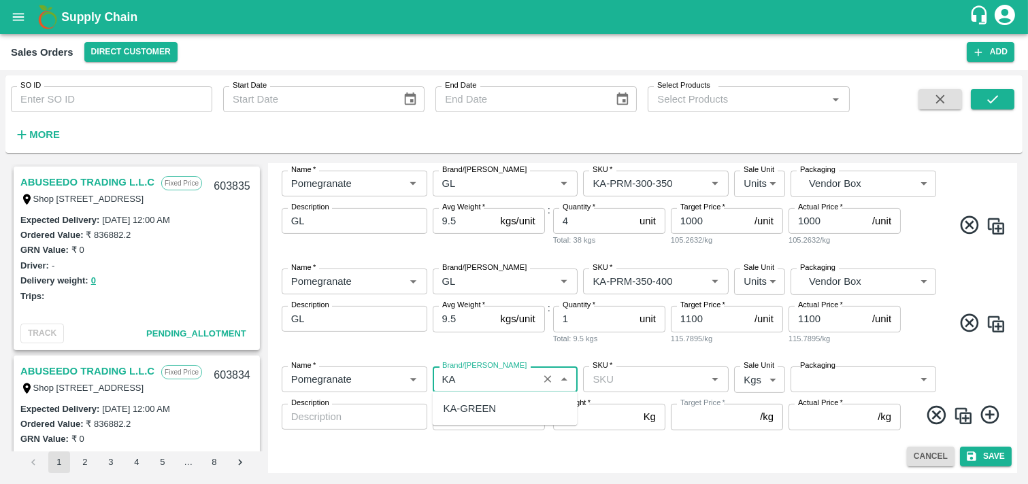
type input "K"
click at [477, 435] on div "GL" at bounding box center [505, 455] width 145 height 23
type input "GL"
click at [636, 374] on input "SKU   *" at bounding box center [644, 380] width 115 height 18
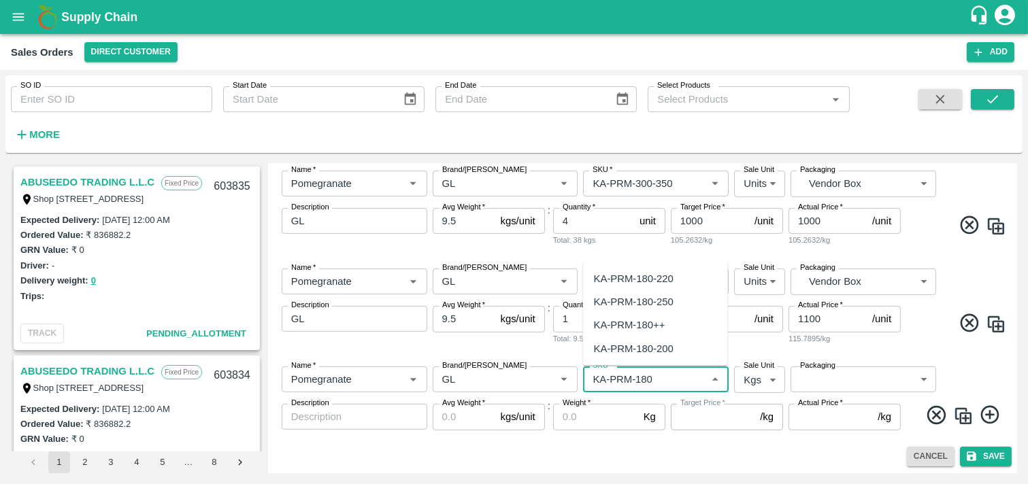
click at [635, 329] on div "KA-PRM-180++" at bounding box center [629, 325] width 71 height 15
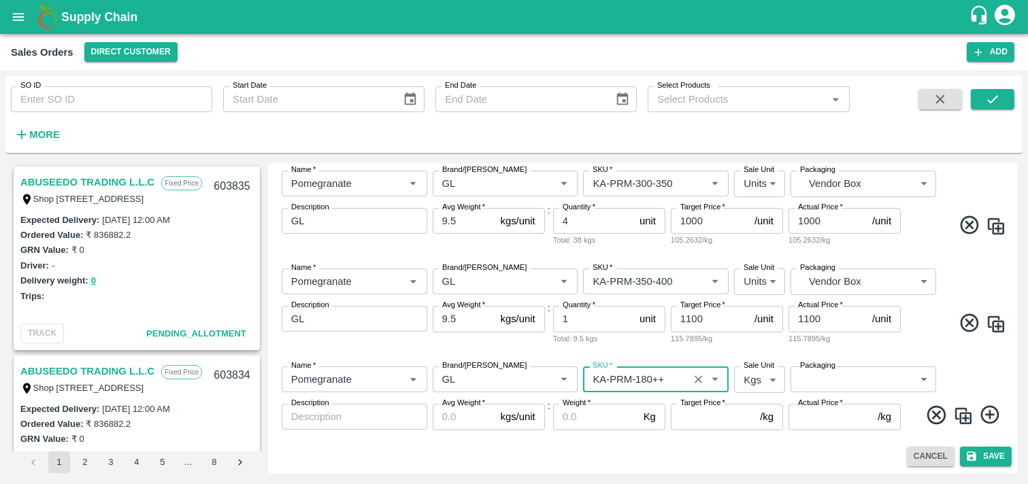
type input "KA-PRM-180++"
click at [748, 382] on body "Supply Chain Sales Orders Direct Customer Add SO ID SO ID Start Date Start Date…" at bounding box center [514, 242] width 1028 height 484
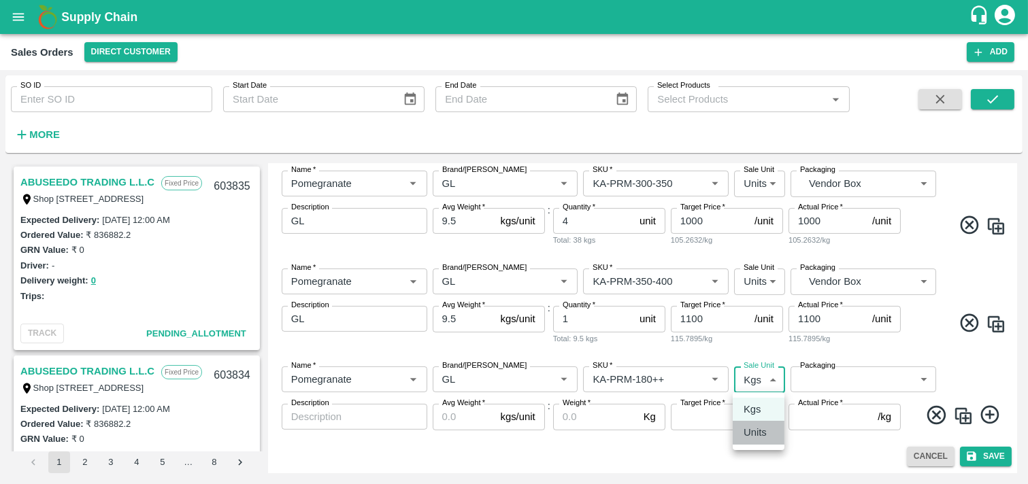
click at [756, 429] on p "Units" at bounding box center [755, 432] width 23 height 15
type input "2"
click at [867, 375] on body "Supply Chain Sales Orders Direct Customer Add SO ID SO ID Start Date Start Date…" at bounding box center [514, 242] width 1028 height 484
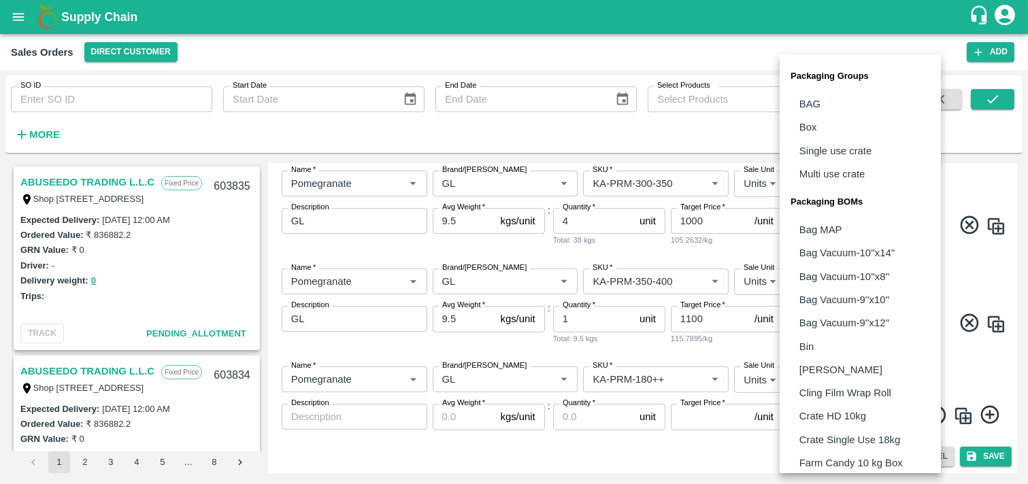
scroll to position [332, 0]
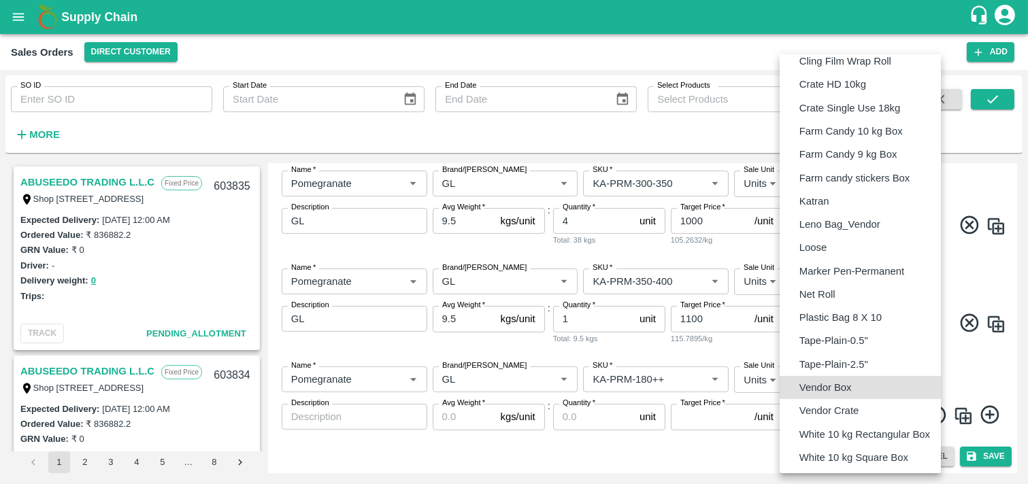
type input "BOM/276"
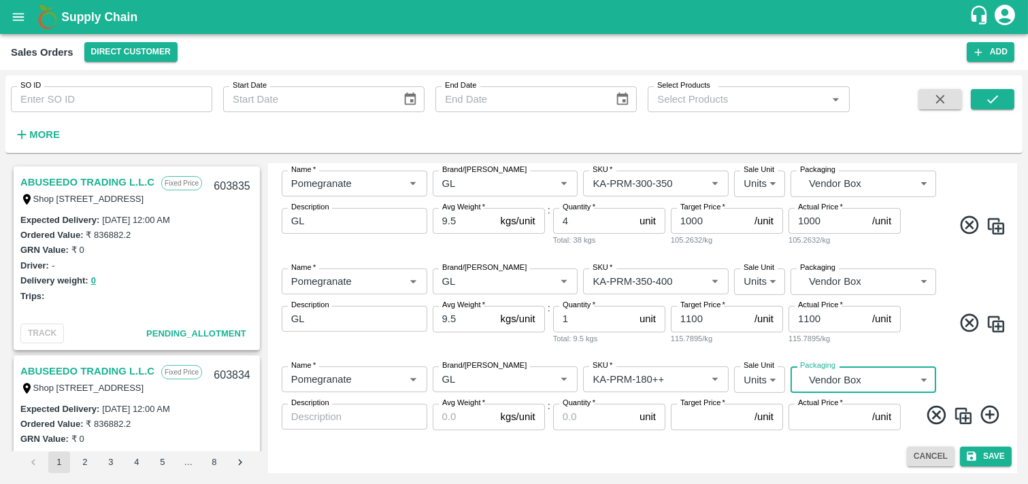
click at [378, 427] on div "x Description" at bounding box center [355, 417] width 146 height 26
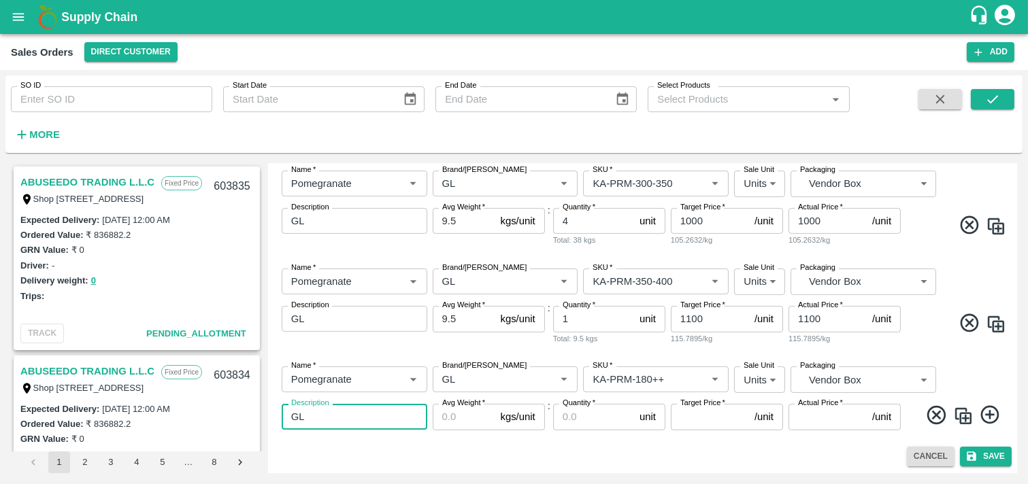
type textarea "GL"
click at [469, 412] on input "Avg Weight   *" at bounding box center [464, 417] width 63 height 26
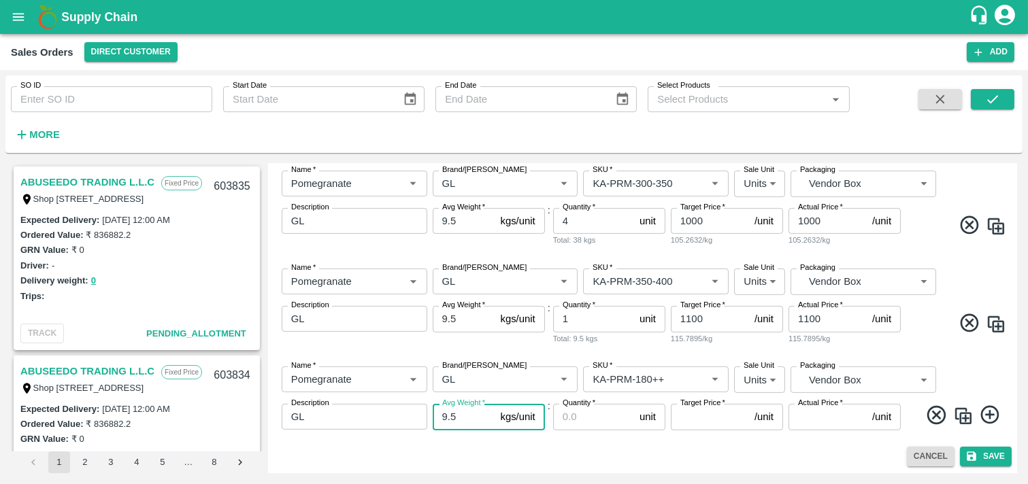
type input "9.5"
click at [572, 418] on input "Quantity   *" at bounding box center [593, 417] width 81 height 26
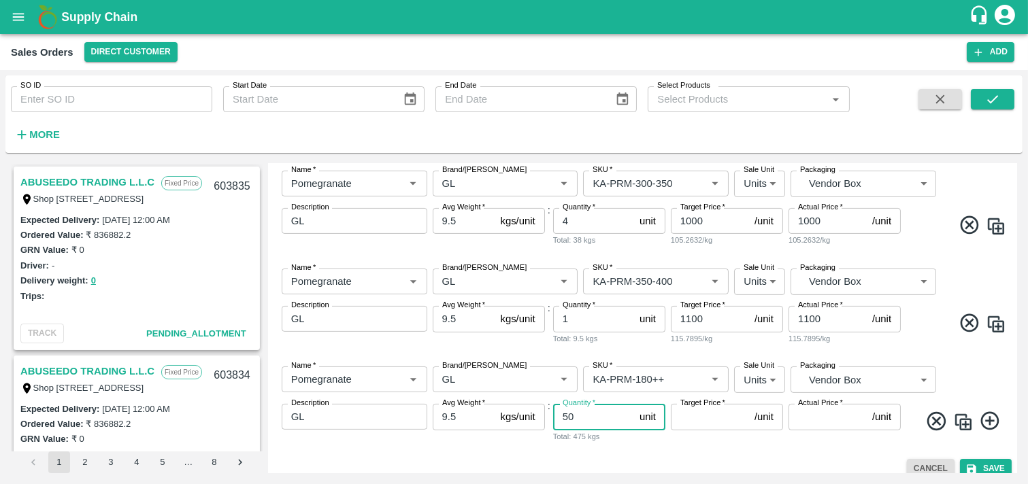
type input "50"
click at [682, 416] on input "Target Price   *" at bounding box center [710, 417] width 78 height 26
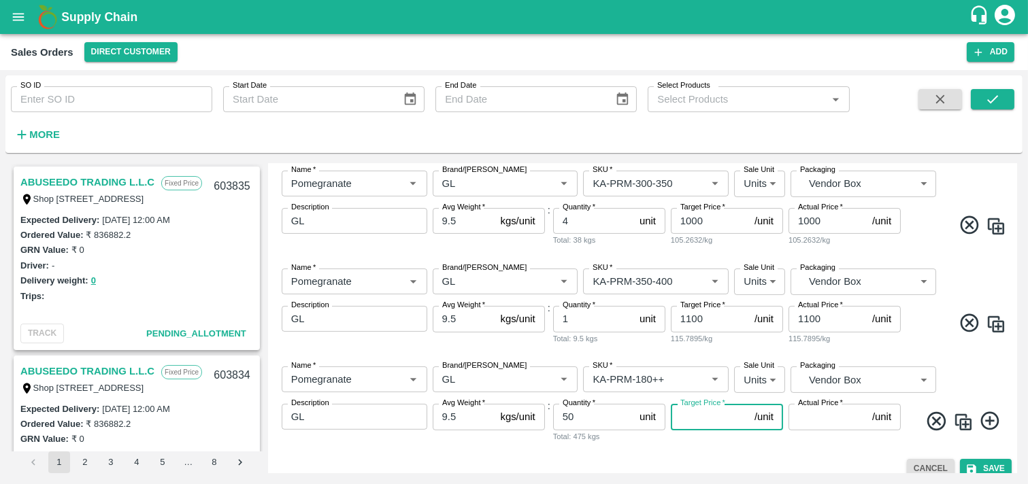
type input "5"
type input "600"
click at [810, 415] on input "Actual Price   *" at bounding box center [827, 417] width 78 height 26
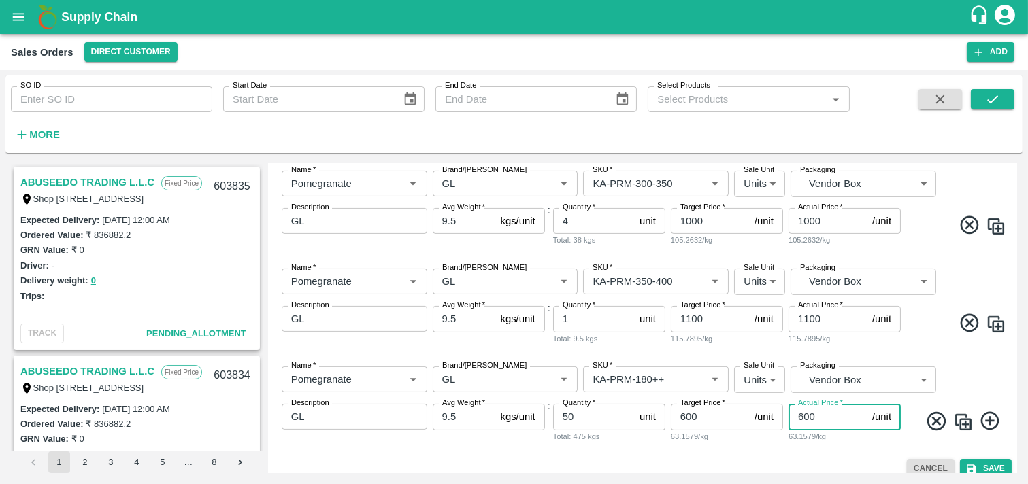
type input "600"
click at [924, 418] on icon at bounding box center [990, 421] width 22 height 22
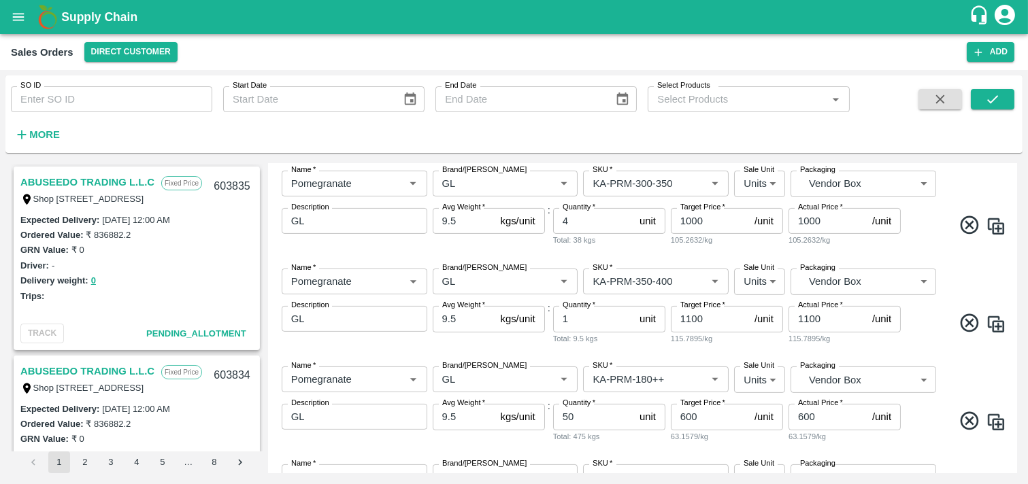
click at [924, 435] on div "ABUSEEDO TRADING L.L.C Fixed Price Shop [STREET_ADDRESS] Central Fruit and Vege…" at bounding box center [513, 319] width 1017 height 320
click at [924, 435] on div "Add Sales Order DC   * Direct Customer 6 DC Sale Type   * Commission 2 Sale Typ…" at bounding box center [642, 319] width 749 height 310
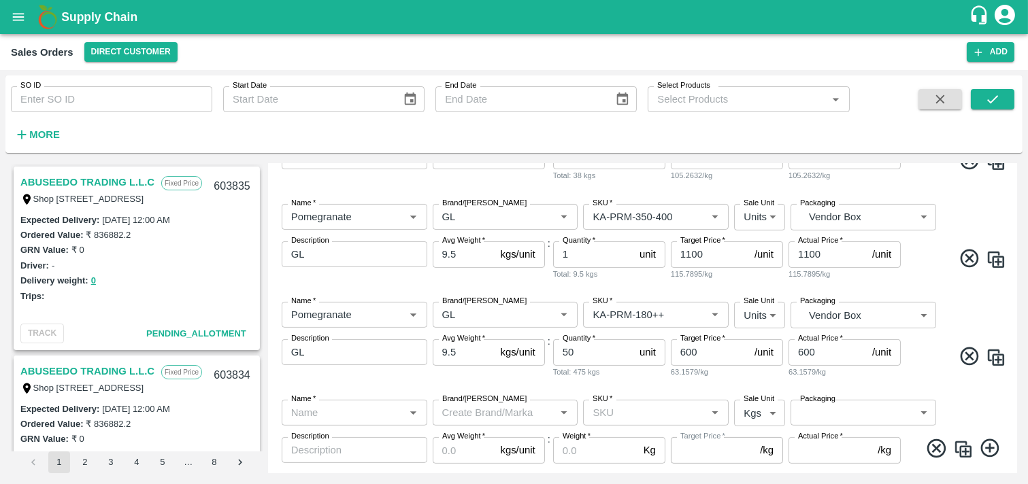
scroll to position [833, 0]
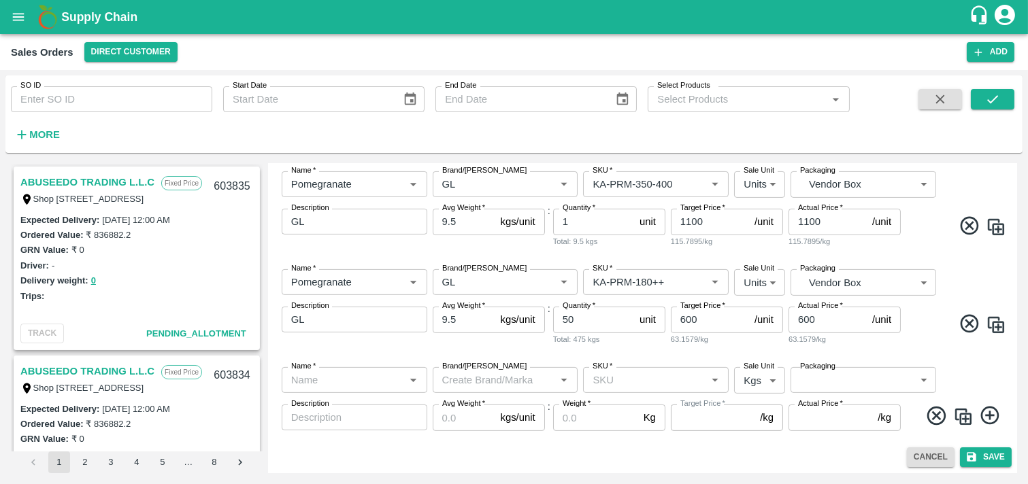
click at [361, 379] on input "Name   *" at bounding box center [343, 380] width 115 height 18
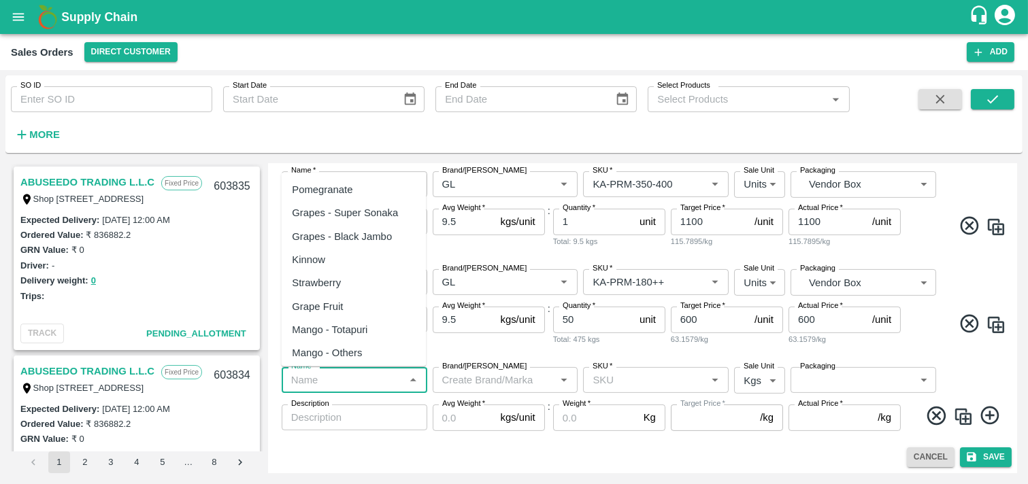
click at [334, 193] on div "Pomegranate" at bounding box center [322, 189] width 61 height 15
type input "Pomegranate"
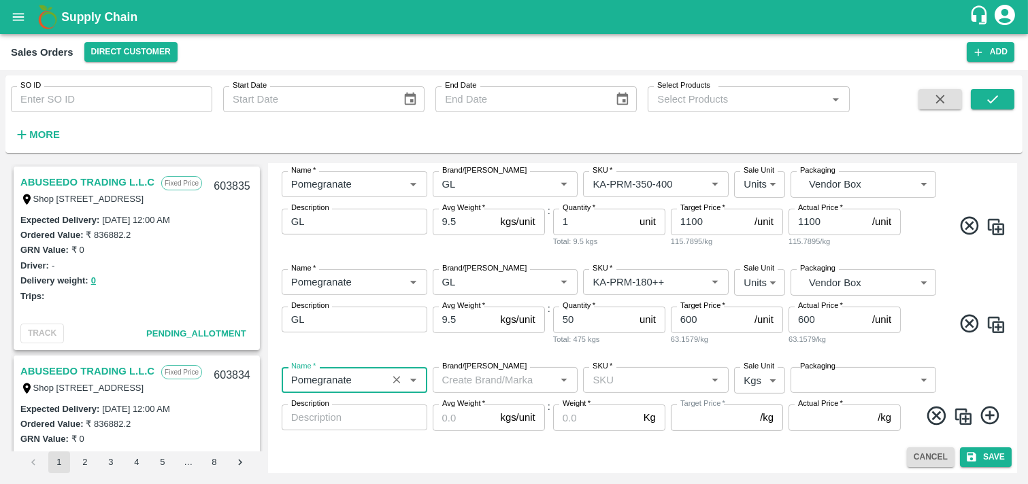
click at [485, 381] on input "Brand/[PERSON_NAME]" at bounding box center [494, 380] width 115 height 18
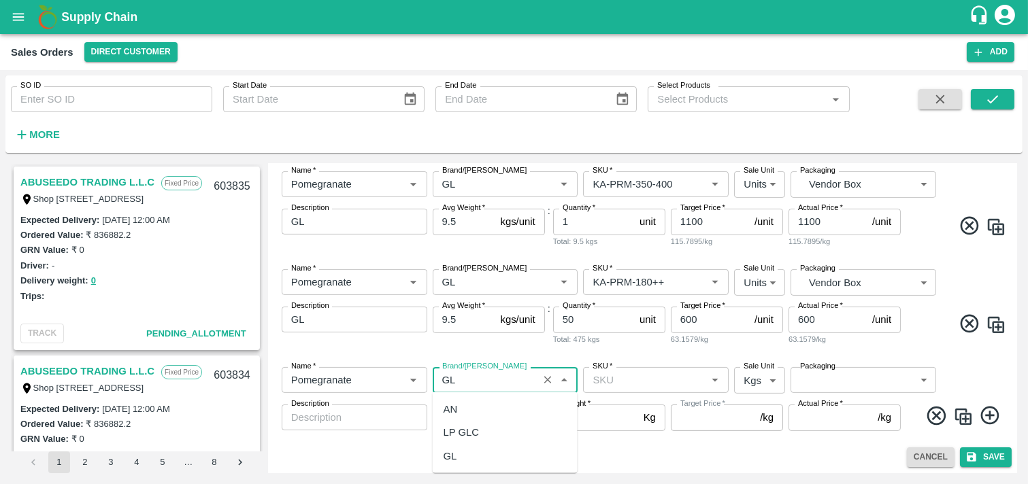
click at [461, 435] on div "GL" at bounding box center [505, 455] width 145 height 23
type input "GL"
click at [619, 385] on input "SKU   *" at bounding box center [644, 380] width 115 height 18
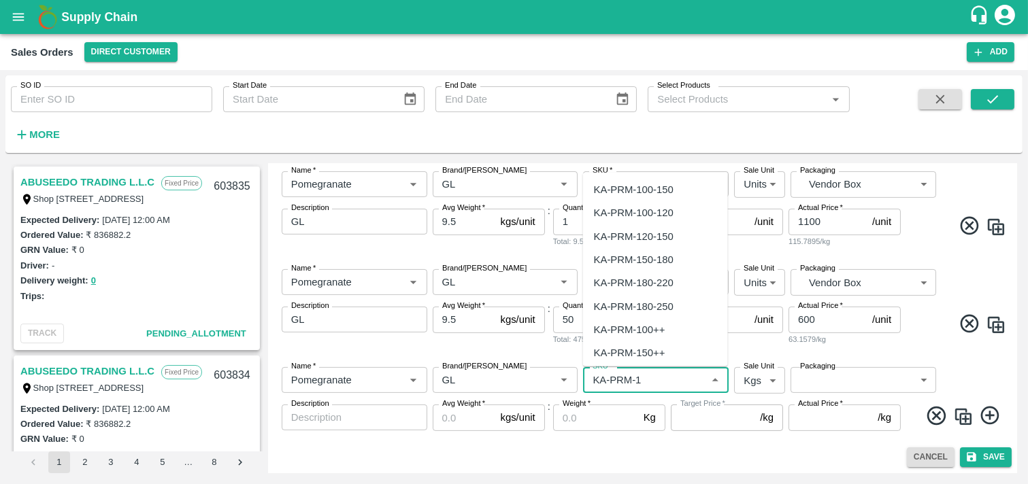
click at [652, 359] on div "KA-PRM-150++" at bounding box center [629, 353] width 71 height 15
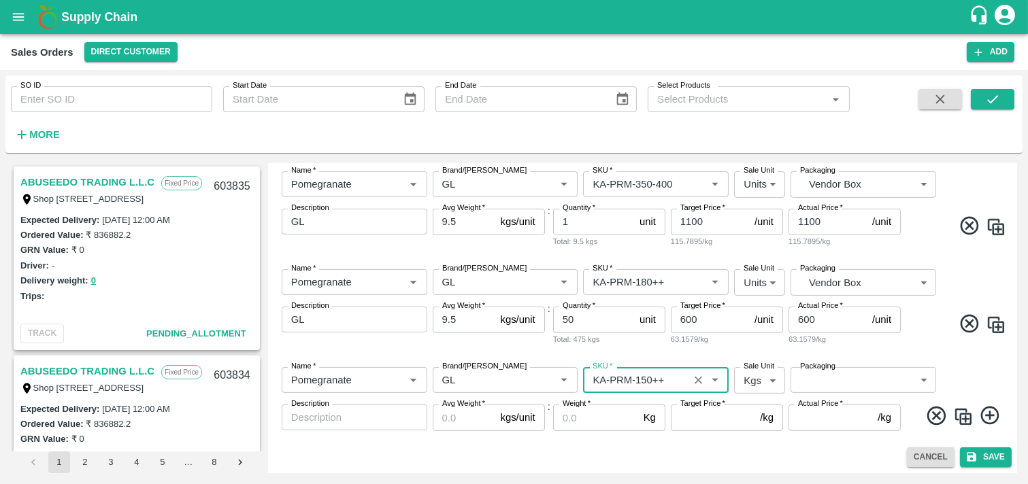
type input "KA-PRM-150++"
click at [756, 386] on body "Supply Chain Sales Orders Direct Customer Add SO ID SO ID Start Date Start Date…" at bounding box center [514, 242] width 1028 height 484
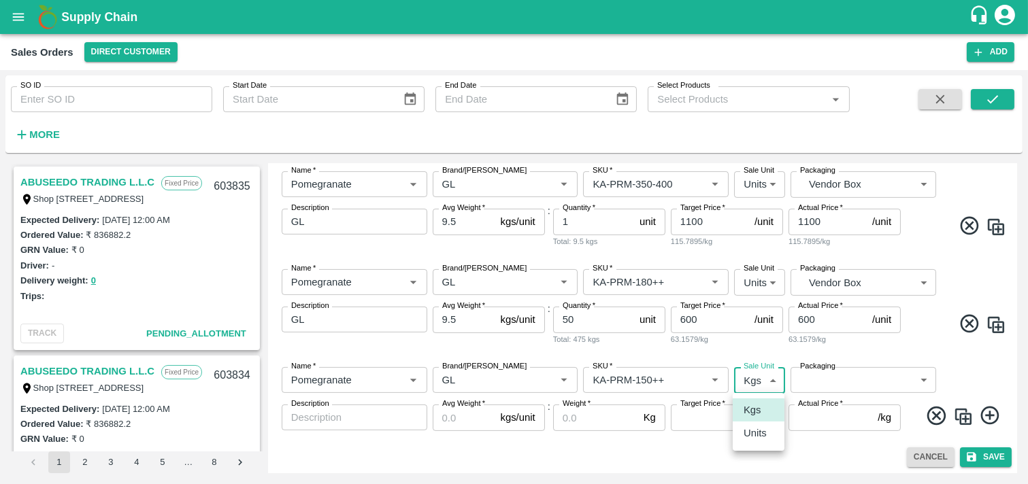
click at [759, 429] on p "Units" at bounding box center [755, 433] width 23 height 15
type input "2"
click at [862, 372] on body "Supply Chain Sales Orders Direct Customer Add SO ID SO ID Start Date Start Date…" at bounding box center [514, 242] width 1028 height 484
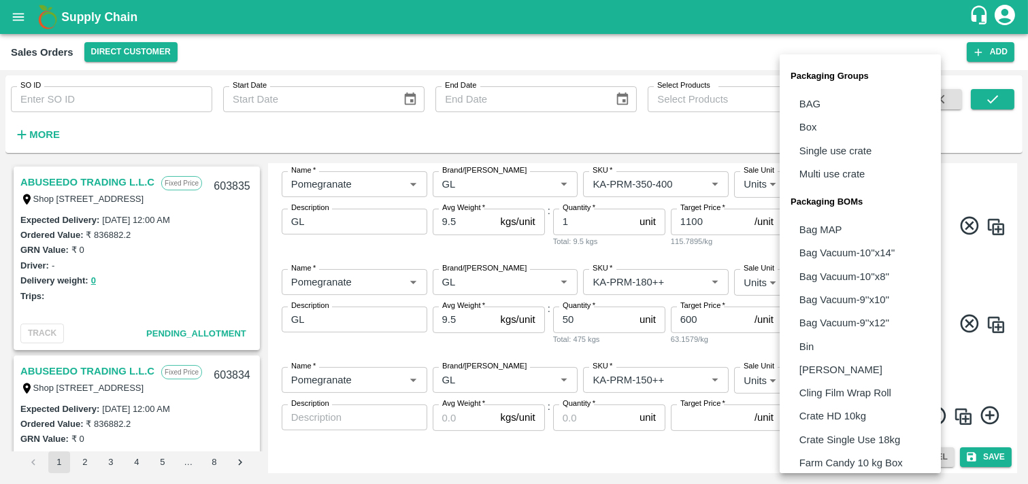
scroll to position [332, 0]
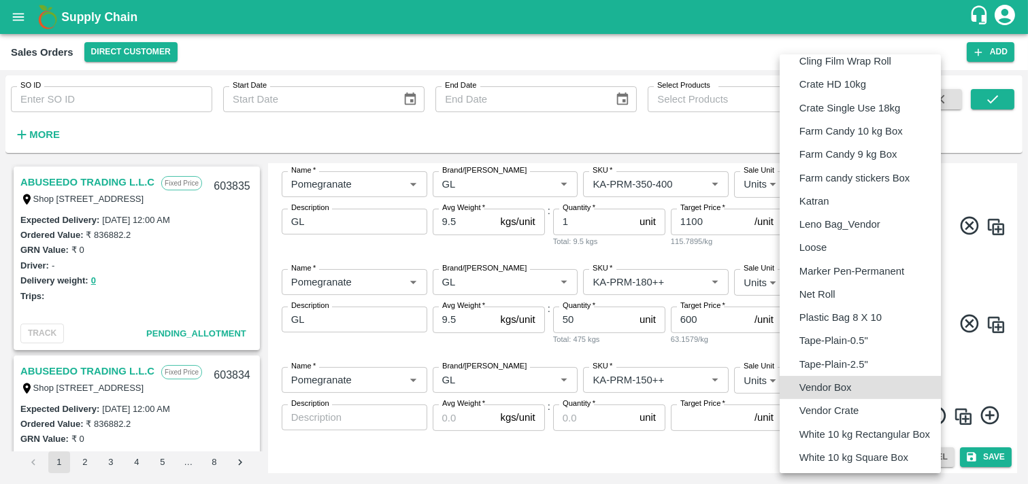
type input "BOM/276"
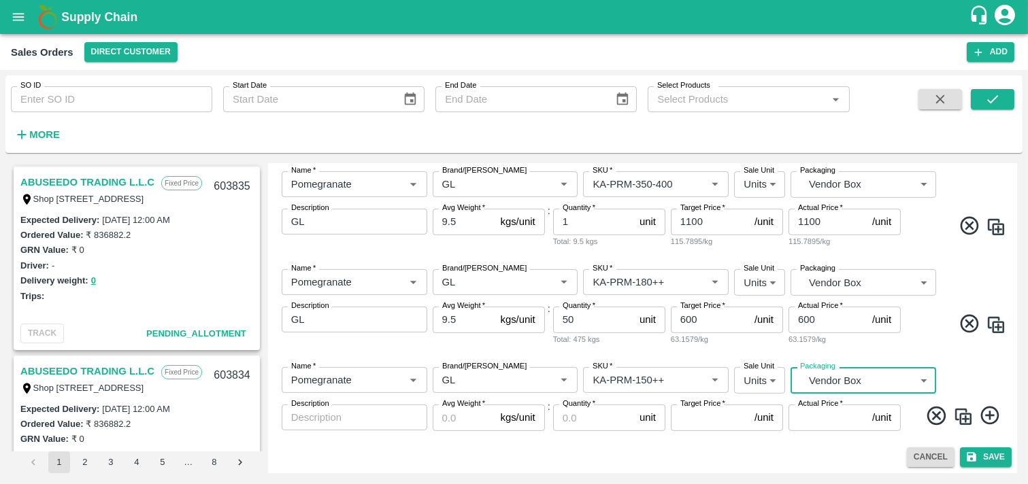
click at [378, 414] on textarea "Description" at bounding box center [354, 418] width 127 height 14
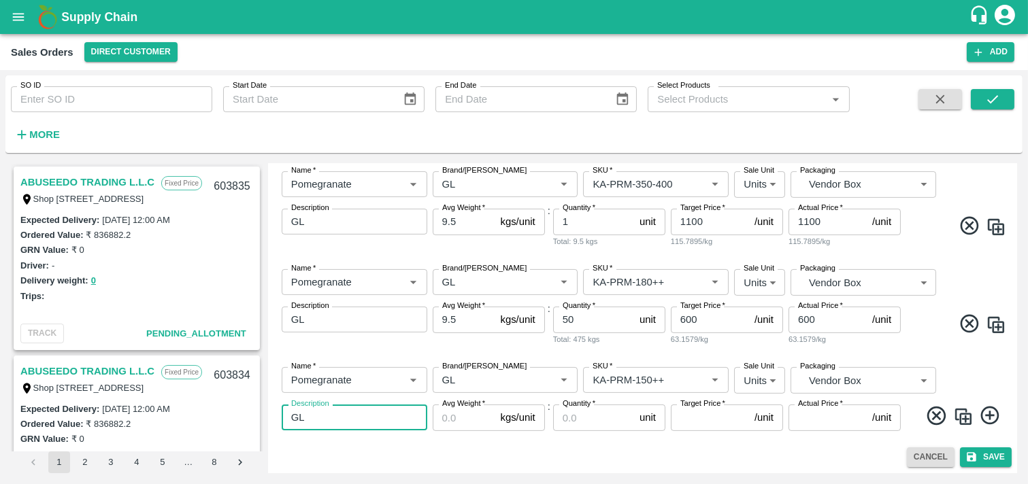
type textarea "GL"
click at [450, 416] on input "Avg Weight   *" at bounding box center [464, 418] width 63 height 26
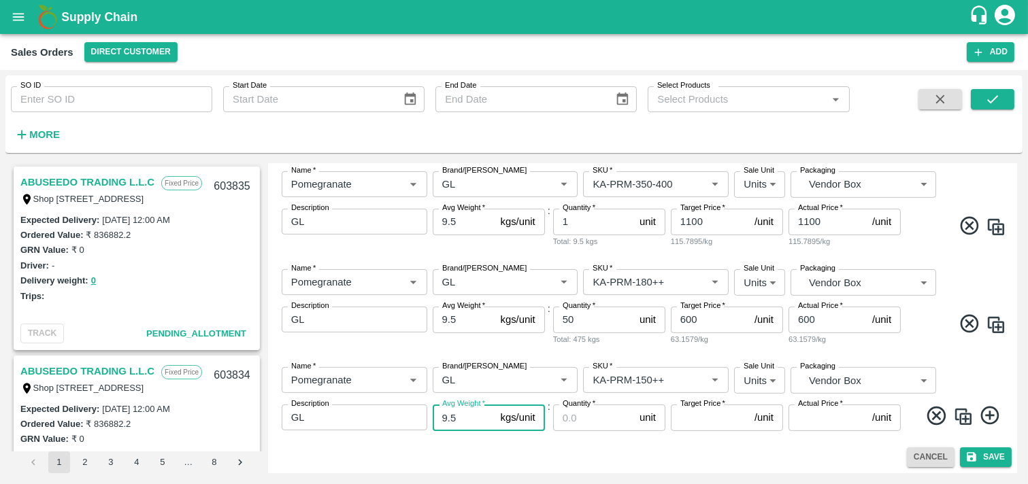
type input "9.5"
click at [593, 420] on input "Quantity   *" at bounding box center [593, 418] width 81 height 26
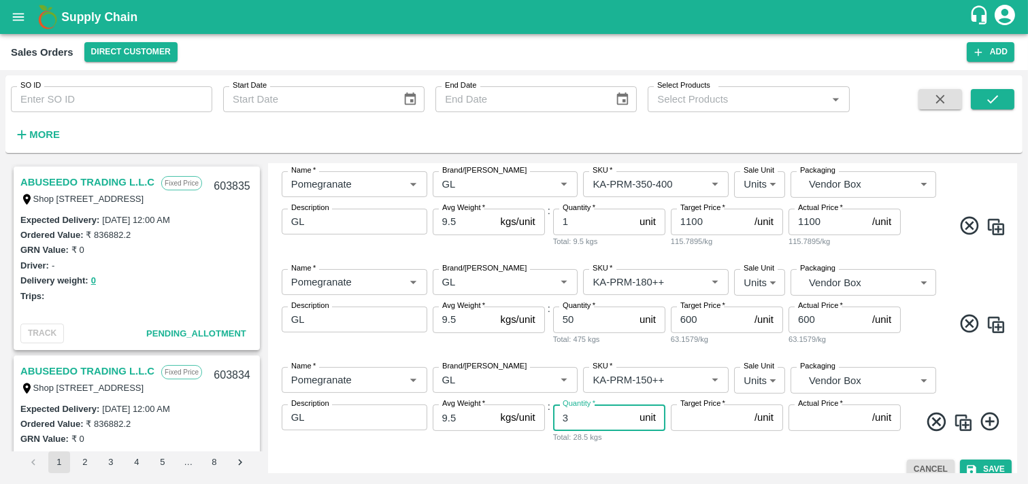
type input "3"
click at [711, 422] on input "Target Price   *" at bounding box center [710, 418] width 78 height 26
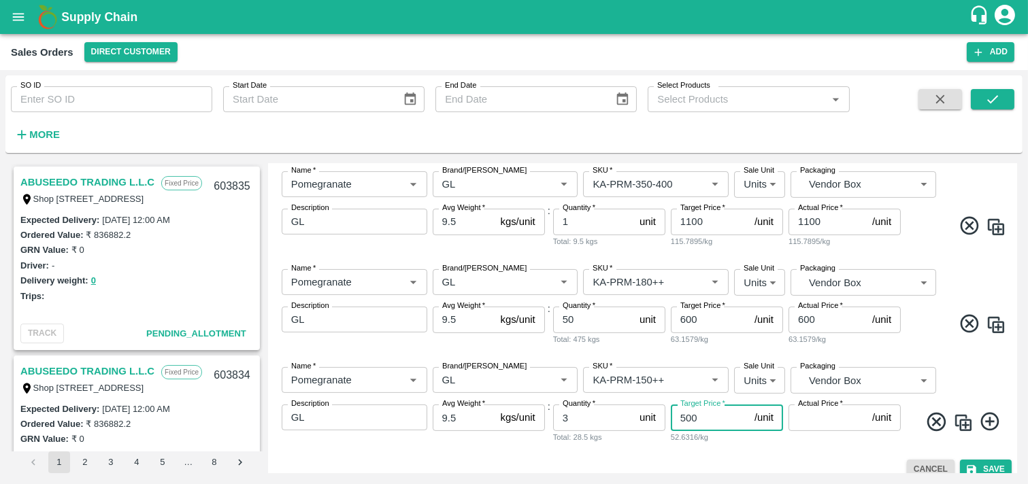
type input "500"
click at [800, 422] on input "Actual Price   *" at bounding box center [827, 418] width 78 height 26
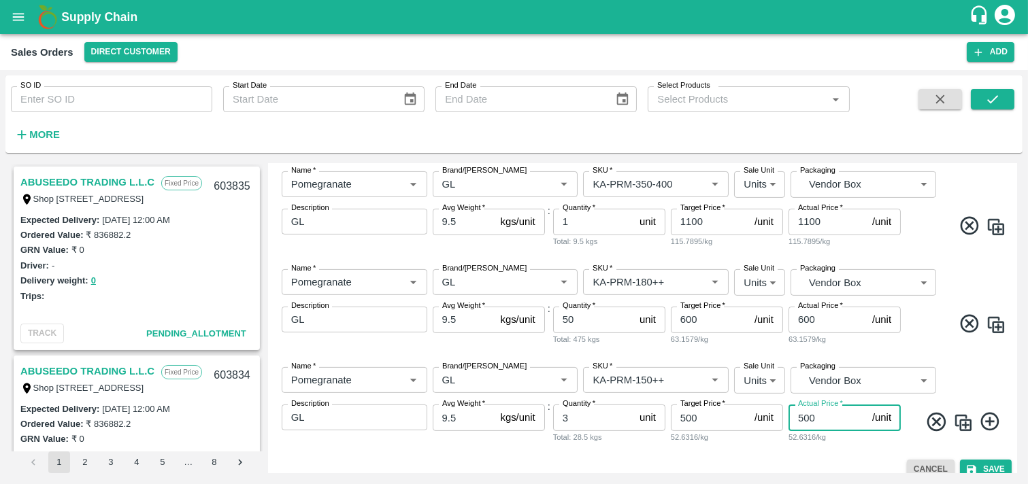
type input "500"
click at [924, 422] on icon at bounding box center [989, 422] width 18 height 18
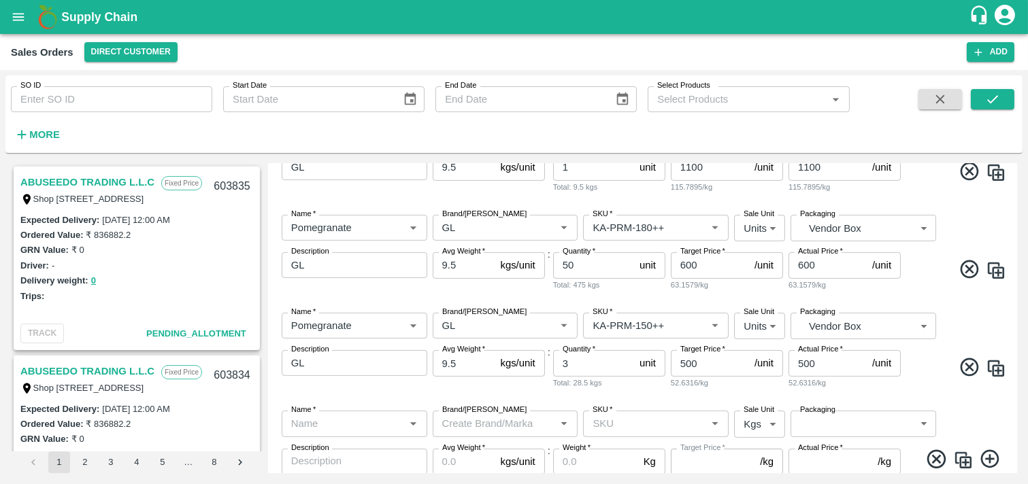
scroll to position [932, 0]
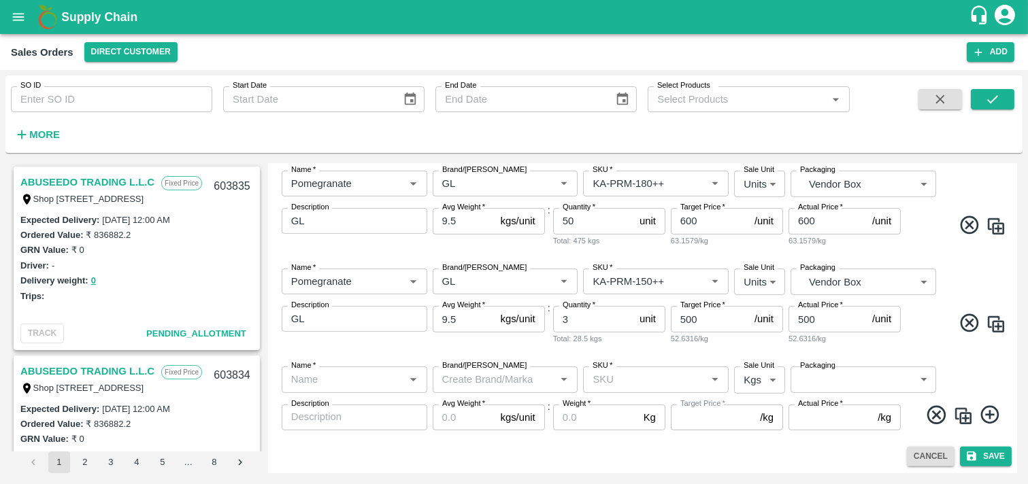
click at [350, 376] on input "Name   *" at bounding box center [343, 380] width 115 height 18
click at [359, 415] on div "Pomegranate" at bounding box center [353, 409] width 145 height 23
type input "Pomegranate"
click at [474, 382] on input "Brand/[PERSON_NAME]" at bounding box center [494, 380] width 115 height 18
click at [470, 435] on div "GL" at bounding box center [505, 455] width 145 height 23
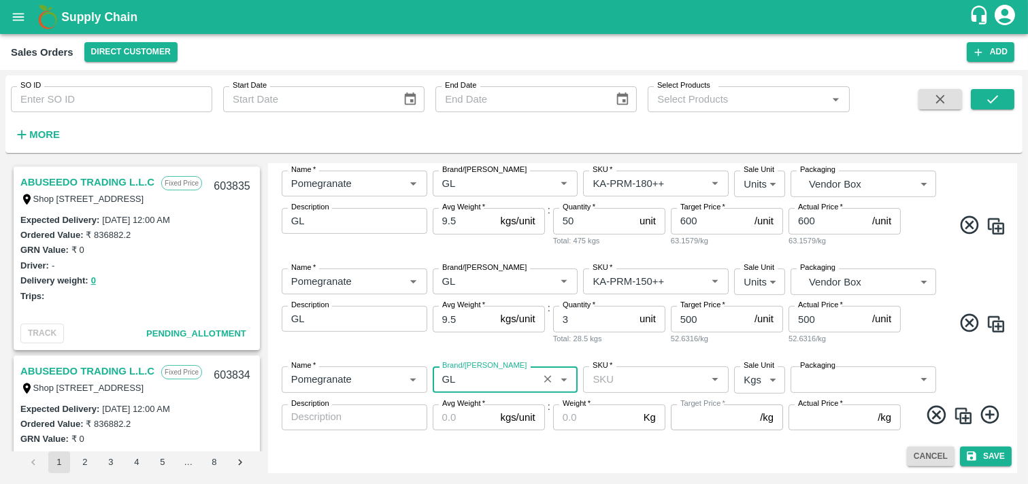
type input "GL"
click at [635, 376] on input "SKU   *" at bounding box center [644, 380] width 115 height 18
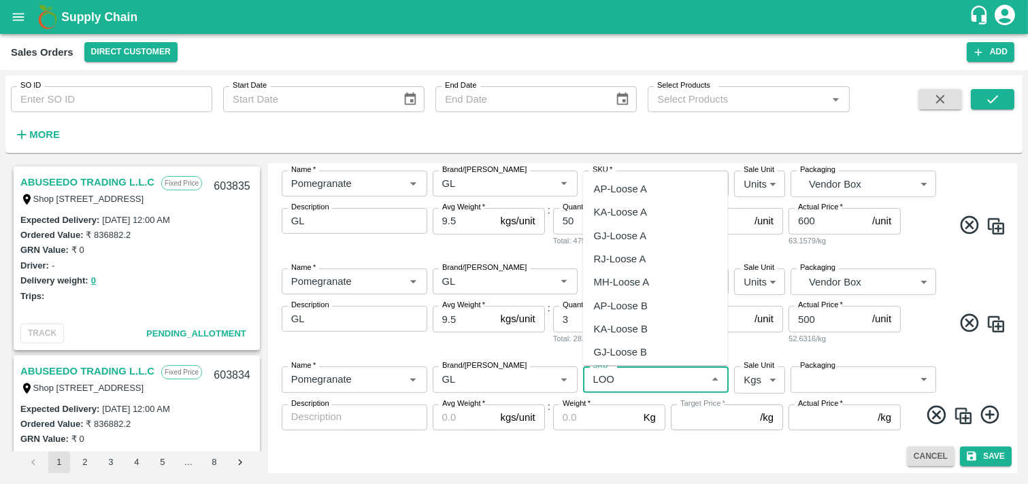
click at [649, 212] on div "KA-Loose A" at bounding box center [655, 212] width 145 height 23
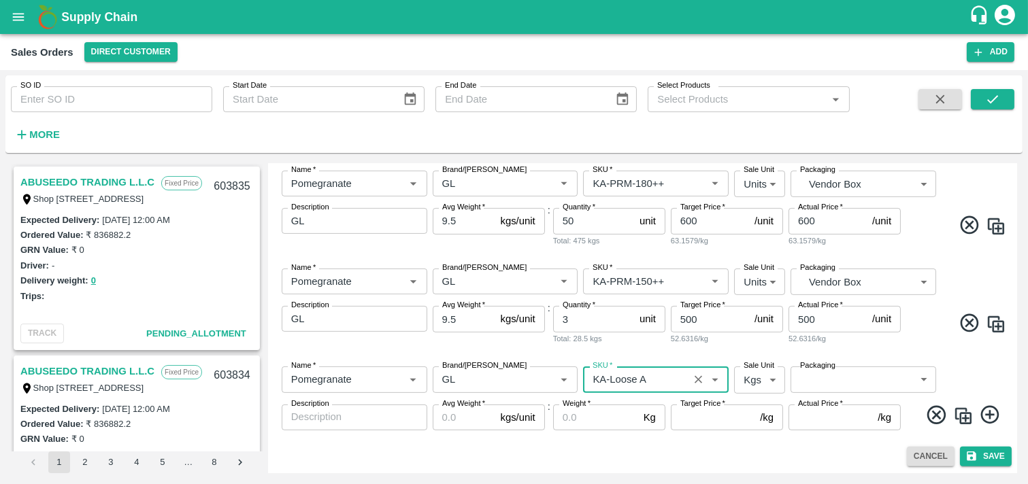
type input "KA-Loose A"
click at [763, 383] on body "Supply Chain Sales Orders Direct Customer Add SO ID SO ID Start Date Start Date…" at bounding box center [514, 242] width 1028 height 484
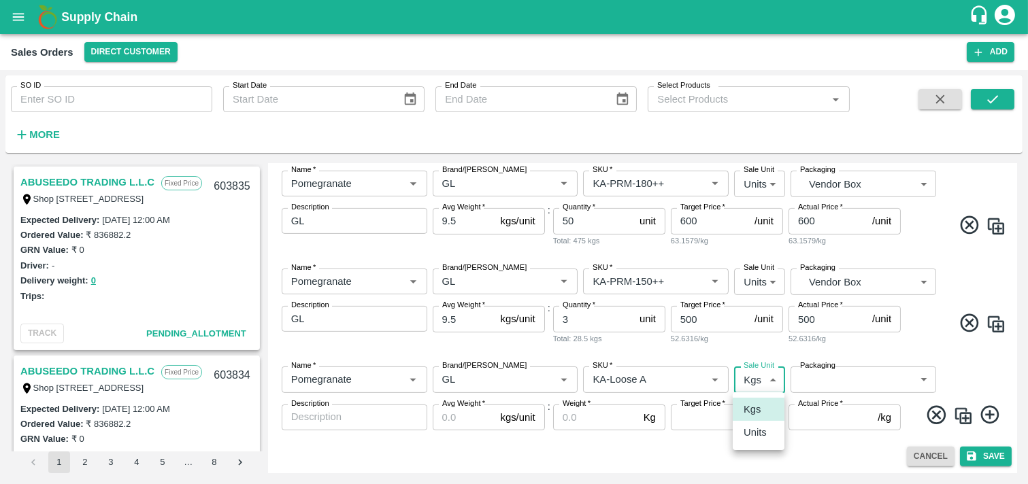
click at [764, 435] on p "Units" at bounding box center [755, 432] width 23 height 15
type input "2"
click at [863, 378] on body "Supply Chain Sales Orders Direct Customer Add SO ID SO ID Start Date Start Date…" at bounding box center [514, 242] width 1028 height 484
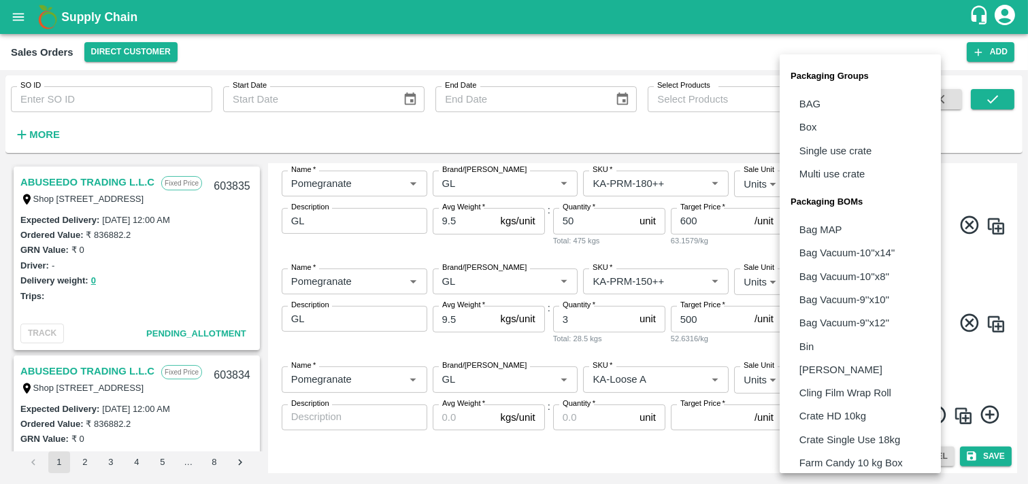
scroll to position [332, 0]
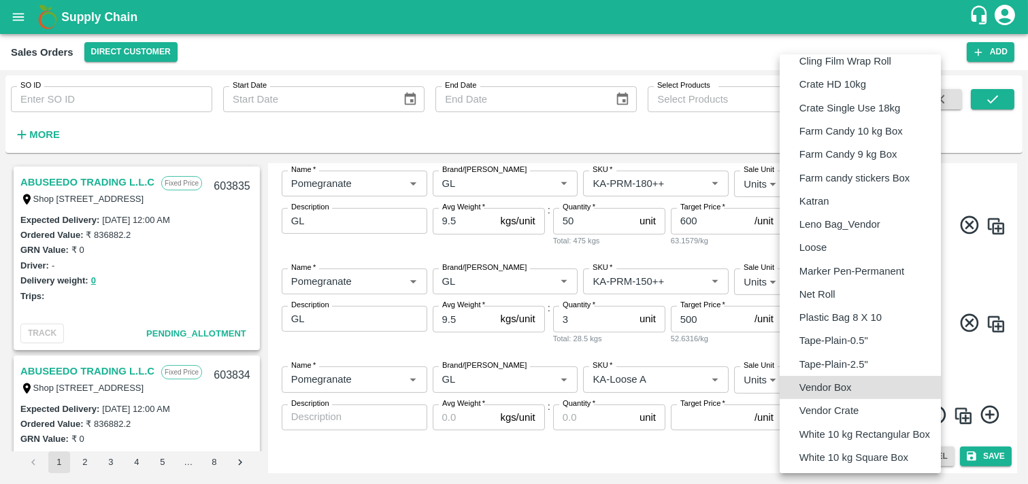
type input "BOM/276"
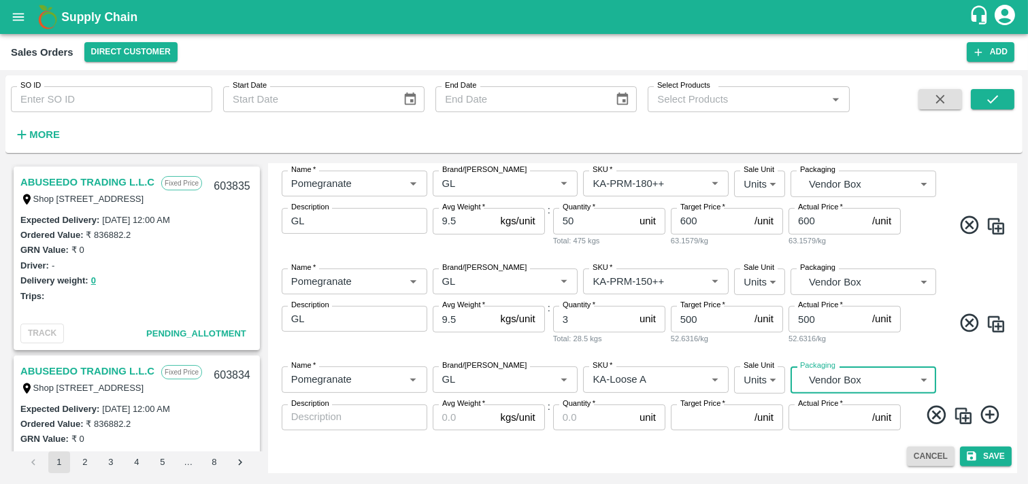
click at [367, 417] on textarea "Description" at bounding box center [354, 417] width 127 height 14
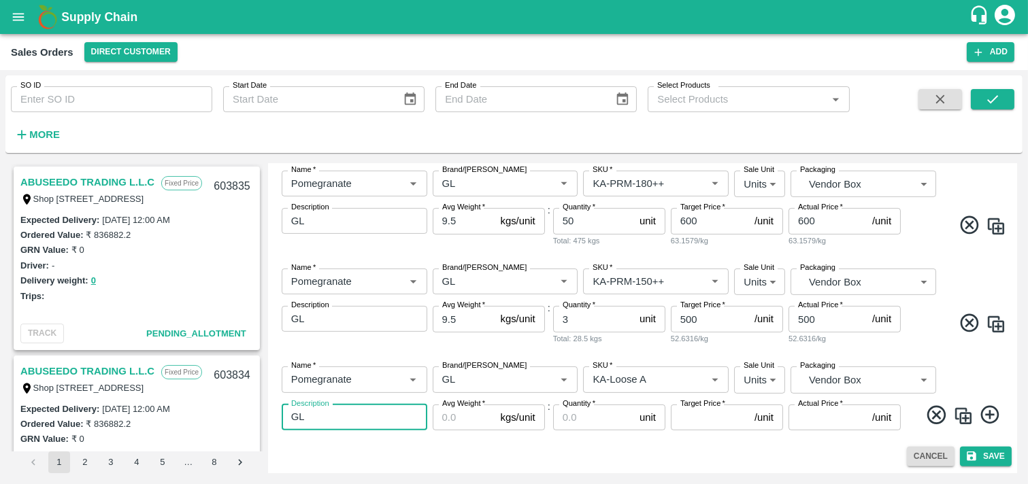
type textarea "GL"
click at [461, 418] on input "Avg Weight   *" at bounding box center [464, 418] width 63 height 26
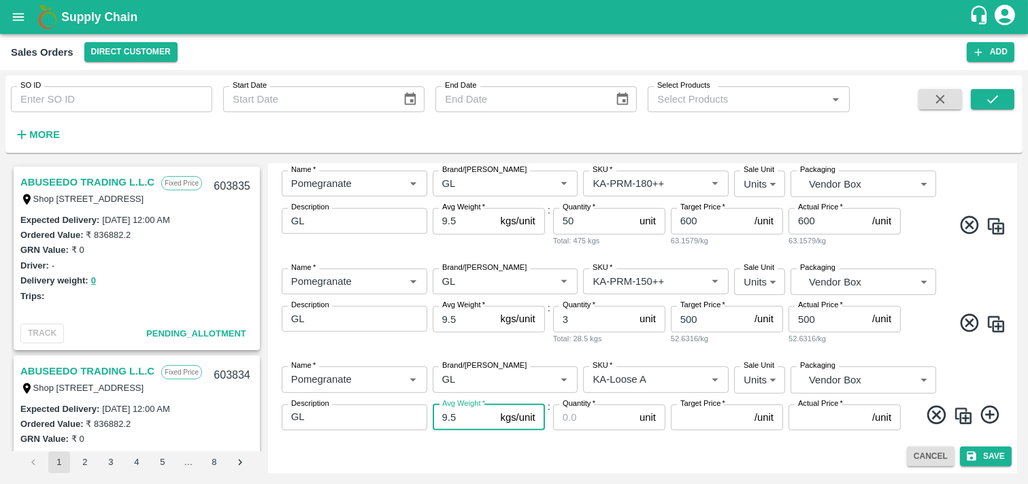
type input "9.5"
click at [567, 419] on input "Quantity   *" at bounding box center [593, 418] width 81 height 26
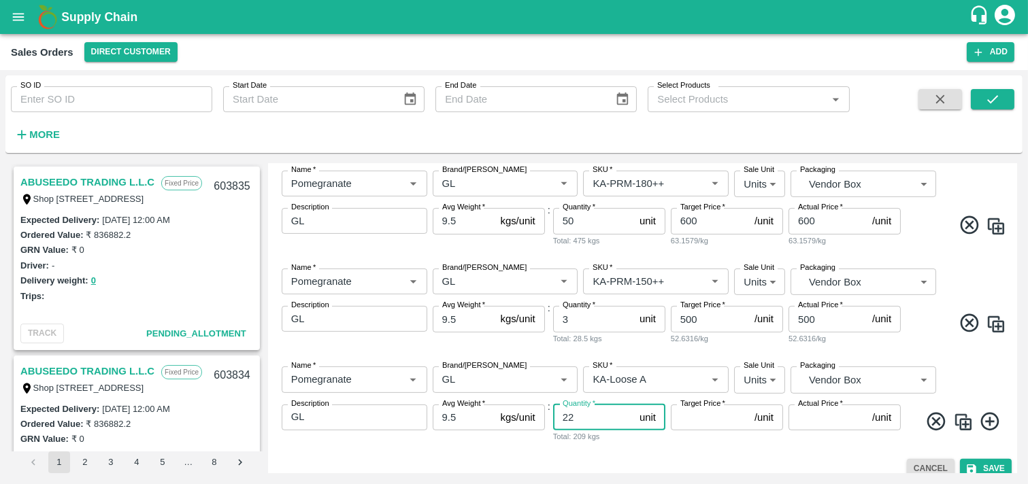
type input "22"
click at [690, 420] on input "Target Price   *" at bounding box center [710, 418] width 78 height 26
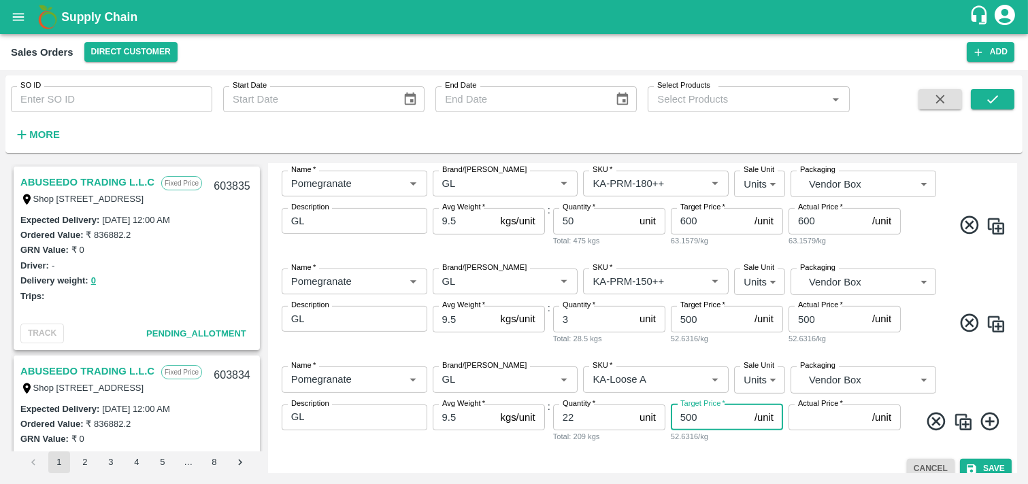
type input "500"
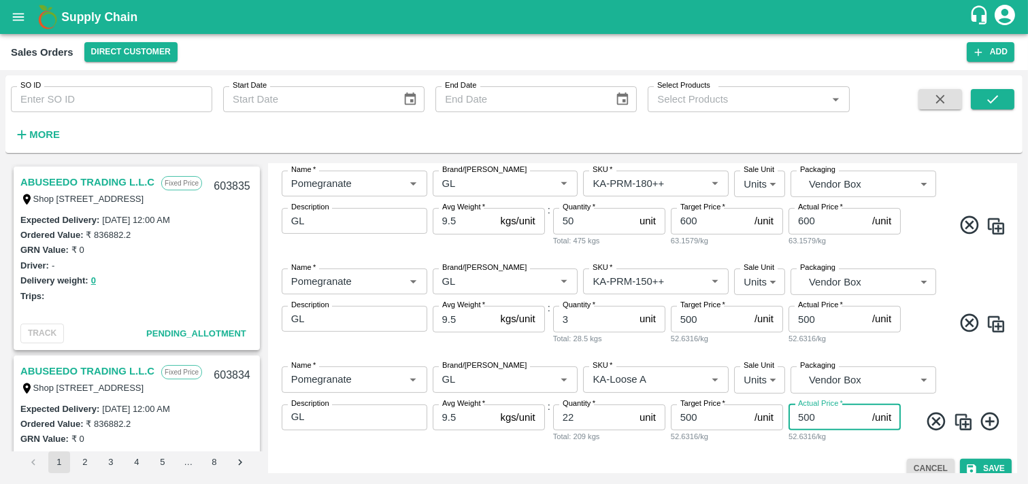
type input "500"
click at [924, 424] on icon at bounding box center [989, 421] width 18 height 18
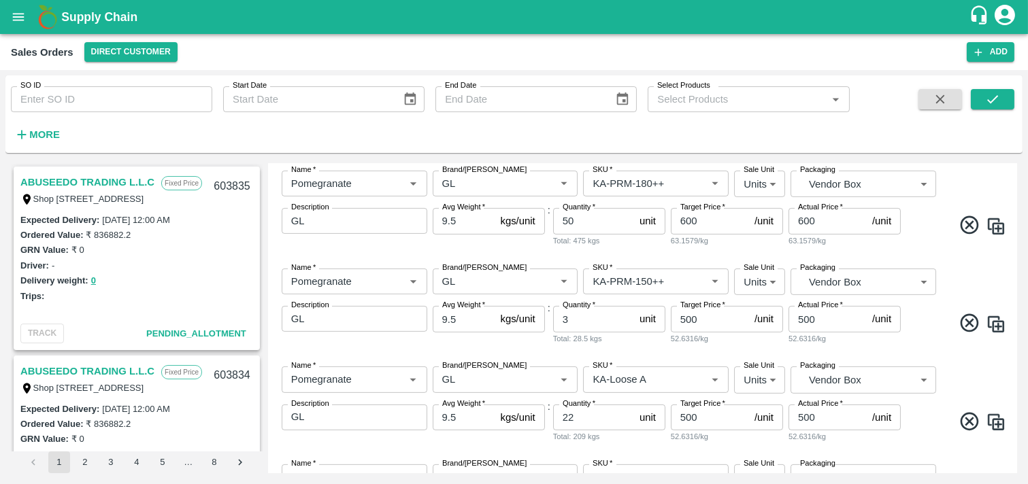
click at [839, 431] on div "52.6316/kg" at bounding box center [844, 437] width 112 height 12
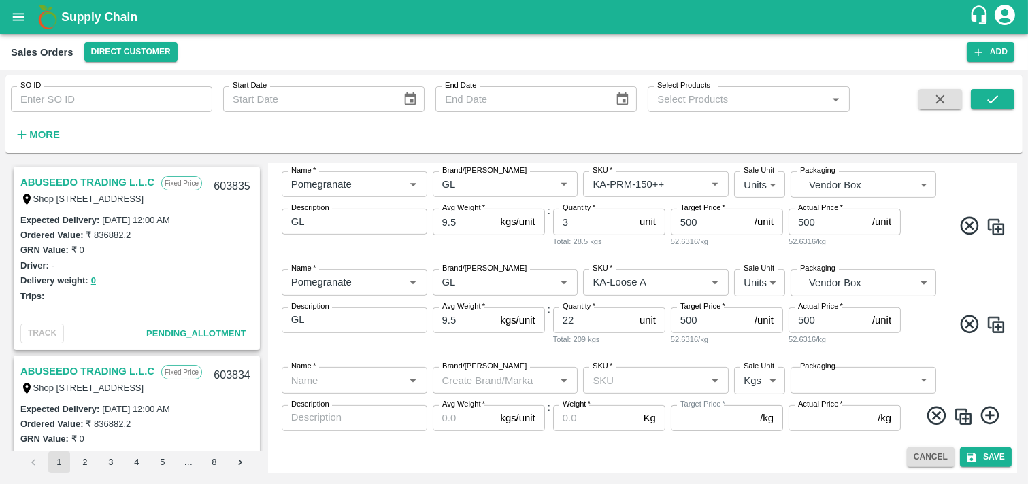
scroll to position [1030, 0]
click at [342, 376] on input "Name   *" at bounding box center [343, 380] width 115 height 18
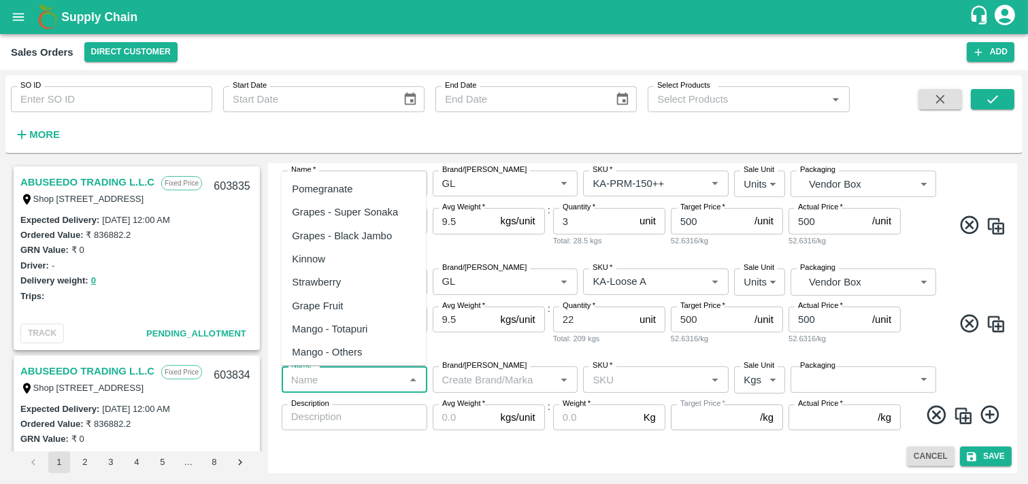
click at [336, 182] on div "Pomegranate" at bounding box center [322, 189] width 61 height 15
type input "Pomegranate"
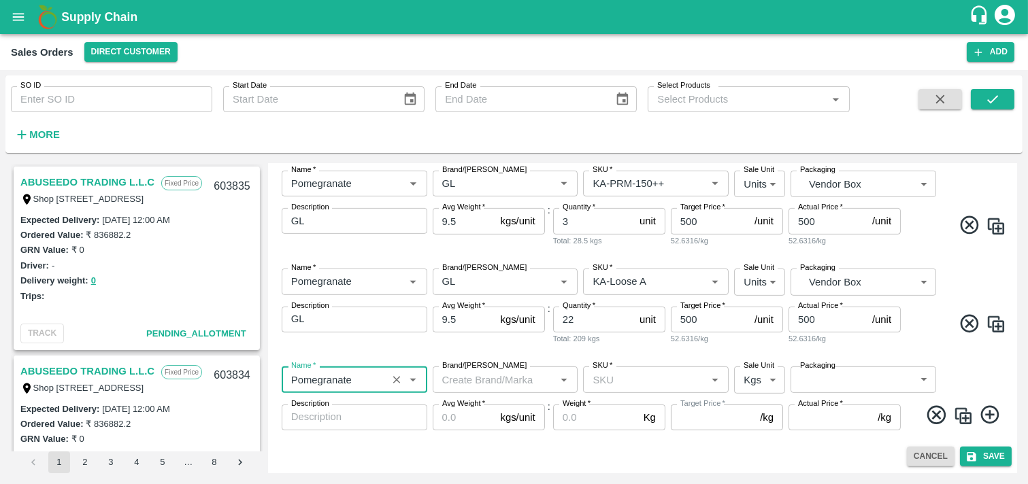
click at [486, 378] on input "Brand/[PERSON_NAME]" at bounding box center [494, 380] width 115 height 18
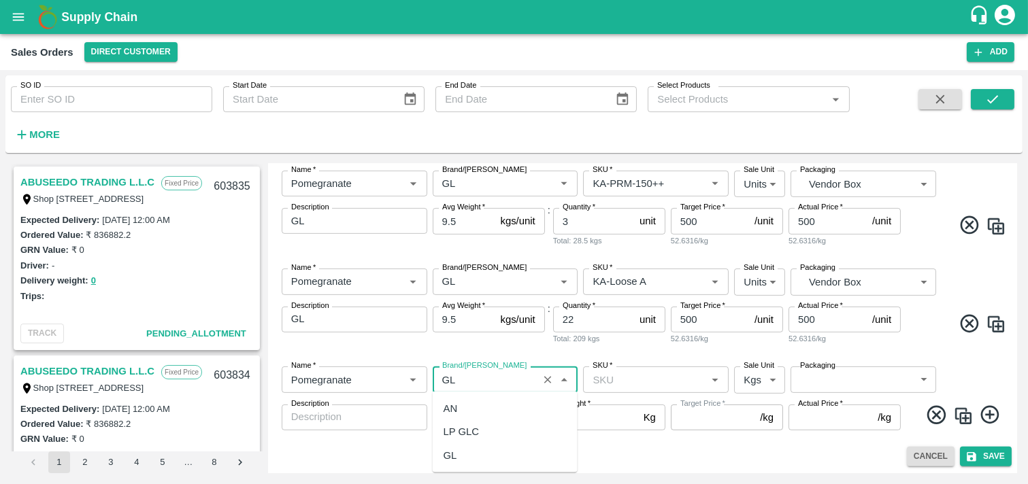
click at [465, 435] on div "GL" at bounding box center [505, 455] width 145 height 23
type input "GL"
click at [646, 371] on input "SKU   *" at bounding box center [644, 380] width 115 height 18
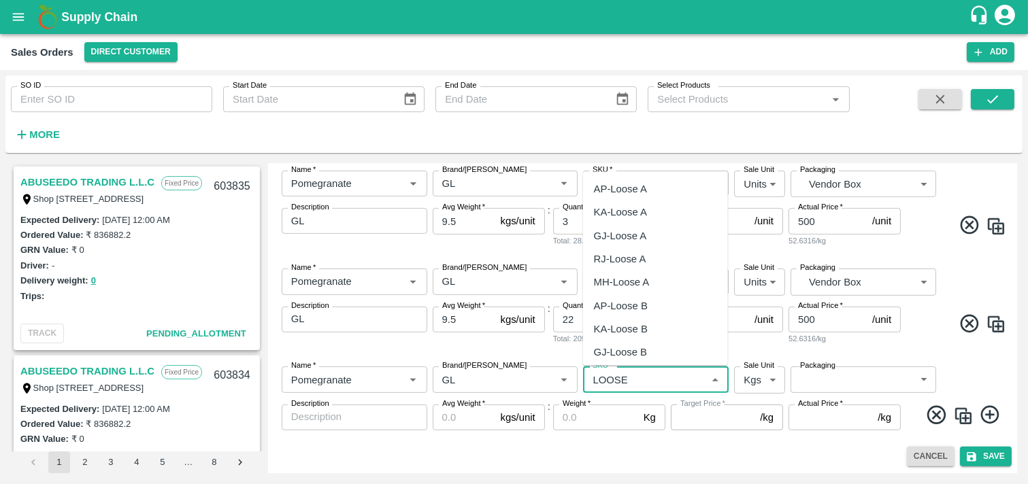
click at [637, 334] on div "KA-Loose B" at bounding box center [621, 328] width 54 height 15
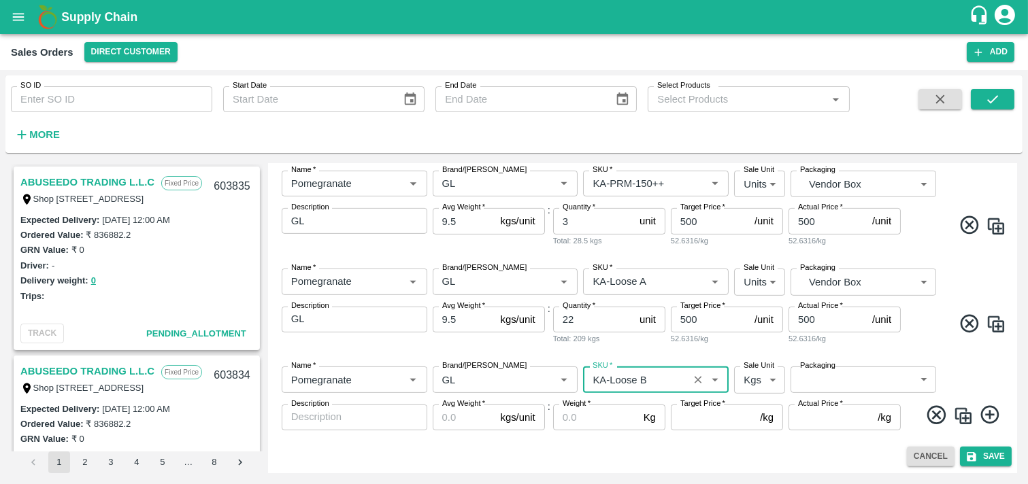
type input "KA-Loose B"
click at [763, 380] on body "Supply Chain Sales Orders Direct Customer Add SO ID SO ID Start Date Start Date…" at bounding box center [514, 242] width 1028 height 484
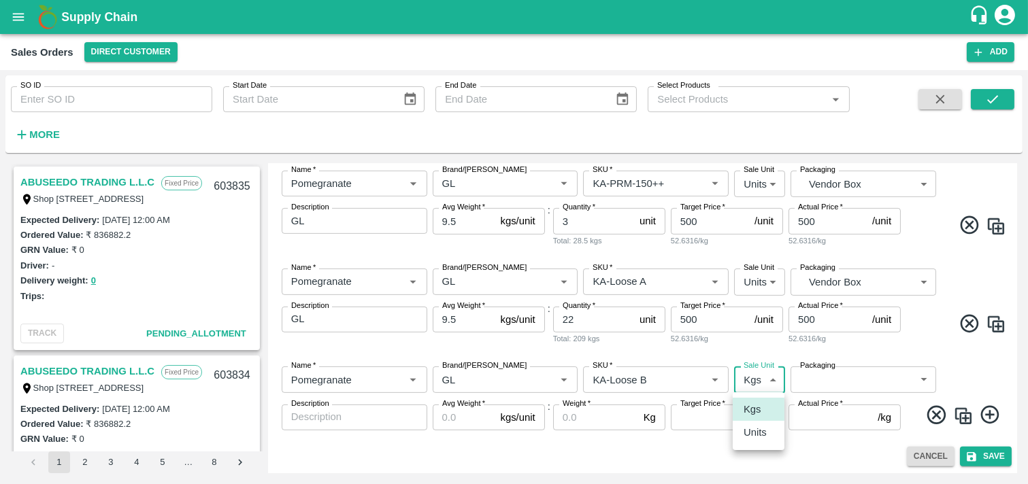
click at [763, 424] on li "Units" at bounding box center [759, 432] width 52 height 23
type input "2"
click at [848, 382] on body "Supply Chain Sales Orders Direct Customer Add SO ID SO ID Start Date Start Date…" at bounding box center [514, 242] width 1028 height 484
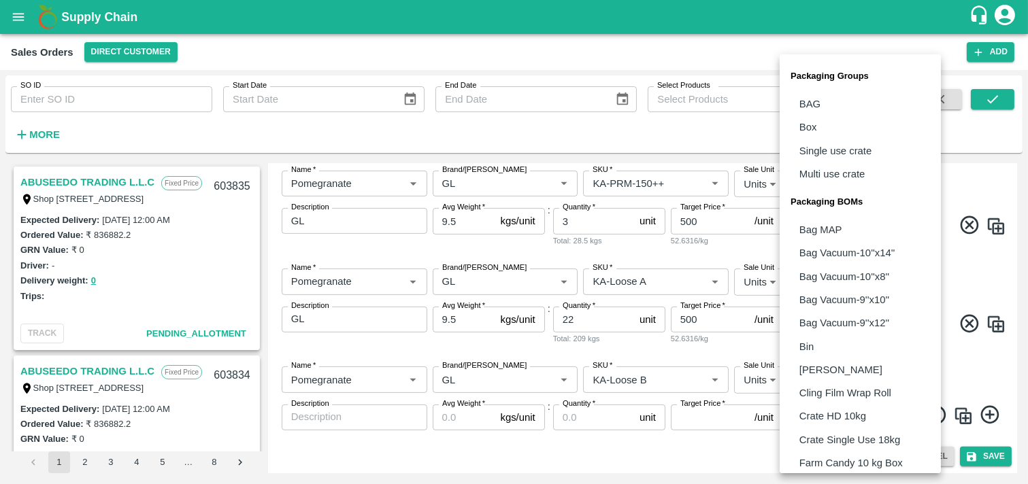
scroll to position [332, 0]
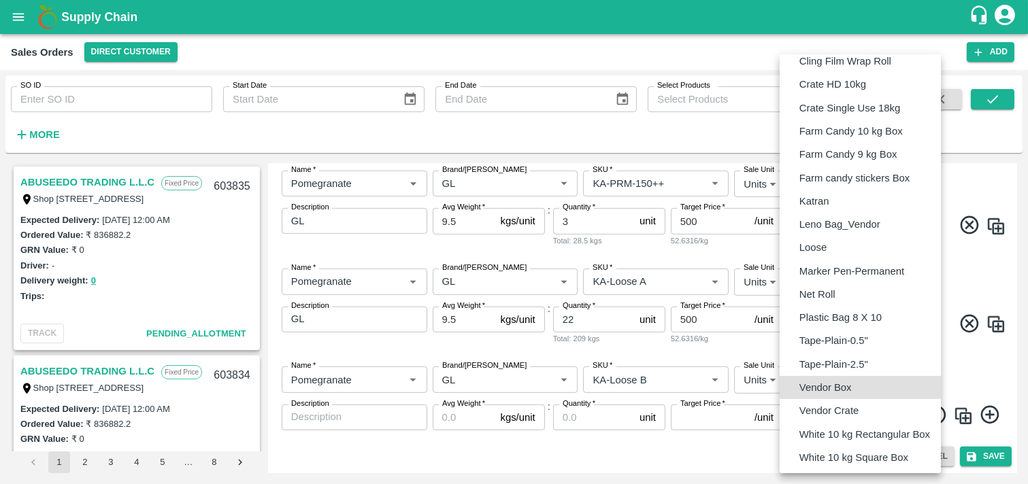
type input "BOM/276"
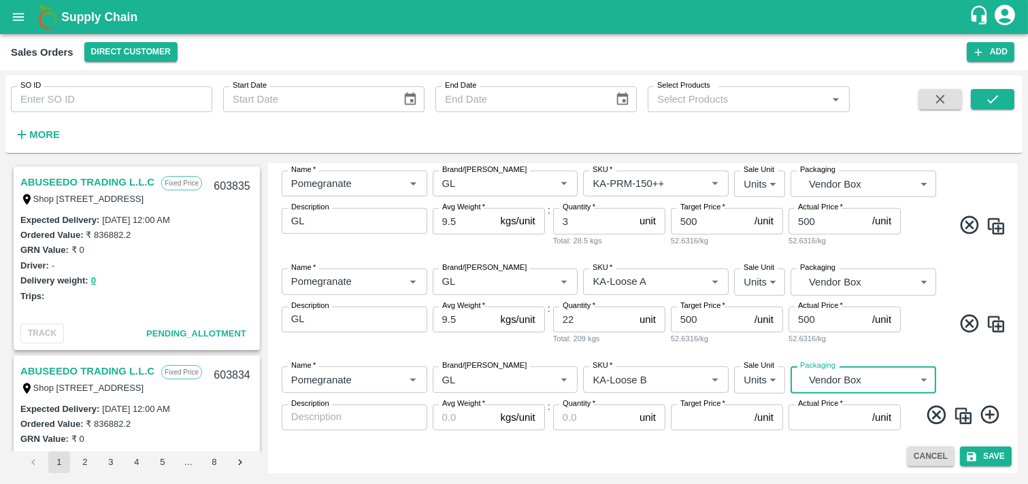
click at [372, 418] on textarea "Description" at bounding box center [354, 417] width 127 height 14
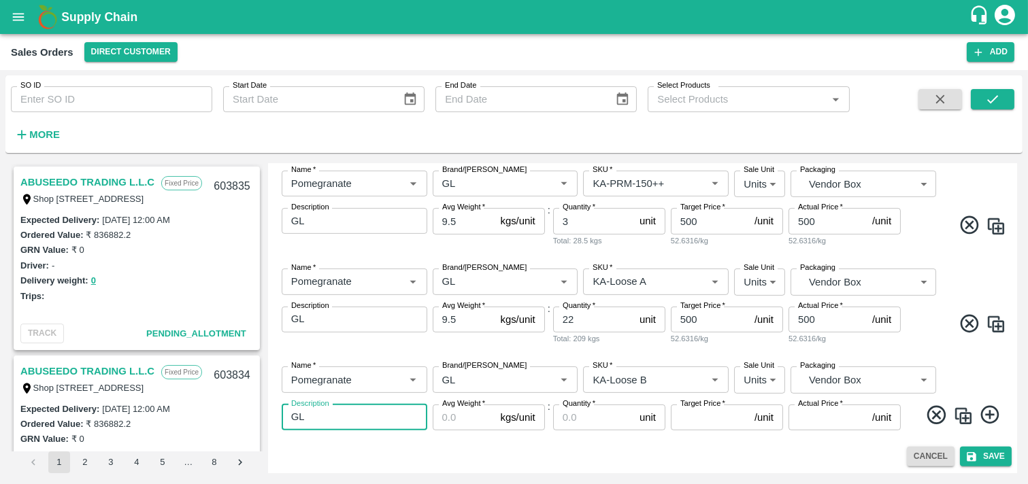
type textarea "GL"
click at [452, 415] on input "Avg Weight   *" at bounding box center [464, 418] width 63 height 26
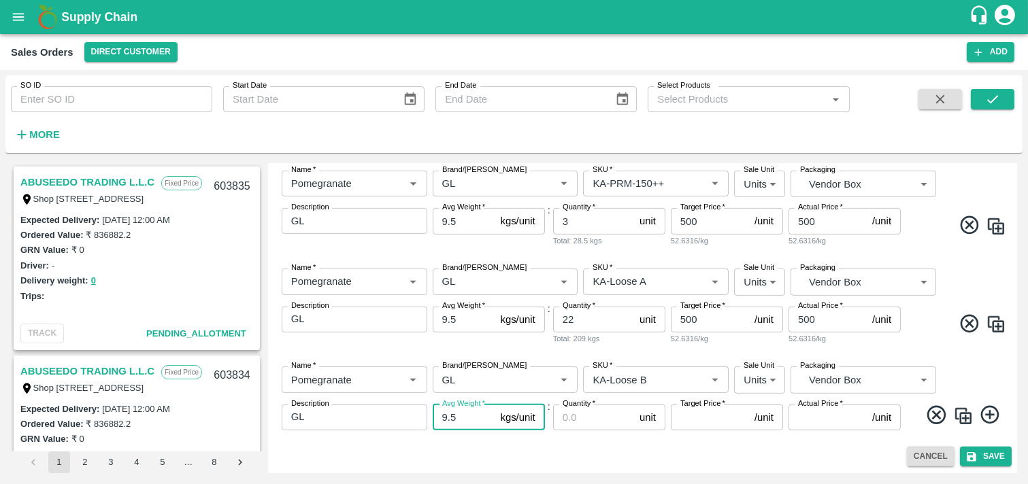
type input "9.5"
click at [588, 422] on input "Quantity   *" at bounding box center [593, 418] width 81 height 26
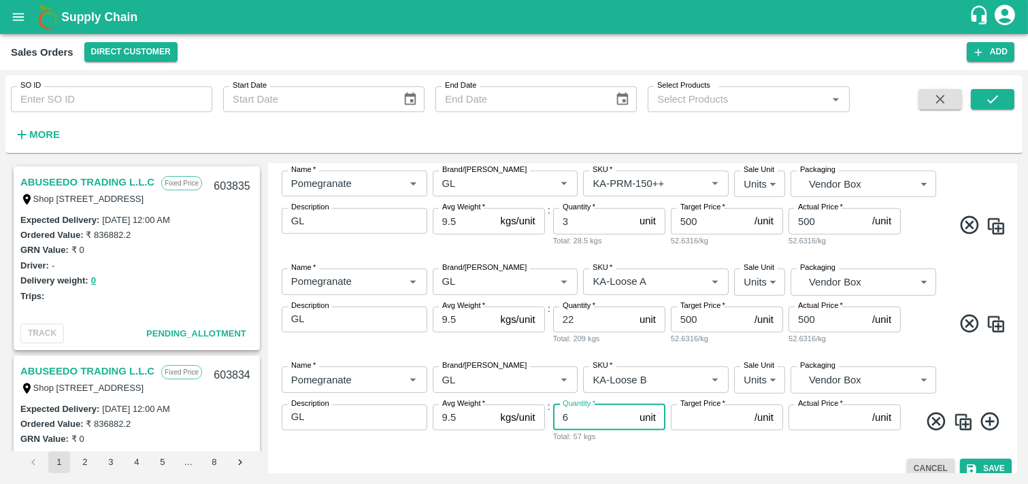
type input "6"
click at [726, 418] on input "Target Price   *" at bounding box center [710, 418] width 78 height 26
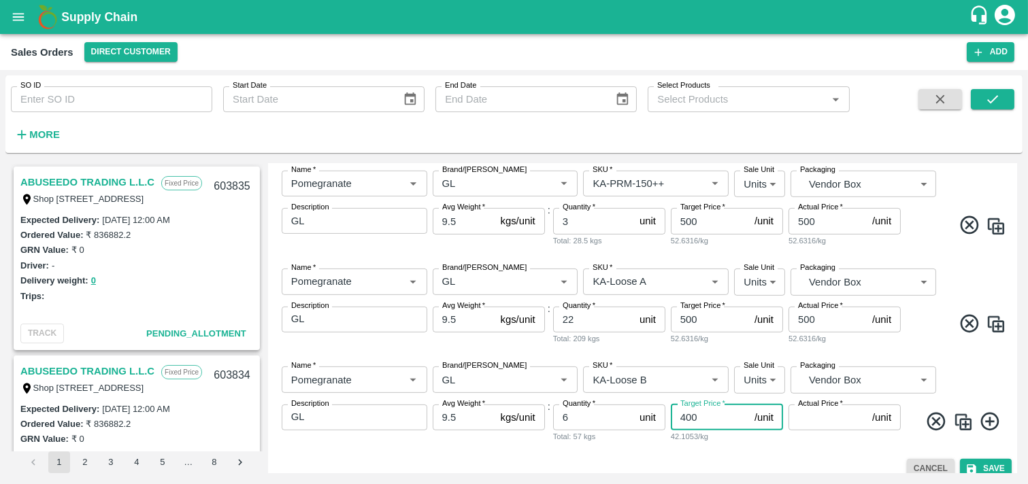
type input "400"
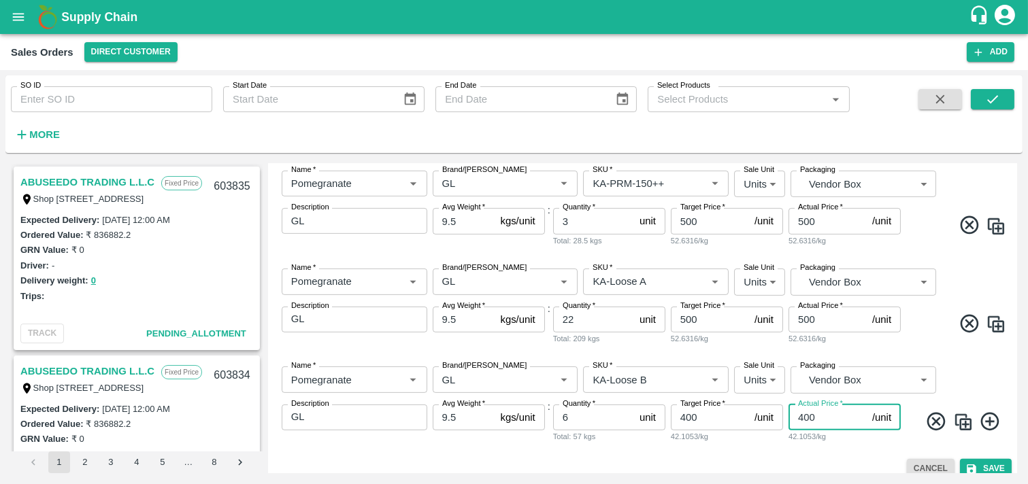
type input "400"
click at [924, 423] on icon at bounding box center [990, 422] width 22 height 22
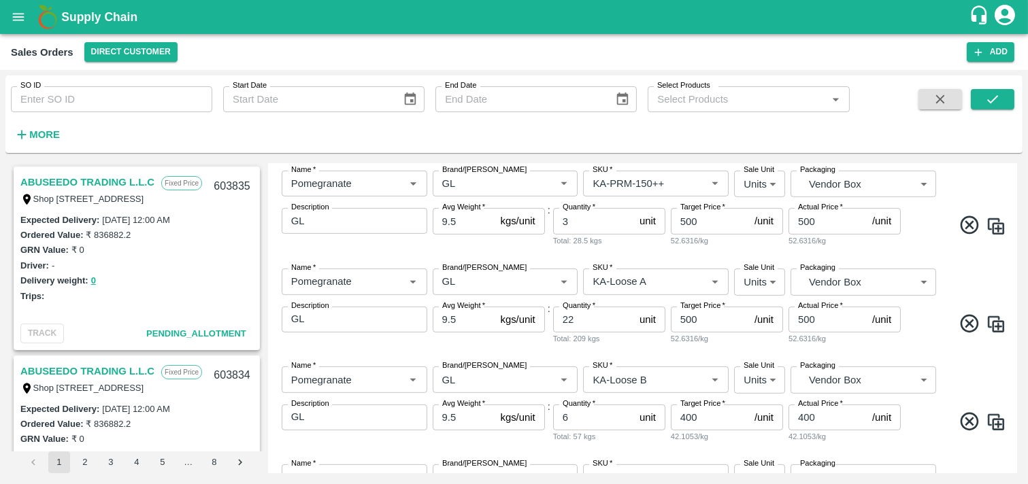
scroll to position [1127, 0]
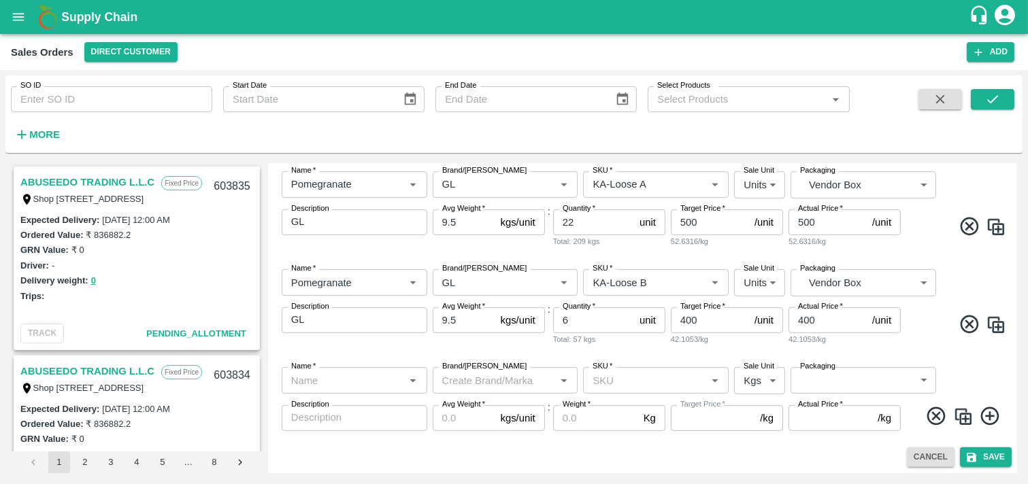
click at [376, 382] on input "Name   *" at bounding box center [343, 380] width 115 height 18
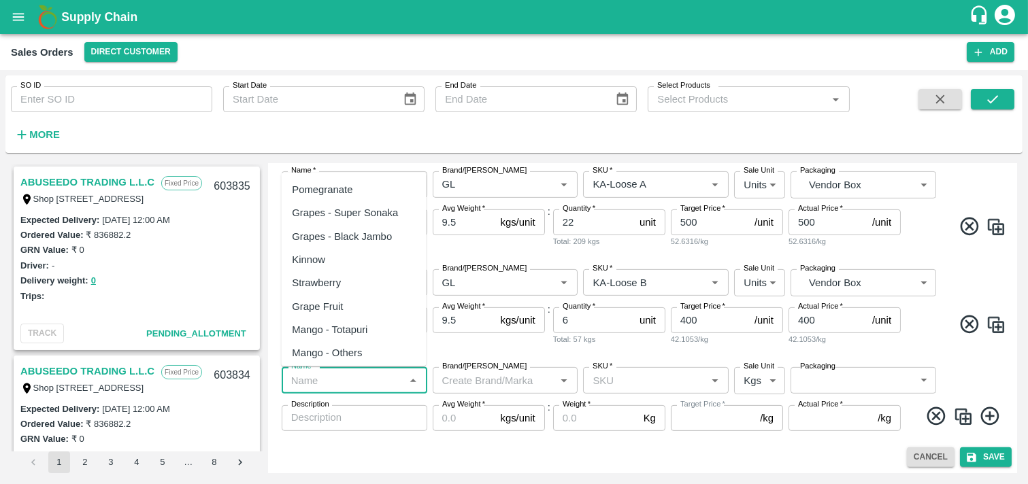
click at [354, 178] on div "Pomegranate" at bounding box center [353, 189] width 145 height 23
type input "Pomegranate"
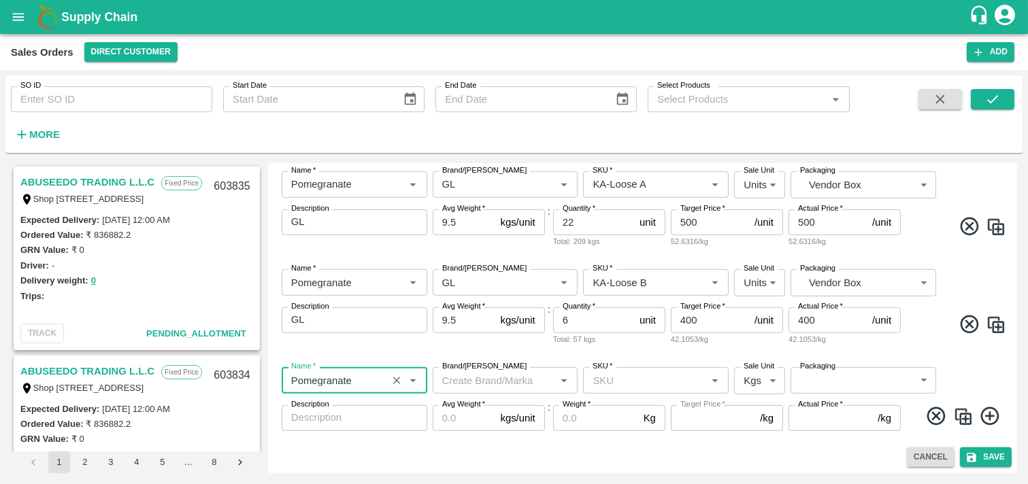
click at [524, 384] on input "Brand/[PERSON_NAME]" at bounding box center [494, 380] width 115 height 18
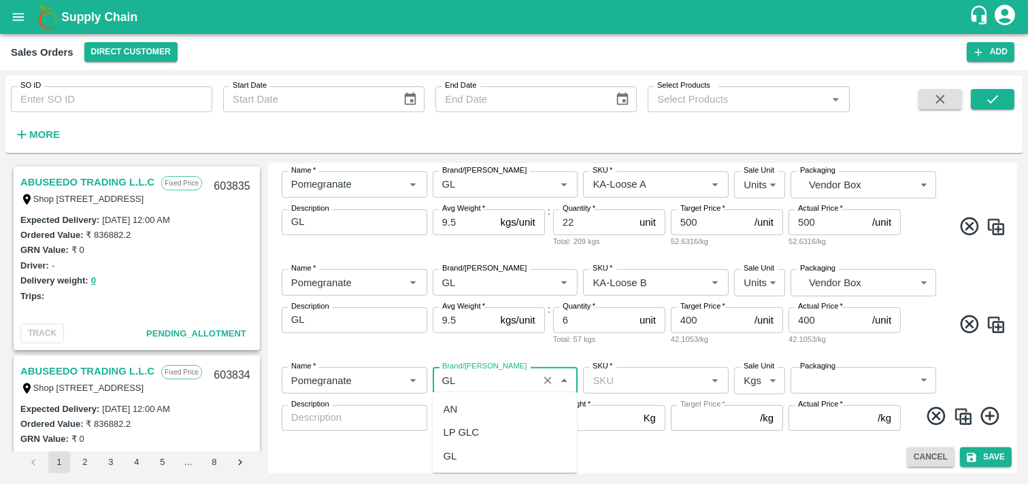
click at [451, 435] on div "GL" at bounding box center [451, 455] width 14 height 15
type input "GL"
click at [626, 380] on input "SKU   *" at bounding box center [644, 380] width 115 height 18
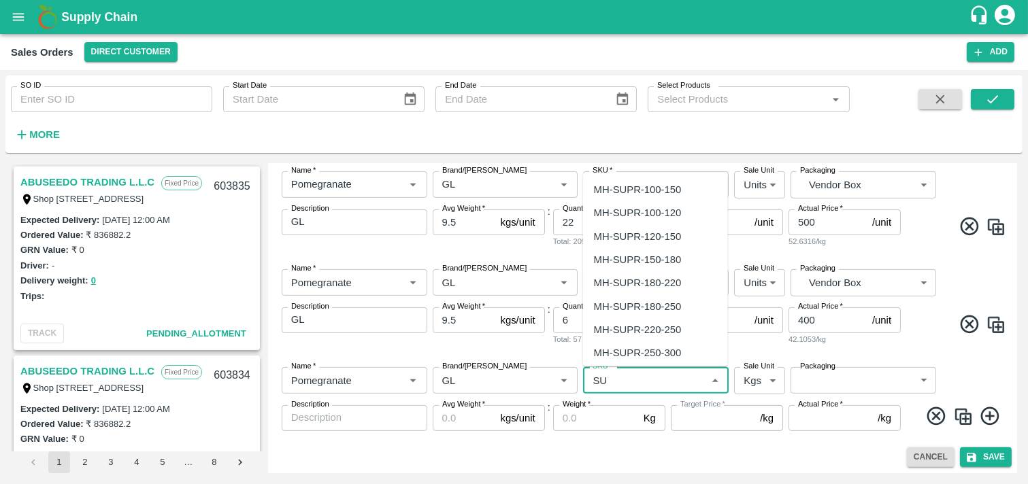
type input "S"
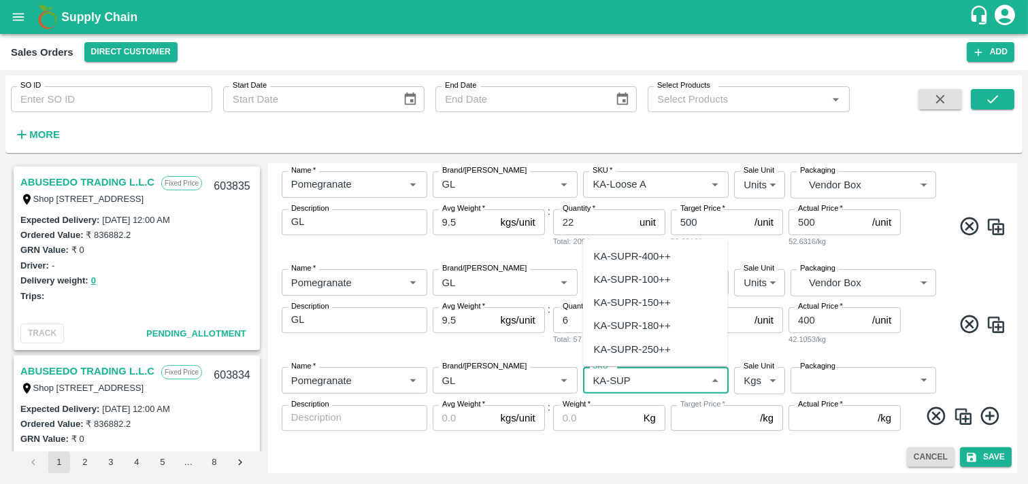
click at [656, 301] on div "KA-SUPR-150++" at bounding box center [632, 302] width 77 height 15
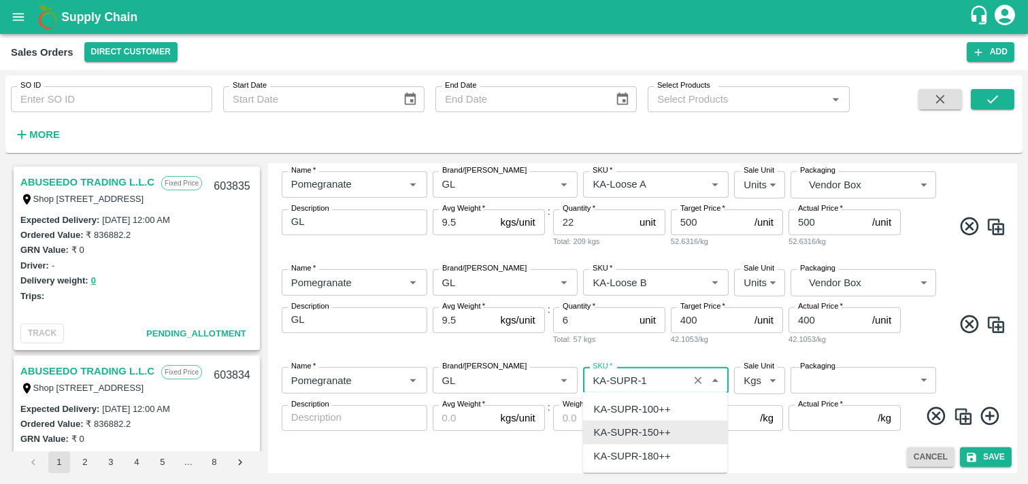
click at [687, 386] on div "SKU   *" at bounding box center [656, 380] width 146 height 26
click at [661, 412] on div "KA-SUPR-100++" at bounding box center [632, 409] width 77 height 15
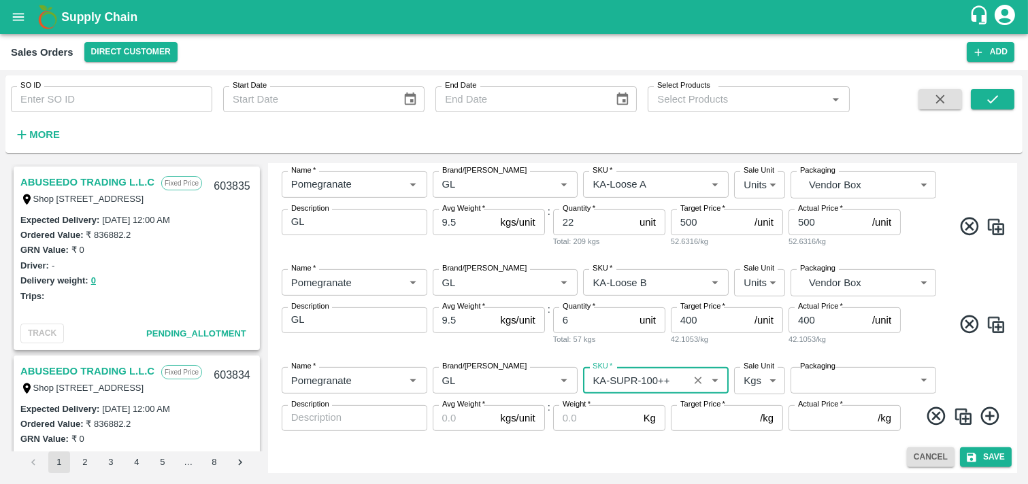
type input "KA-SUPR-100++"
click at [756, 379] on body "Supply Chain Sales Orders Direct Customer Add SO ID SO ID Start Date Start Date…" at bounding box center [514, 242] width 1028 height 484
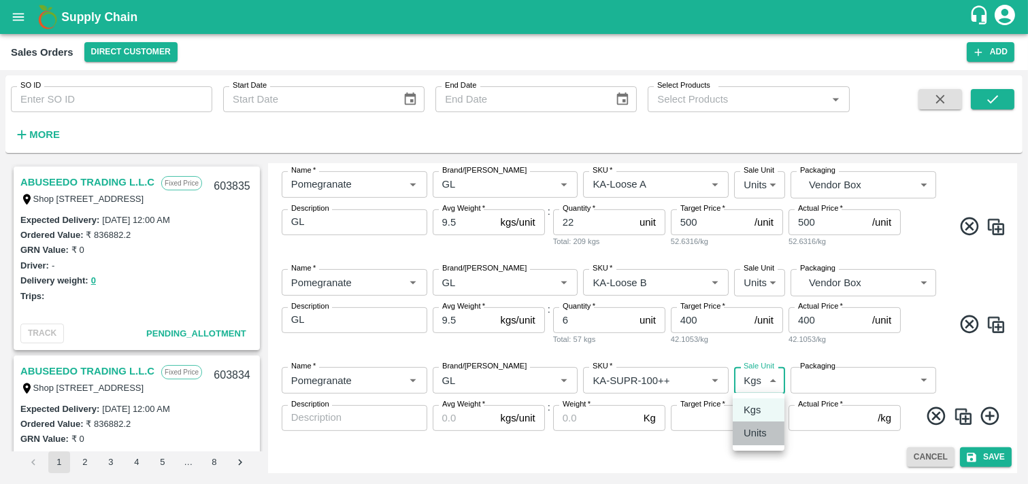
click at [756, 435] on p "Units" at bounding box center [755, 433] width 23 height 15
type input "2"
click at [871, 380] on body "Supply Chain Sales Orders Direct Customer Add SO ID SO ID Start Date Start Date…" at bounding box center [514, 242] width 1028 height 484
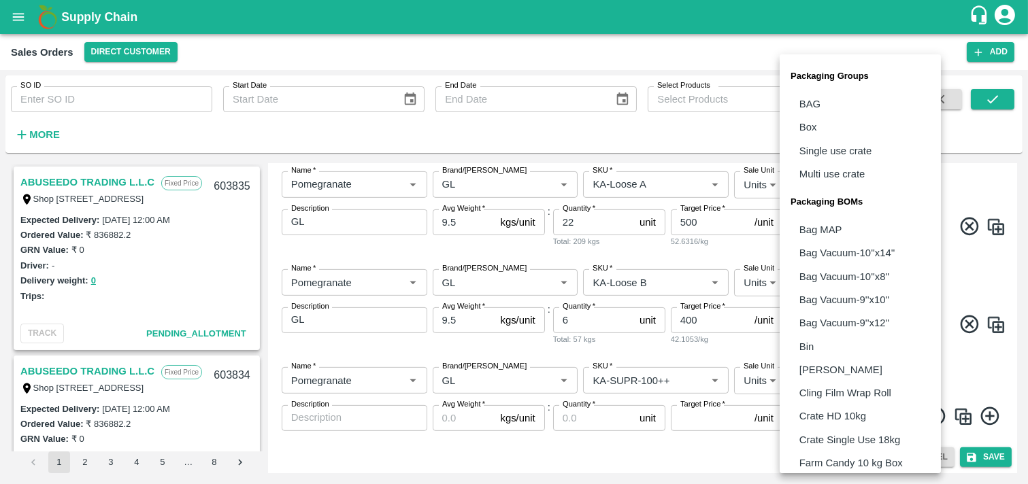
scroll to position [332, 0]
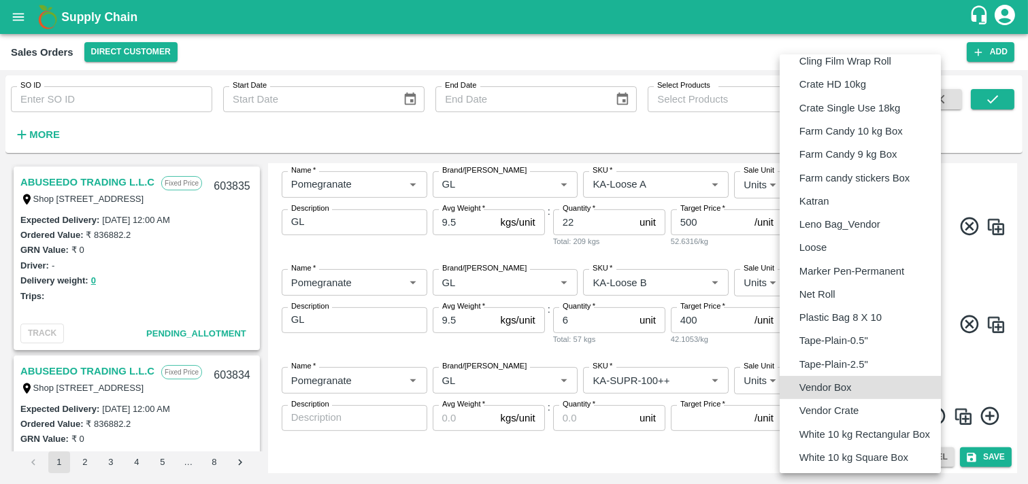
type input "BOM/276"
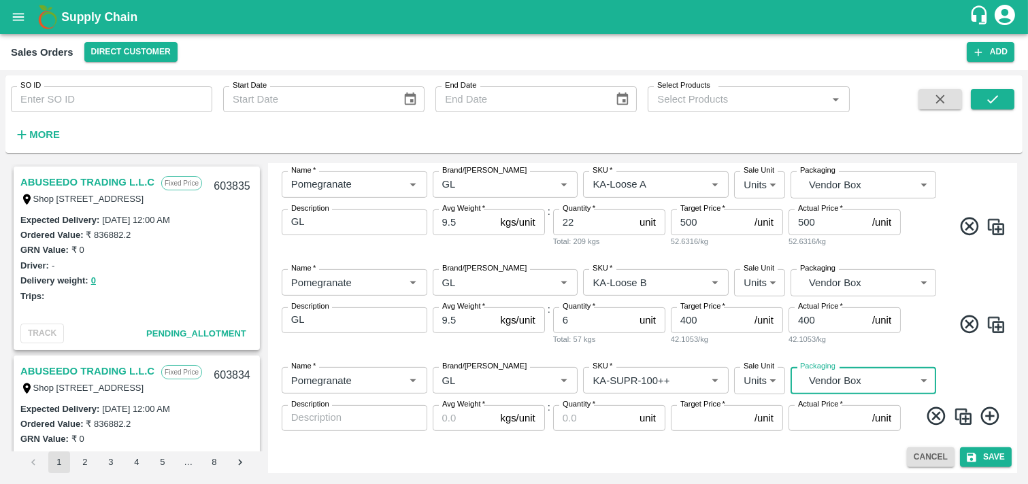
click at [365, 429] on div "x Description" at bounding box center [355, 418] width 146 height 26
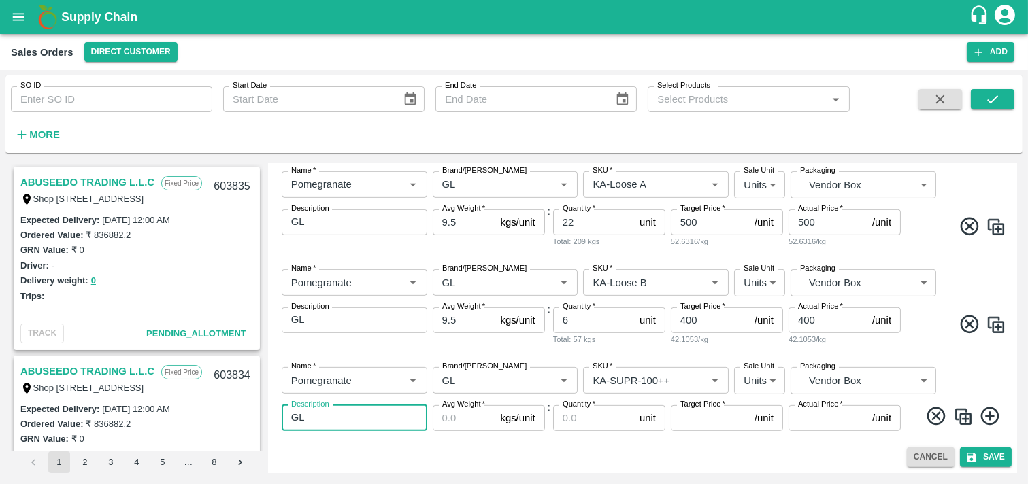
type textarea "GL"
click at [471, 422] on input "Avg Weight   *" at bounding box center [464, 418] width 63 height 26
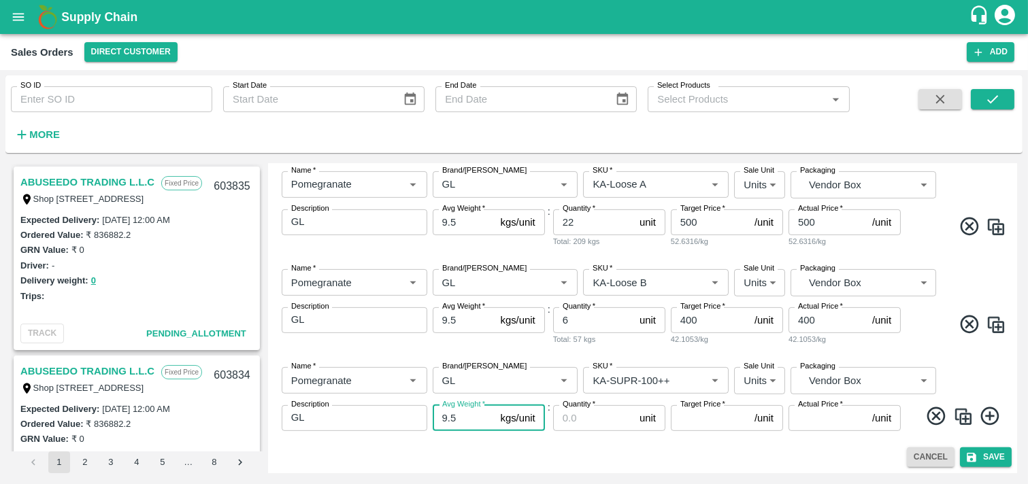
type input "9.5"
click at [586, 424] on input "Quantity   *" at bounding box center [593, 418] width 81 height 26
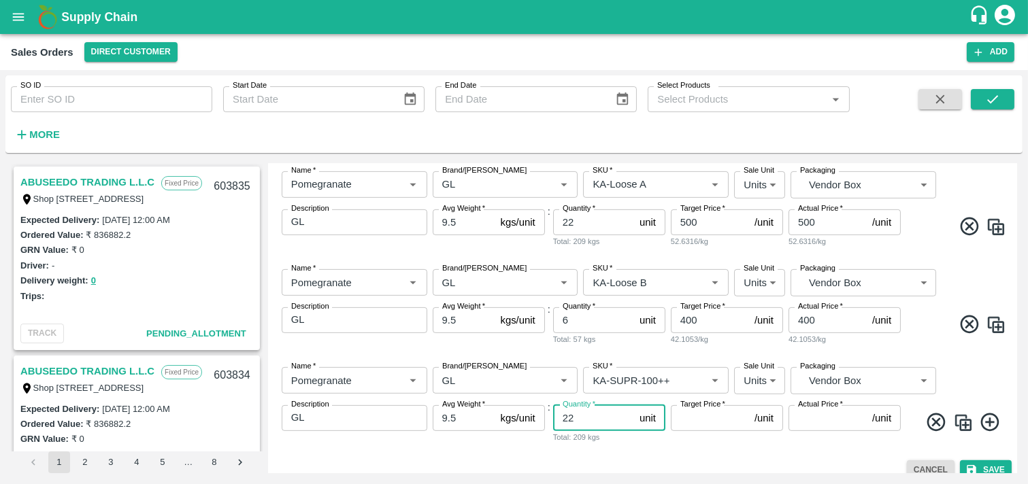
type input "22"
click at [684, 417] on input "Target Price   *" at bounding box center [710, 418] width 78 height 26
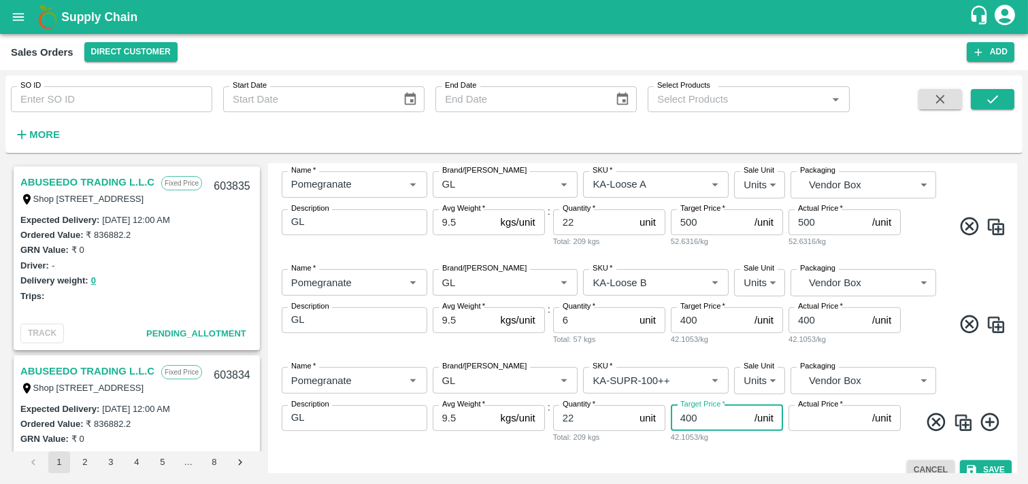
type input "400"
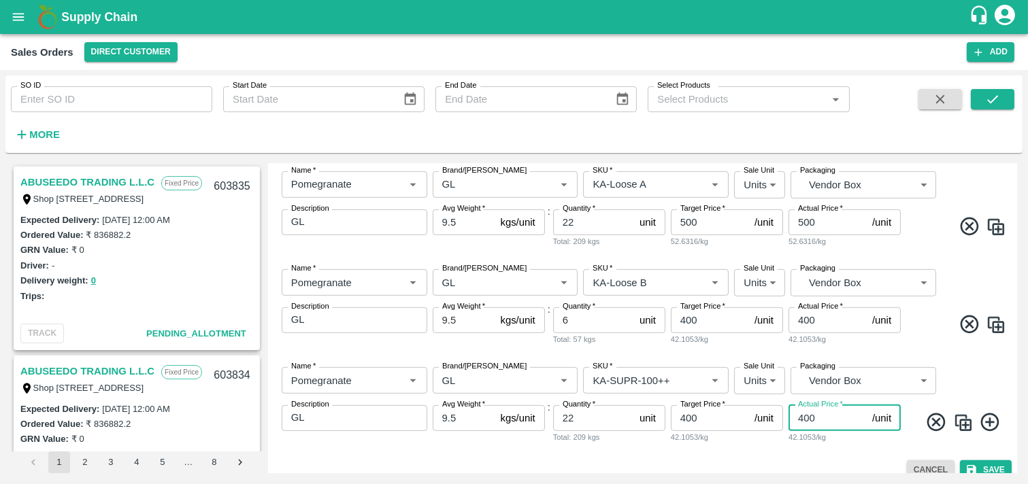
type input "400"
click at [924, 423] on icon at bounding box center [990, 423] width 22 height 22
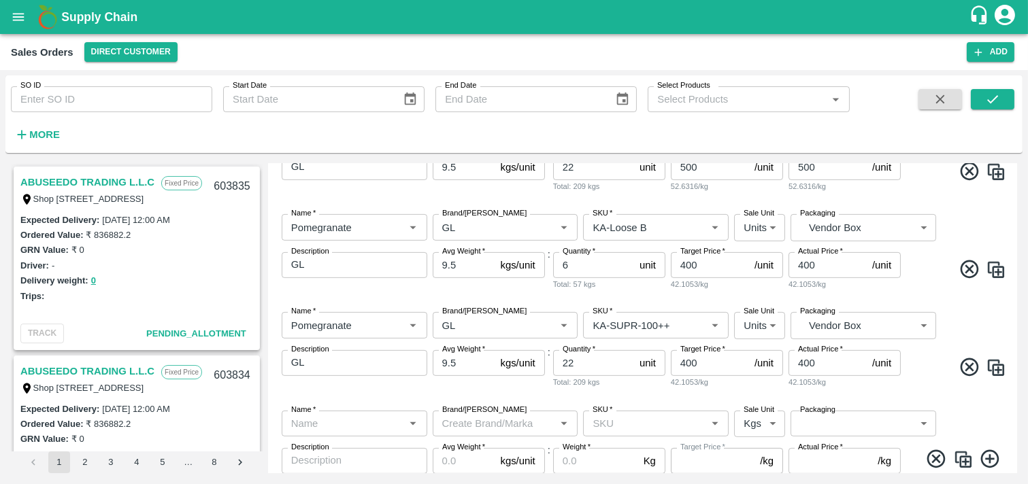
scroll to position [1226, 0]
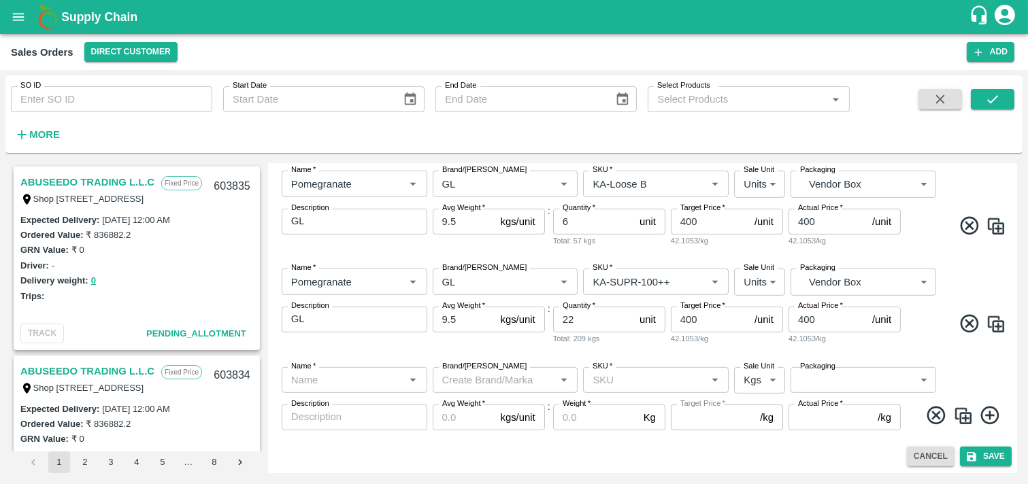
click at [344, 382] on input "Name   *" at bounding box center [343, 380] width 115 height 18
click at [348, 399] on div "Pomegranate" at bounding box center [353, 409] width 145 height 23
type input "Pomegranate"
click at [502, 373] on input "Brand/[PERSON_NAME]" at bounding box center [494, 380] width 115 height 18
click at [454, 435] on div "GL" at bounding box center [451, 455] width 14 height 15
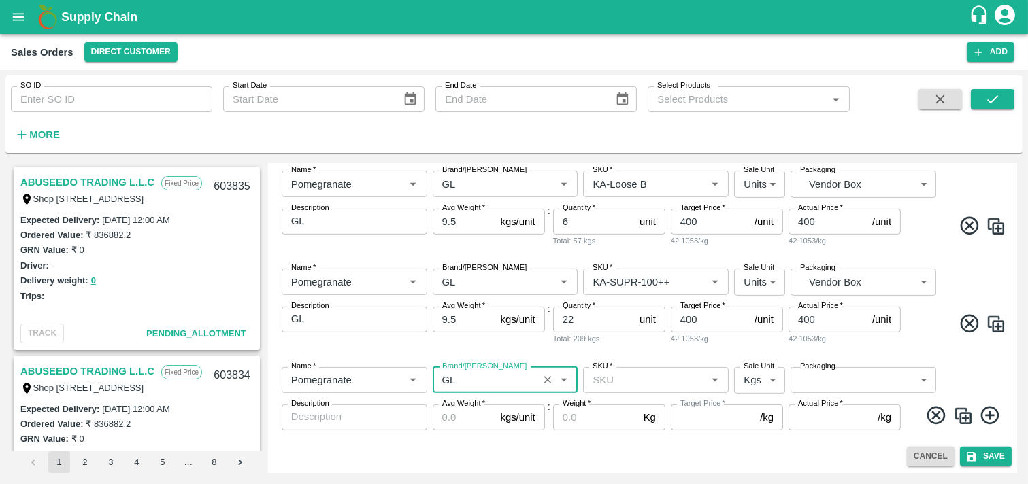
type input "GL"
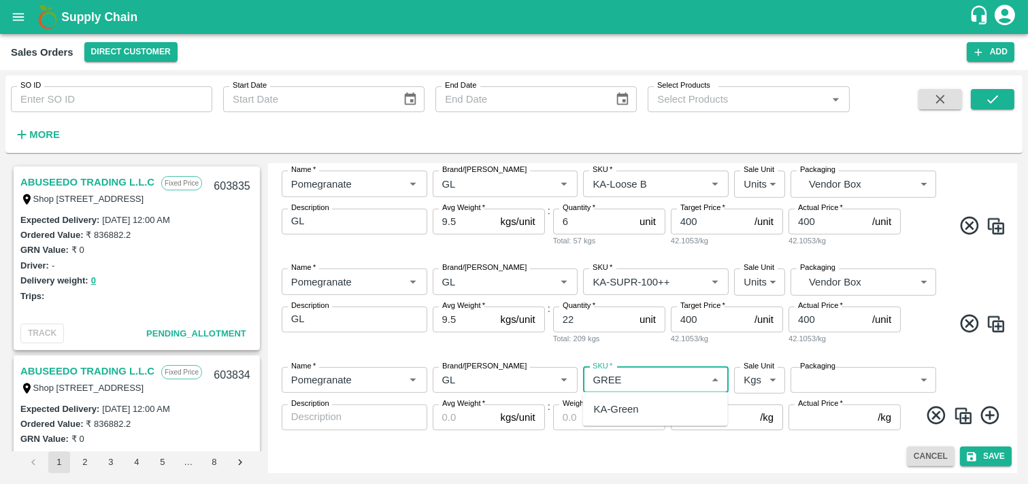
click at [618, 410] on div "KA-Green" at bounding box center [616, 409] width 45 height 15
type input "KA-Green"
click at [762, 377] on body "Supply Chain Sales Orders Direct Customer Add SO ID SO ID Start Date Start Date…" at bounding box center [514, 242] width 1028 height 484
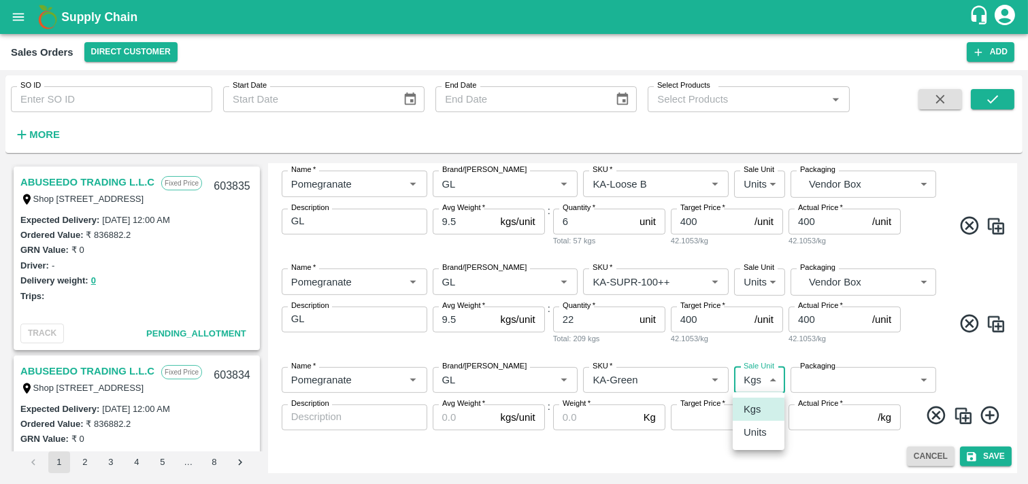
click at [760, 427] on p "Units" at bounding box center [755, 432] width 23 height 15
type input "2"
click at [854, 378] on body "Supply Chain Sales Orders Direct Customer Add SO ID SO ID Start Date Start Date…" at bounding box center [514, 242] width 1028 height 484
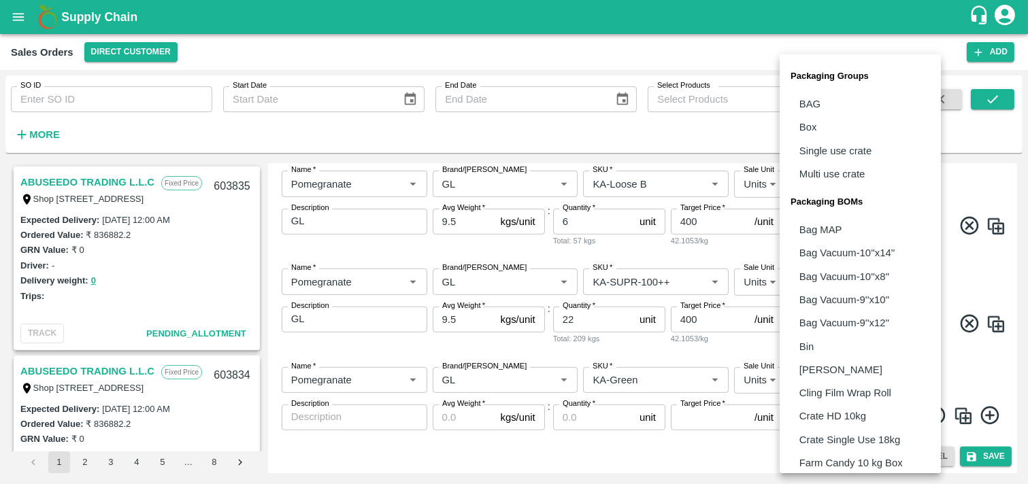
scroll to position [332, 0]
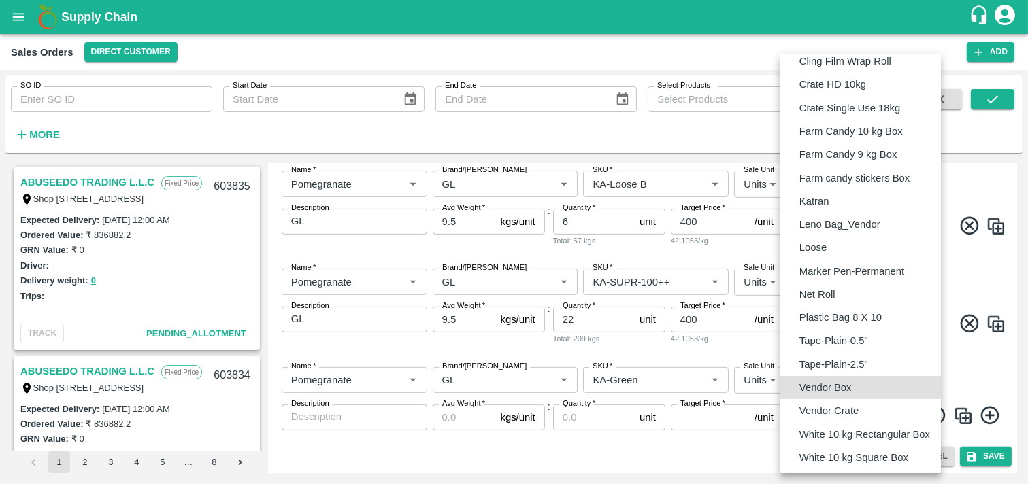
type input "BOM/276"
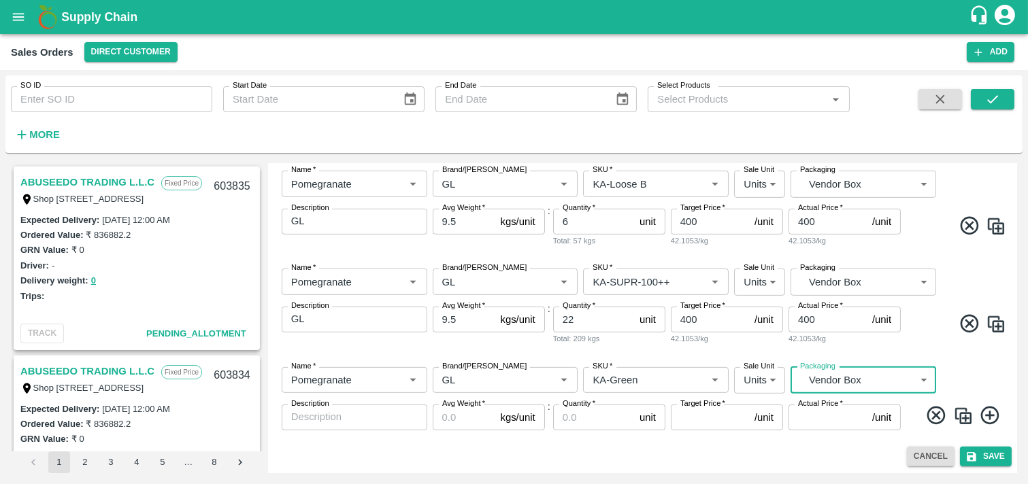
click at [377, 419] on textarea "Description" at bounding box center [354, 417] width 127 height 14
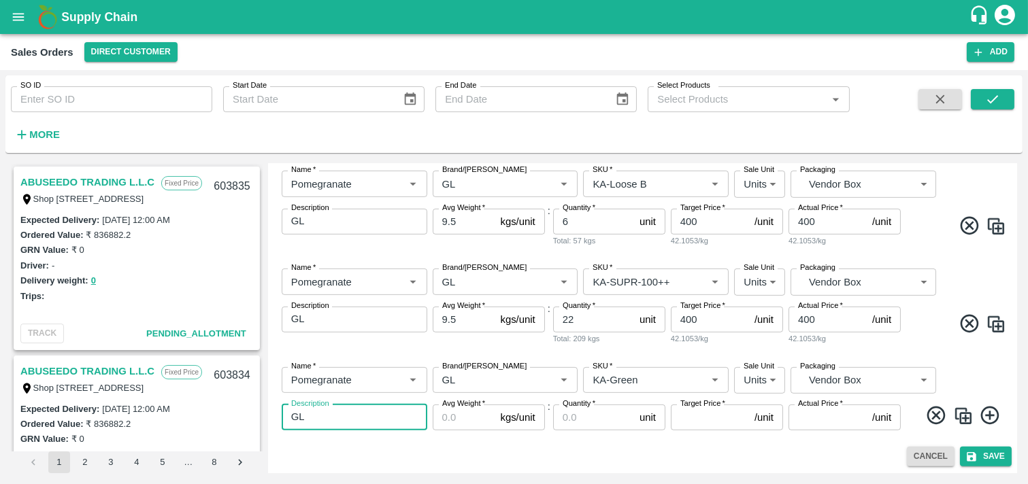
type textarea "GL"
click at [480, 424] on input "Avg Weight   *" at bounding box center [464, 418] width 63 height 26
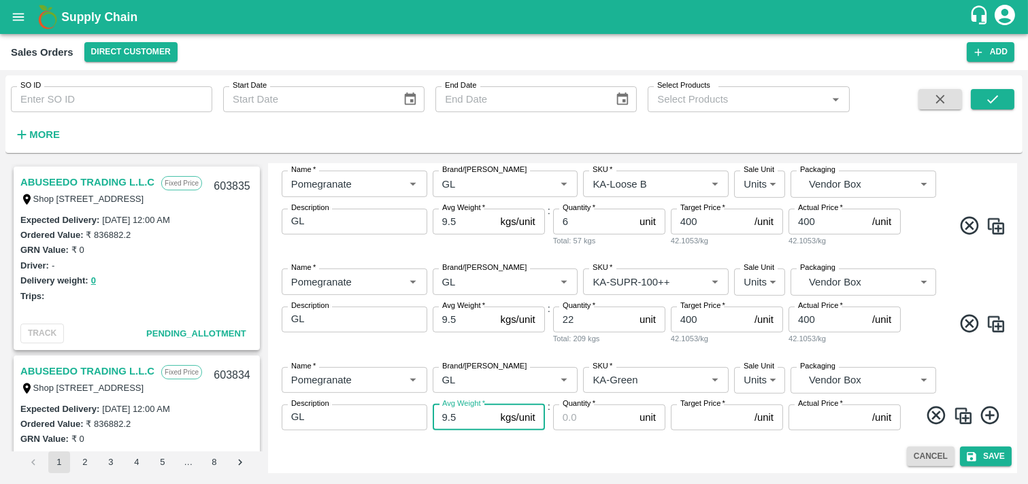
type input "9.5"
click at [580, 420] on input "Quantity   *" at bounding box center [593, 418] width 81 height 26
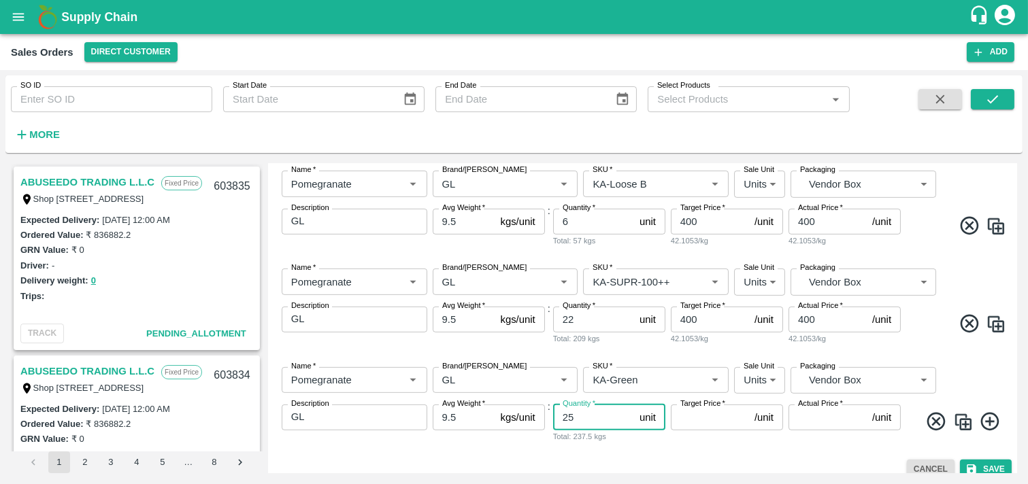
type input "25"
click at [690, 412] on input "Target Price   *" at bounding box center [710, 418] width 78 height 26
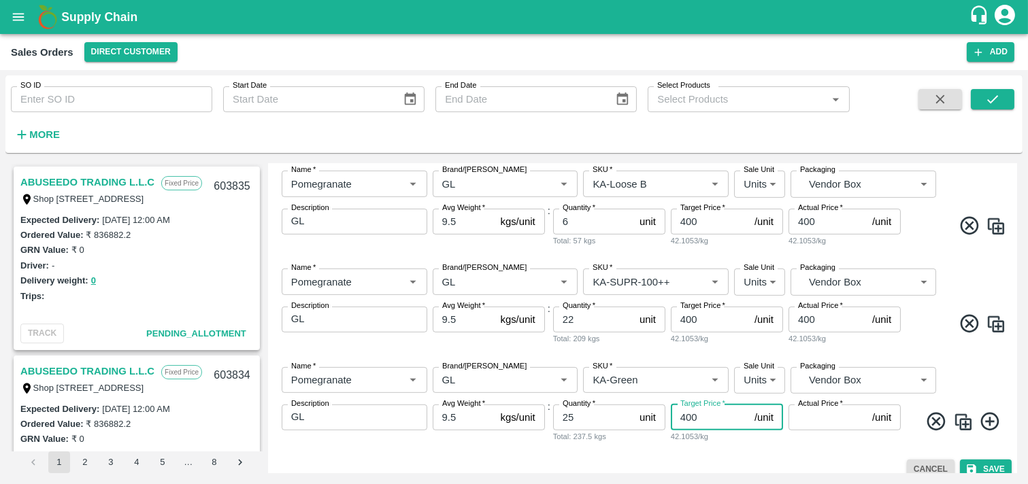
type input "400"
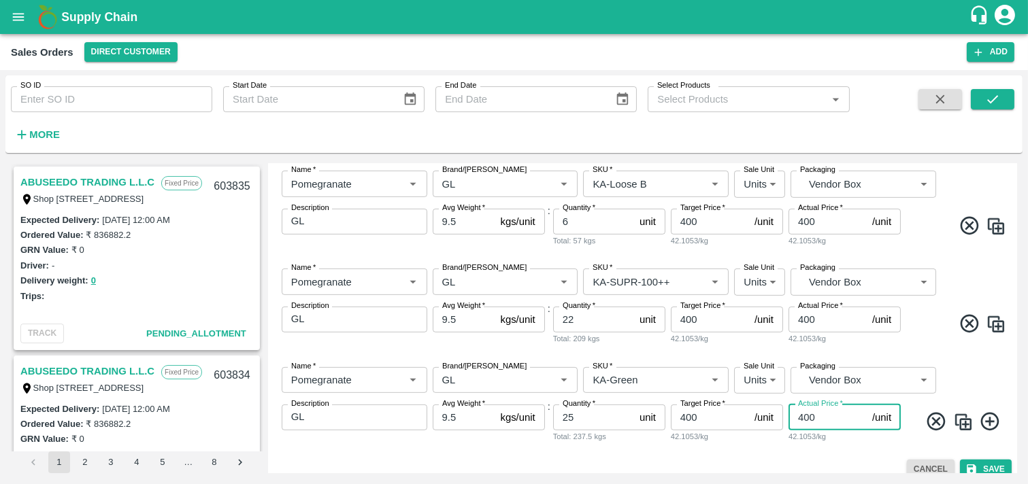
type input "400"
click at [924, 389] on div "ABUSEEDO TRADING L.L.C Fixed Price Shop [STREET_ADDRESS] Central Fruit and Vege…" at bounding box center [513, 319] width 1017 height 320
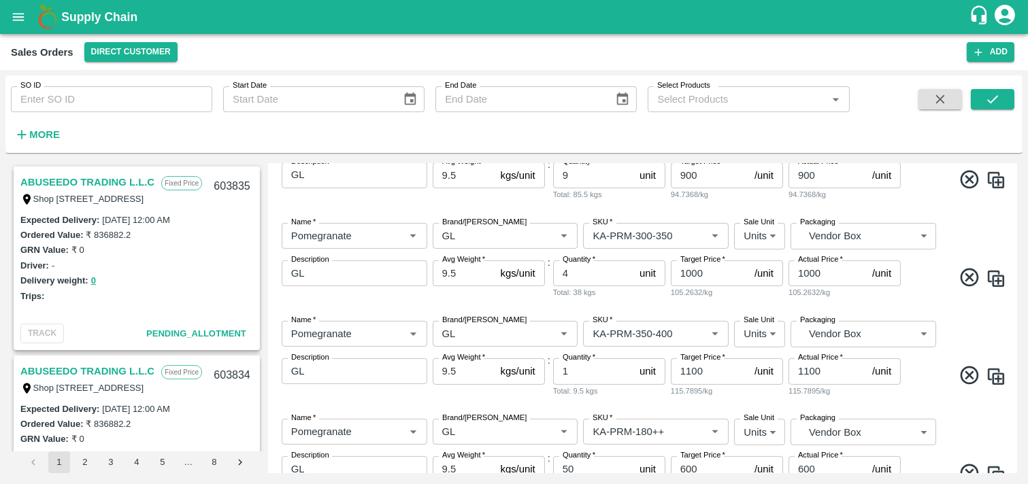
scroll to position [412, 0]
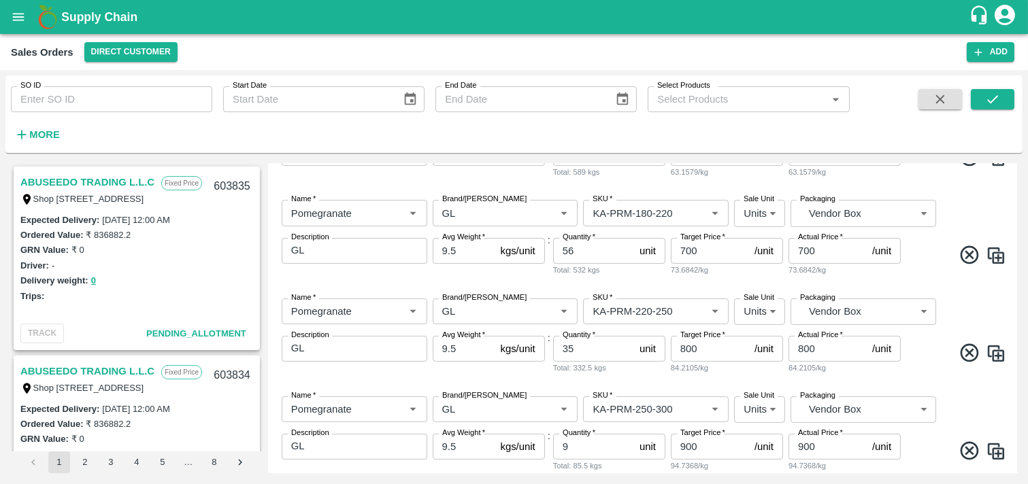
click at [924, 239] on div "ABUSEEDO TRADING L.L.C Fixed Price Shop [STREET_ADDRESS] Central Fruit and Vege…" at bounding box center [513, 319] width 1017 height 320
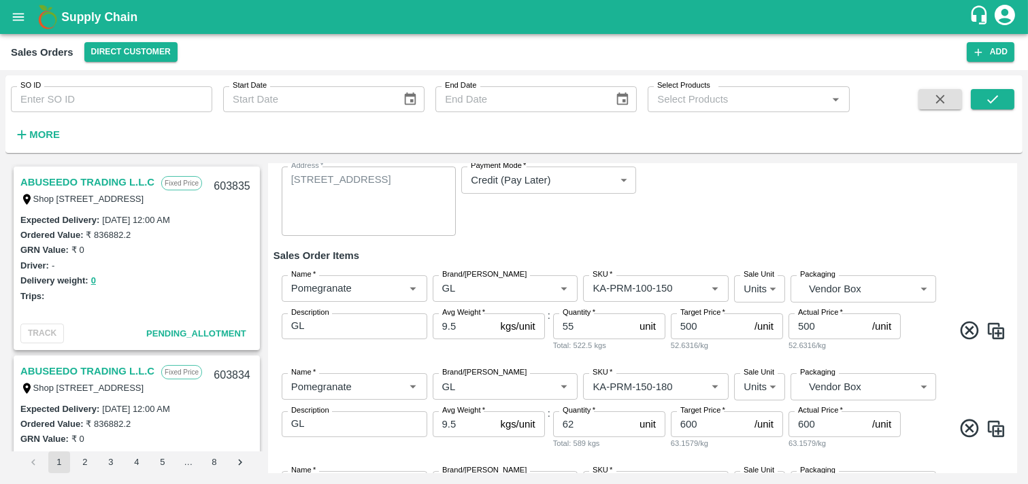
click at [924, 275] on div "Add Sales Order DC   * Direct Customer 6 DC Sale Type   * Commission 2 Sale Typ…" at bounding box center [642, 319] width 749 height 310
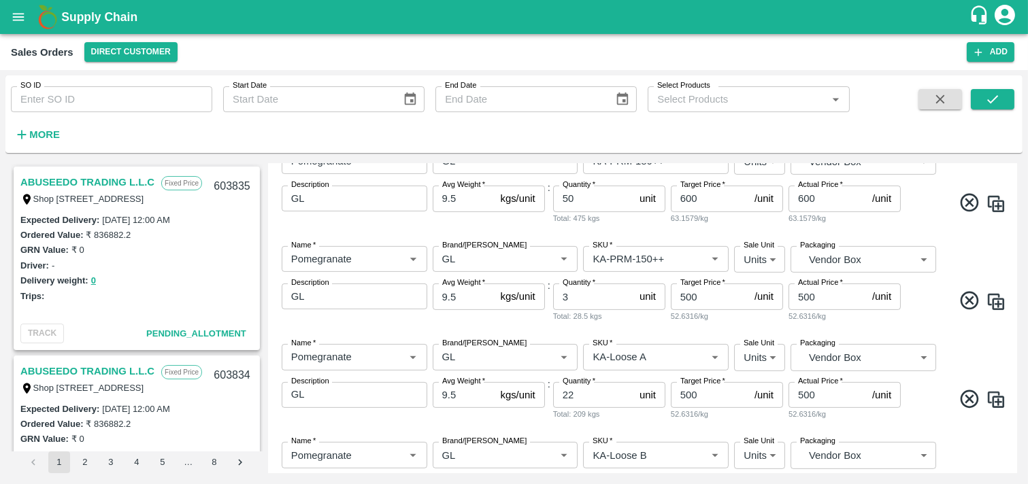
scroll to position [1226, 0]
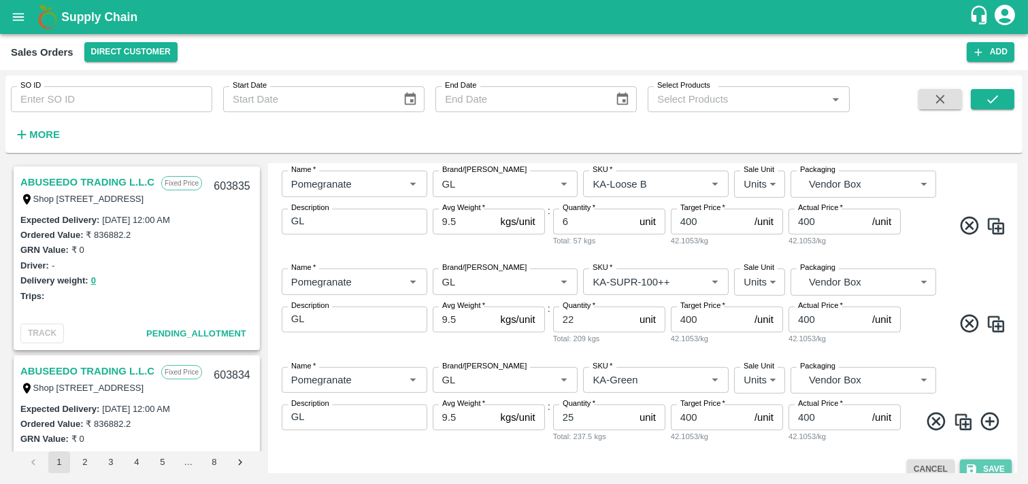
click at [924, 435] on button "Save" at bounding box center [986, 470] width 52 height 20
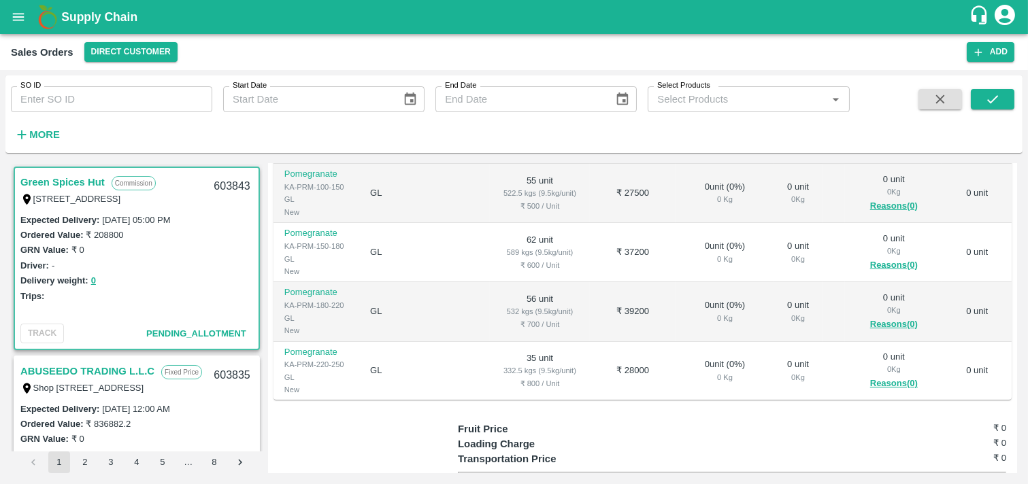
scroll to position [238, 0]
click at [924, 337] on div "Product SKU Brand/Marka Ordered Quantity Ordered Value Allotted Quantity GRN Re…" at bounding box center [642, 264] width 738 height 272
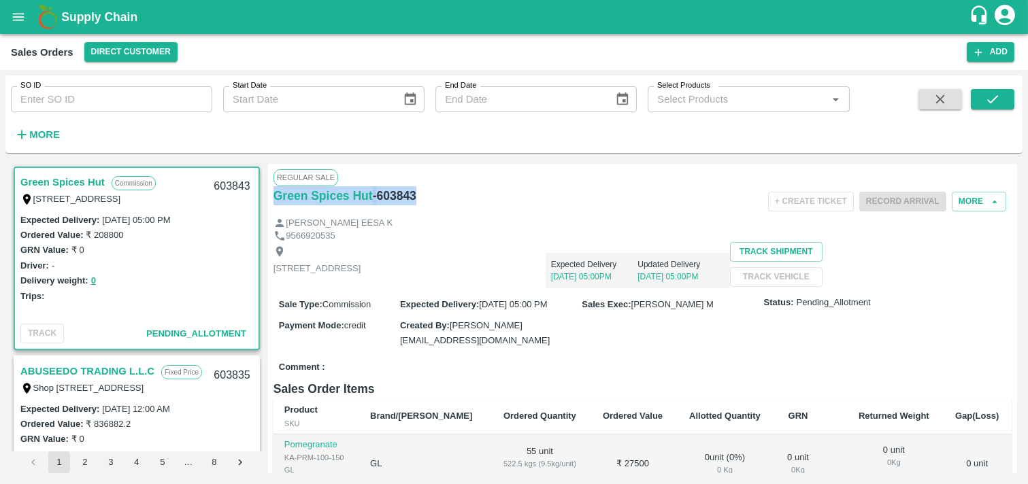
drag, startPoint x: 431, startPoint y: 192, endPoint x: 268, endPoint y: 214, distance: 164.1
click at [268, 214] on div "Regular Sale Green Spices Hut - 603843 + Create Ticket Record Arrival More [PER…" at bounding box center [642, 319] width 749 height 310
copy div "Green Spices Hut - 603843"
